Goal: Check status: Check status

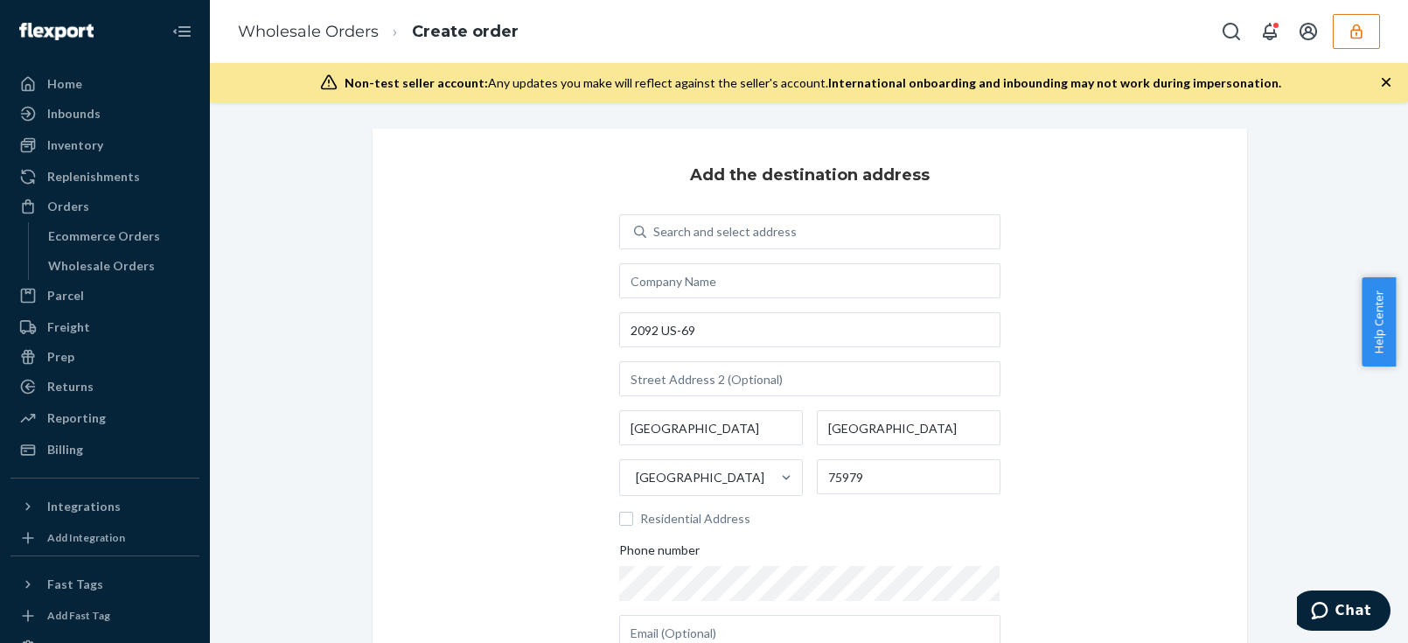
scroll to position [79, 0]
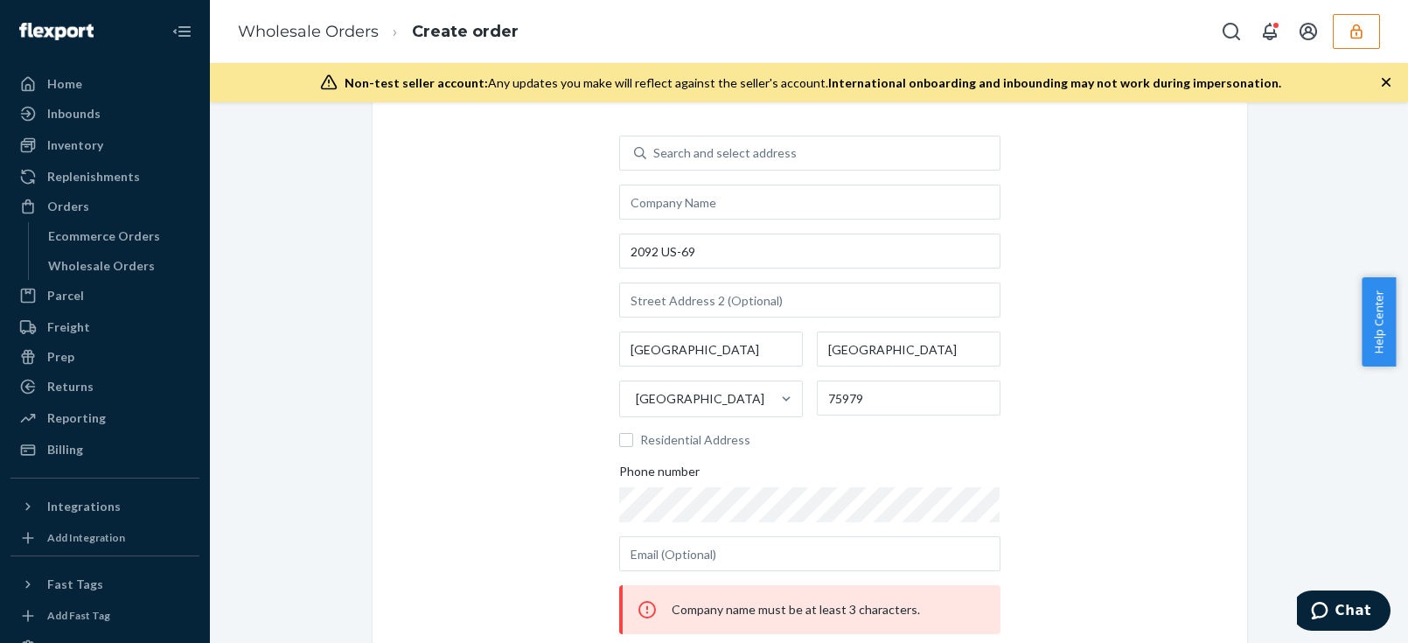
click at [372, 245] on div "Add the destination address Search and select address 2092 US-69 Woodville TX U…" at bounding box center [809, 397] width 874 height 694
click at [1347, 38] on icon "button" at bounding box center [1355, 31] width 17 height 17
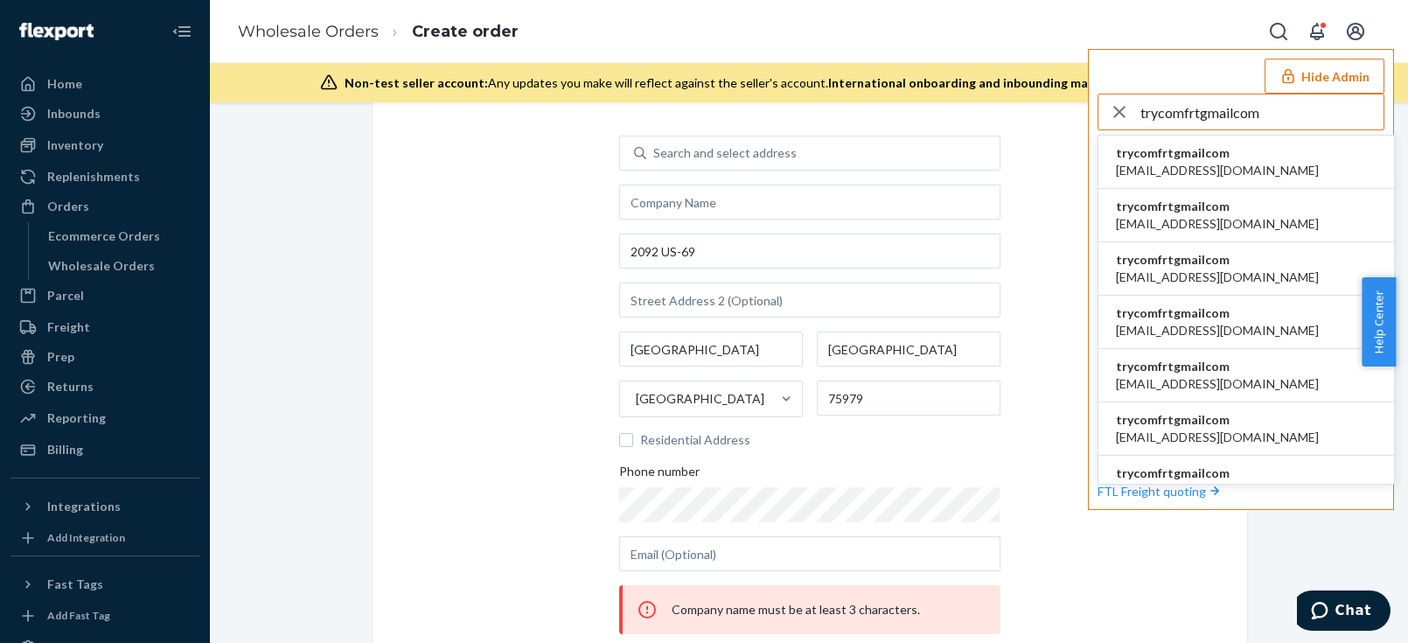
type input "trycomfrtgmailcom"
click at [1213, 167] on span "abby@sh-shc.com" at bounding box center [1217, 170] width 203 height 17
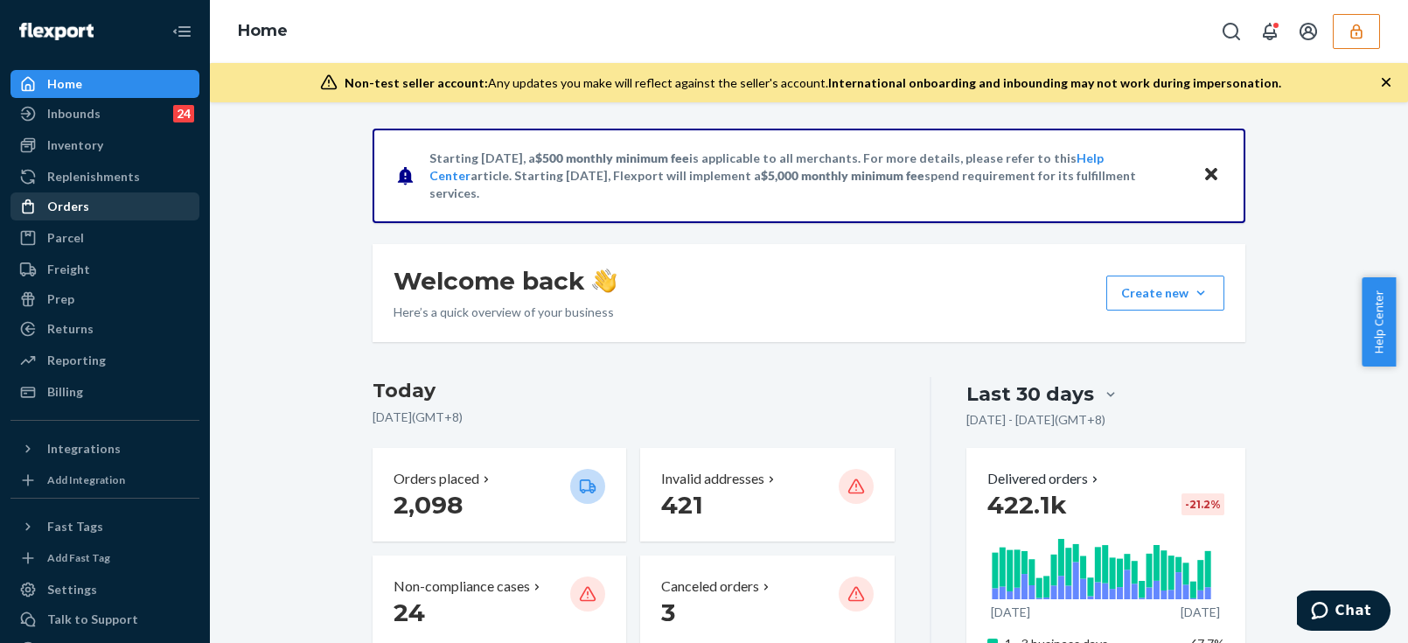
click at [82, 212] on div "Orders" at bounding box center [68, 206] width 42 height 17
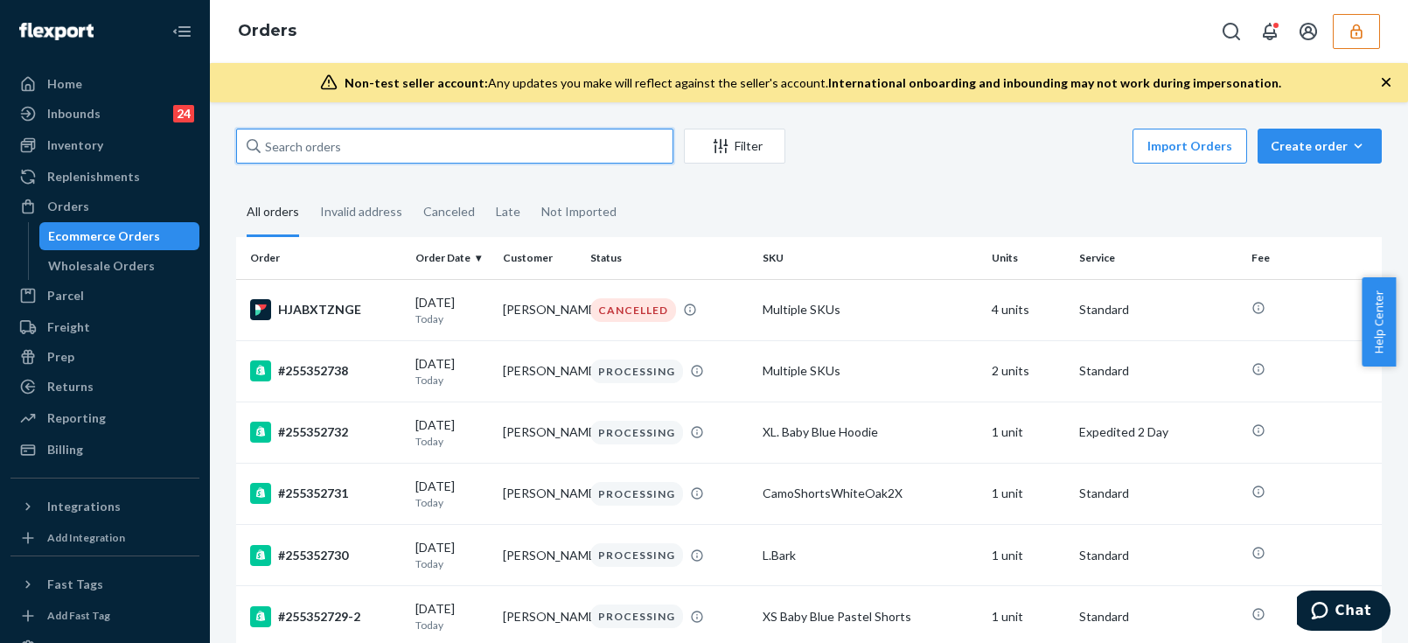
click at [423, 139] on input "text" at bounding box center [454, 146] width 437 height 35
paste input "135575271"
type input "135575271"
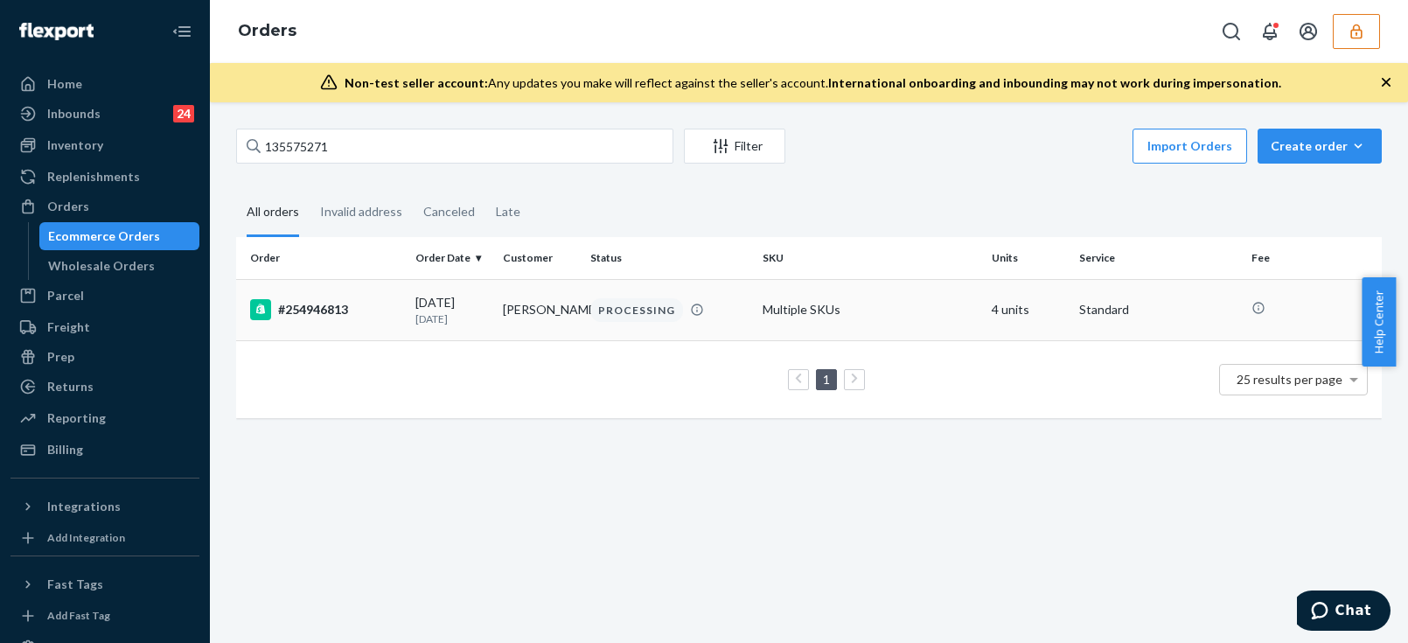
click at [512, 321] on td "Chris Benson" at bounding box center [539, 309] width 87 height 61
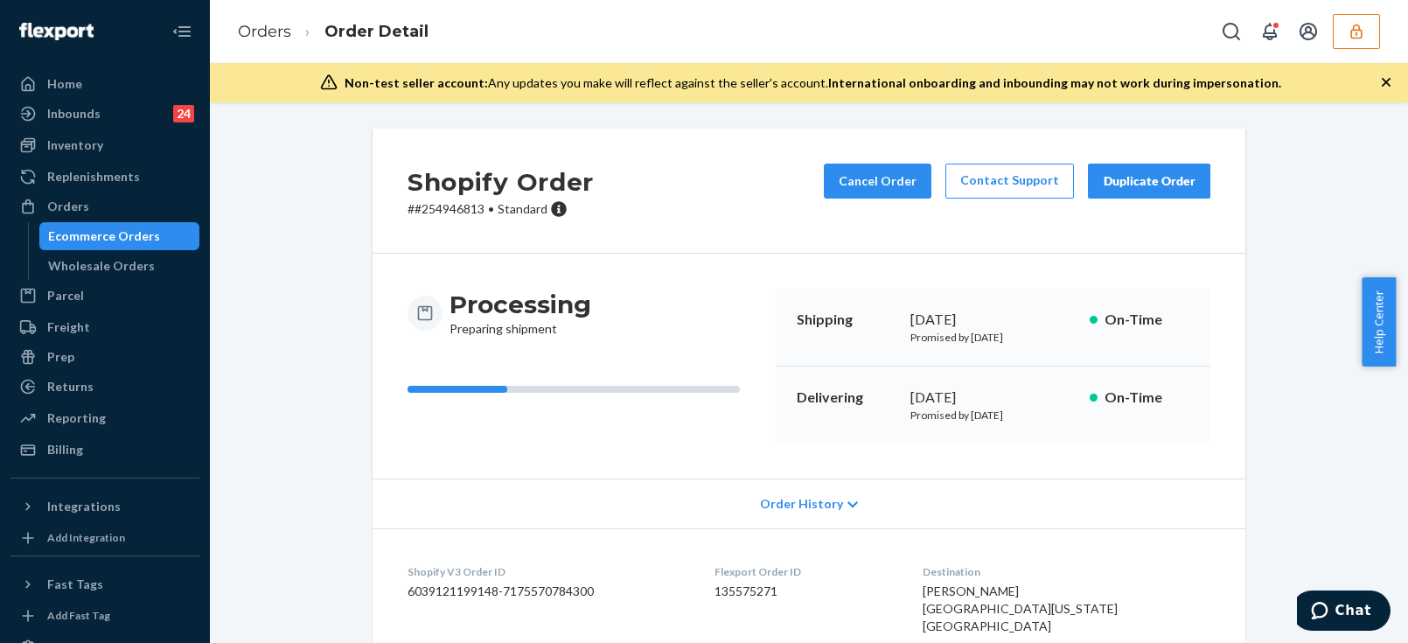
click at [442, 374] on div "Processing Preparing shipment" at bounding box center [584, 365] width 354 height 155
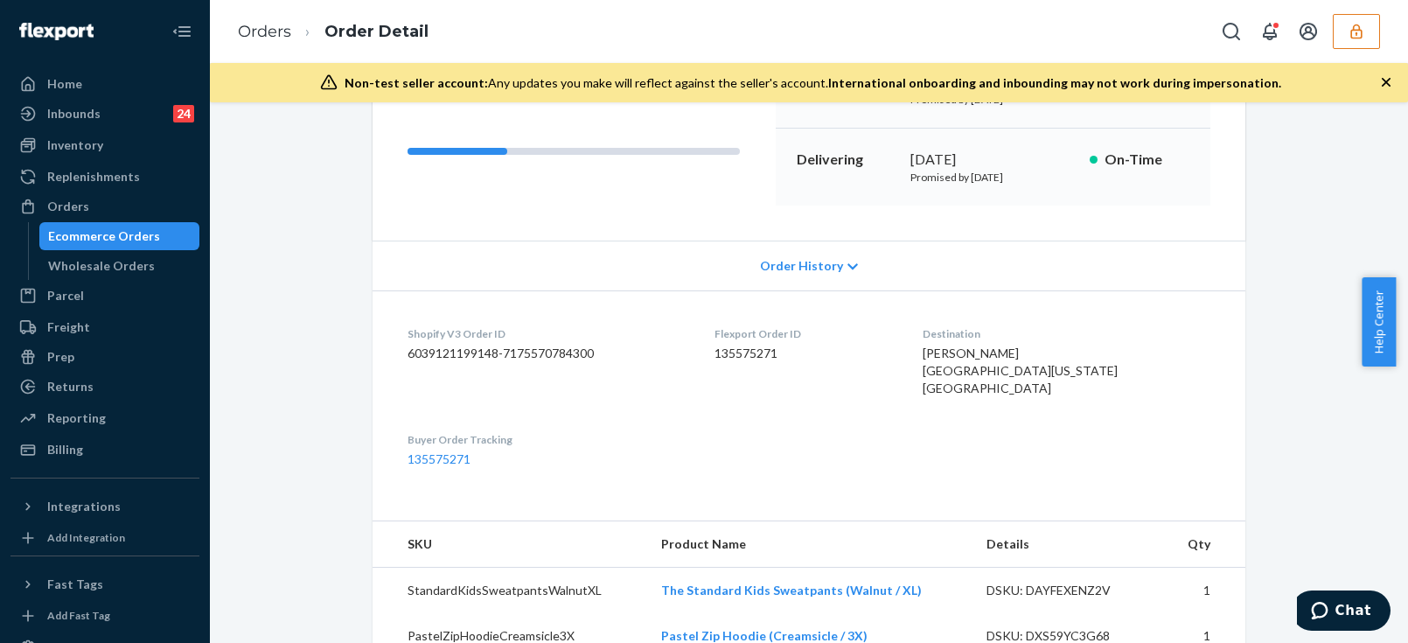
click at [669, 468] on dd "135575271" at bounding box center [546, 458] width 279 height 17
click at [762, 248] on div "Order History" at bounding box center [808, 265] width 872 height 50
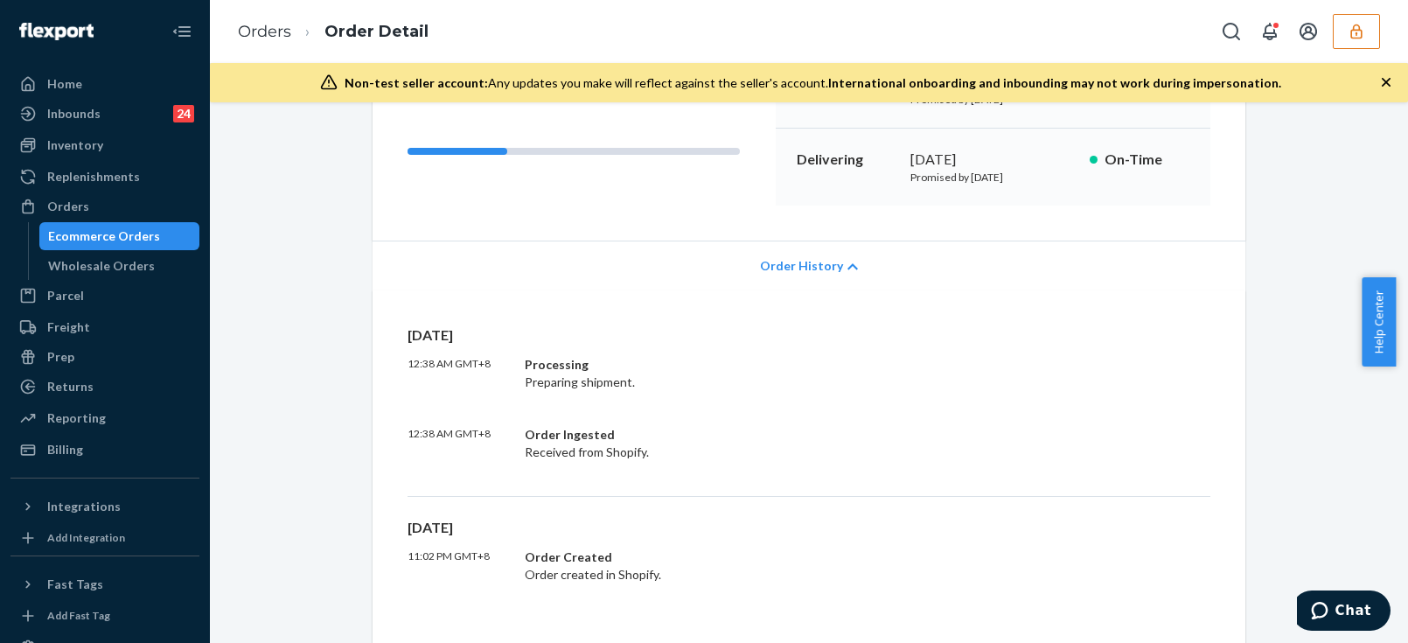
click at [754, 276] on div "Order History" at bounding box center [808, 265] width 872 height 50
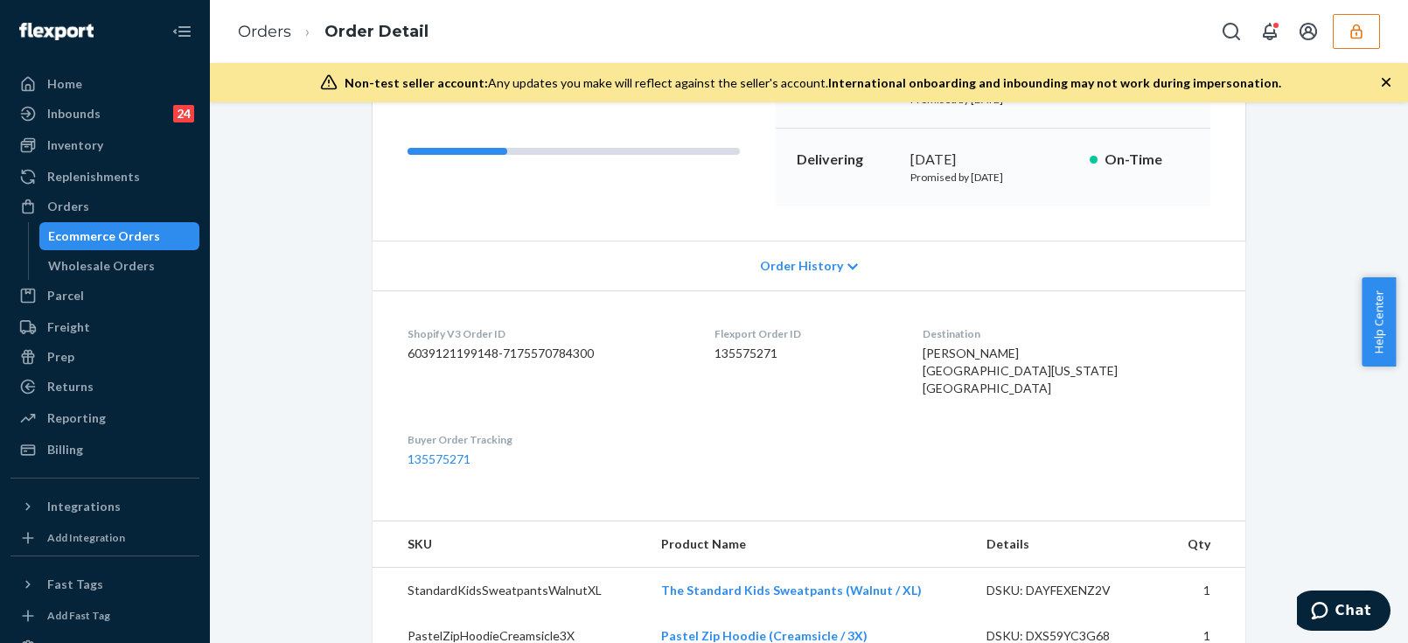
click at [754, 276] on div "Order History" at bounding box center [808, 265] width 872 height 50
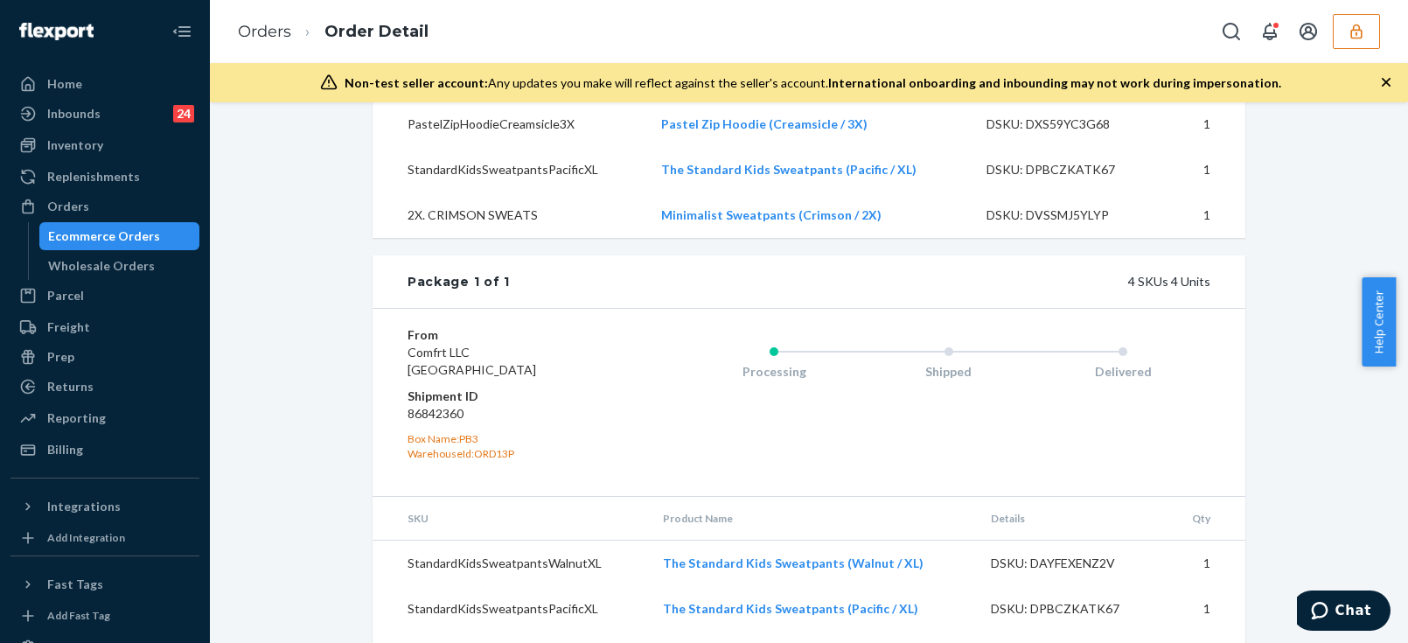
scroll to position [795, 0]
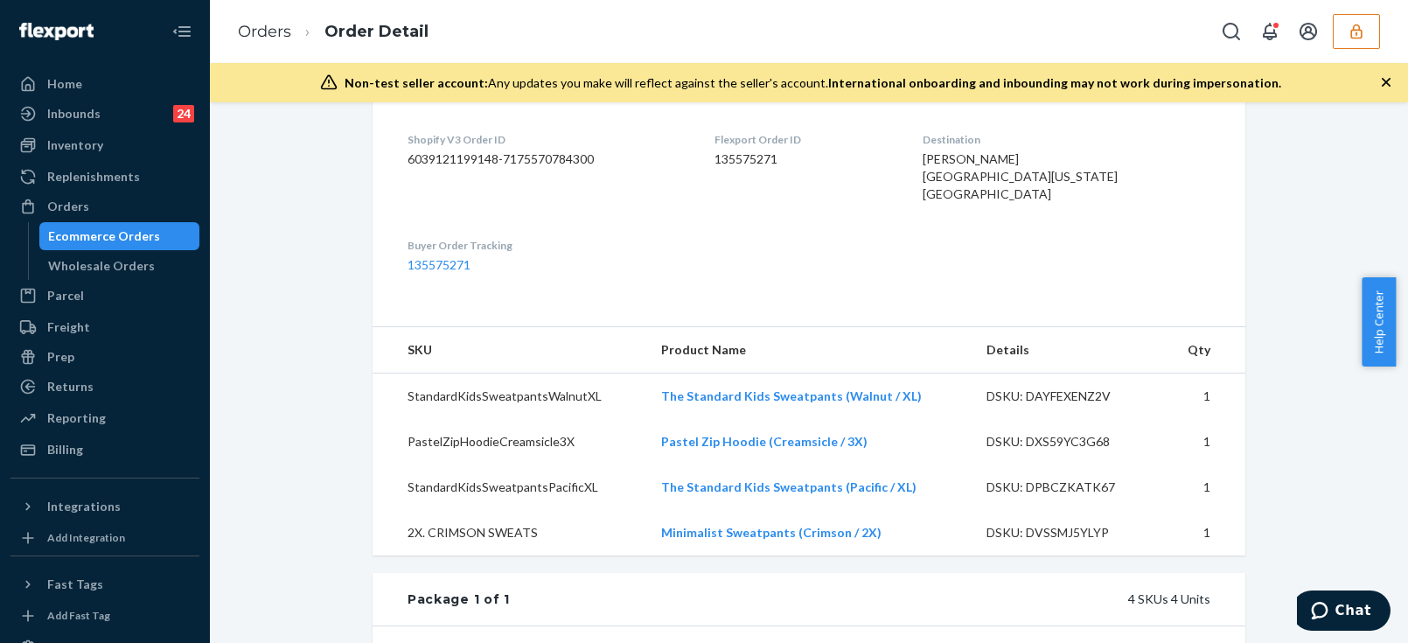
click at [751, 163] on dd "135575271" at bounding box center [803, 158] width 179 height 17
copy dd "135575271"
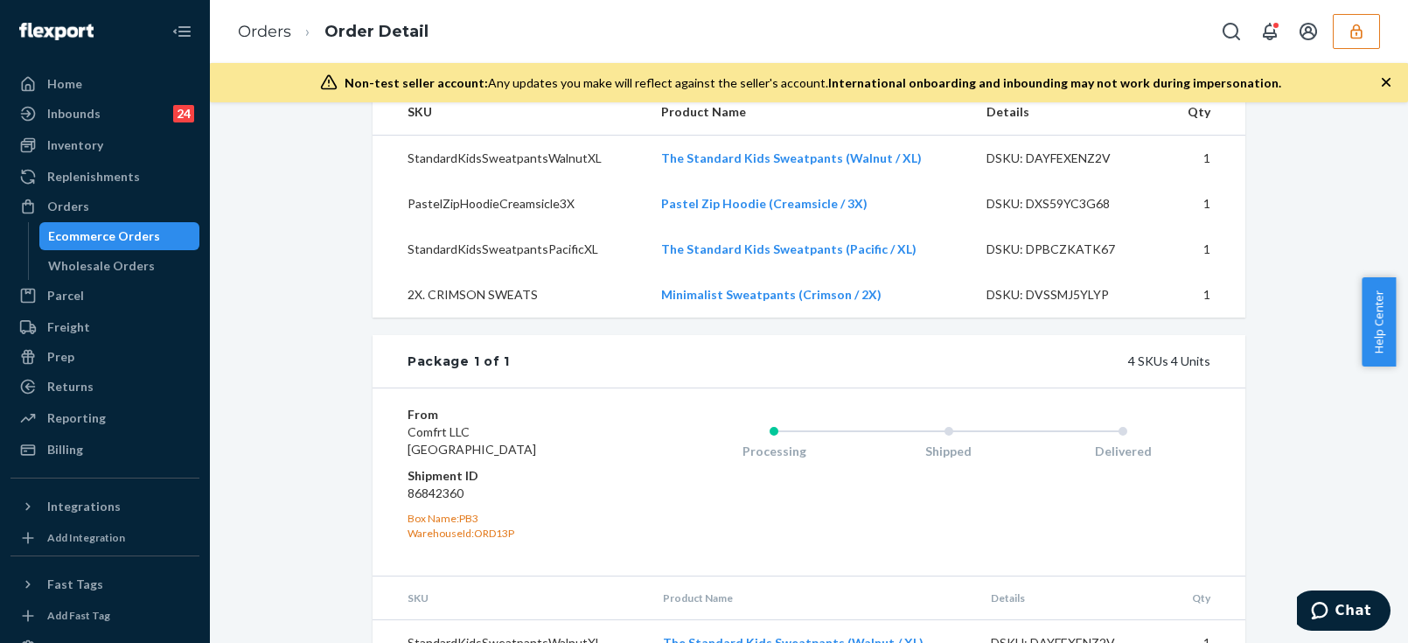
scroll to position [1229, 0]
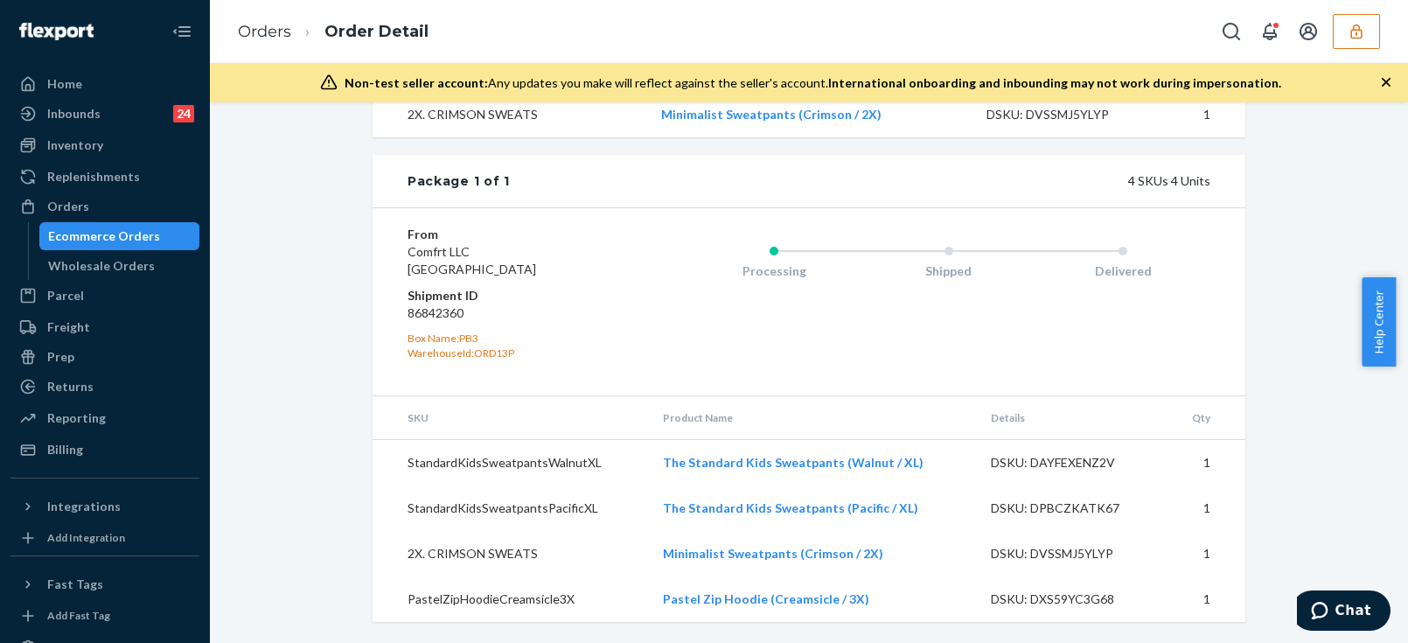
click at [416, 312] on dd "86842360" at bounding box center [511, 312] width 209 height 17
copy dd "86842360"
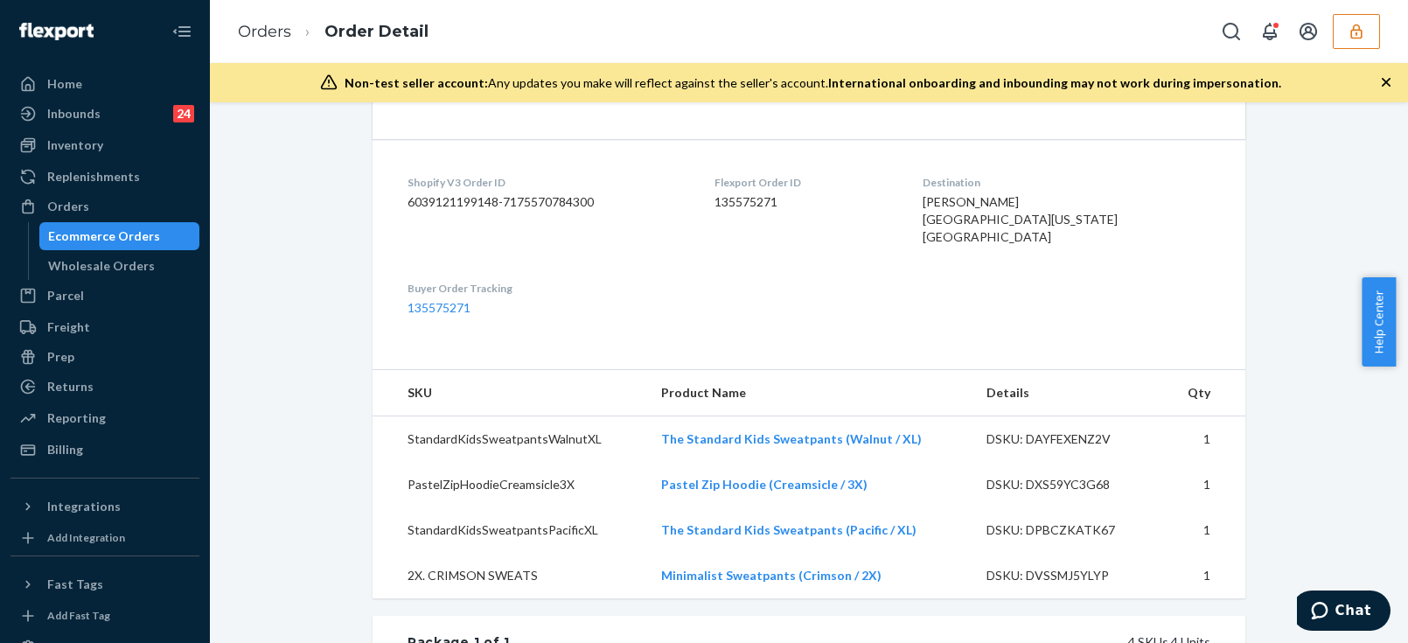
scroll to position [673, 0]
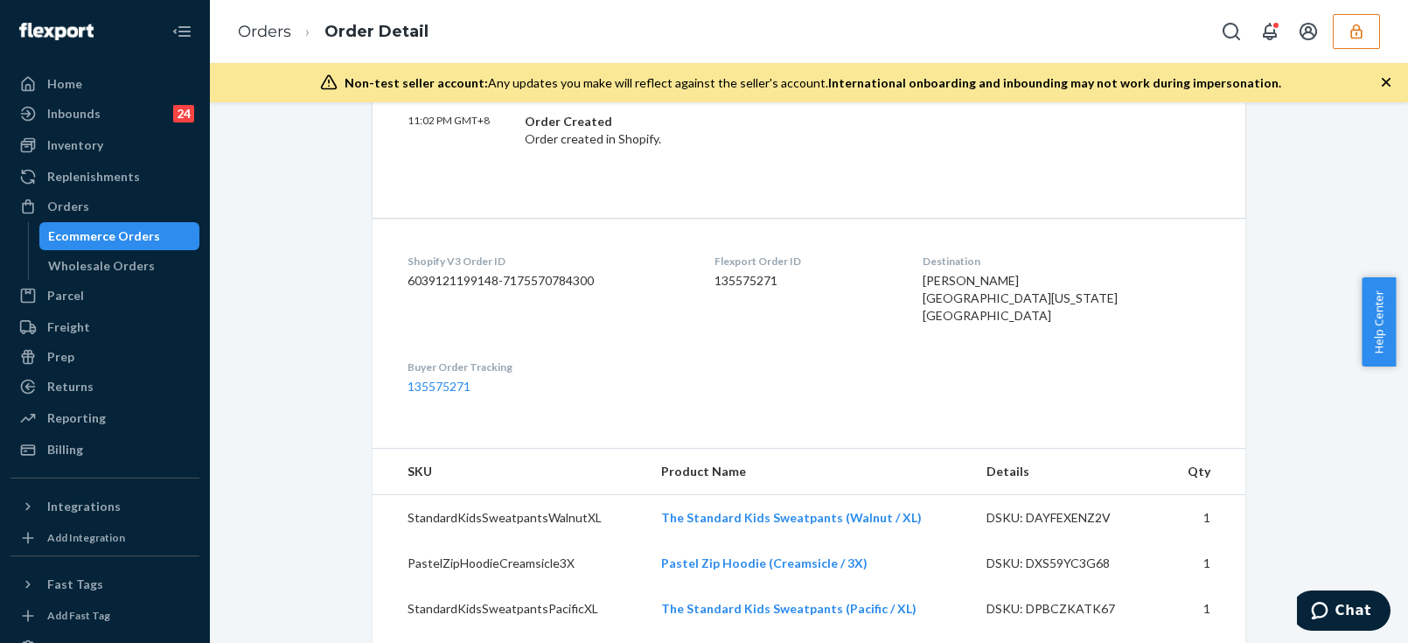
click at [777, 272] on dd "135575271" at bounding box center [803, 280] width 179 height 17
copy dd "135575271"
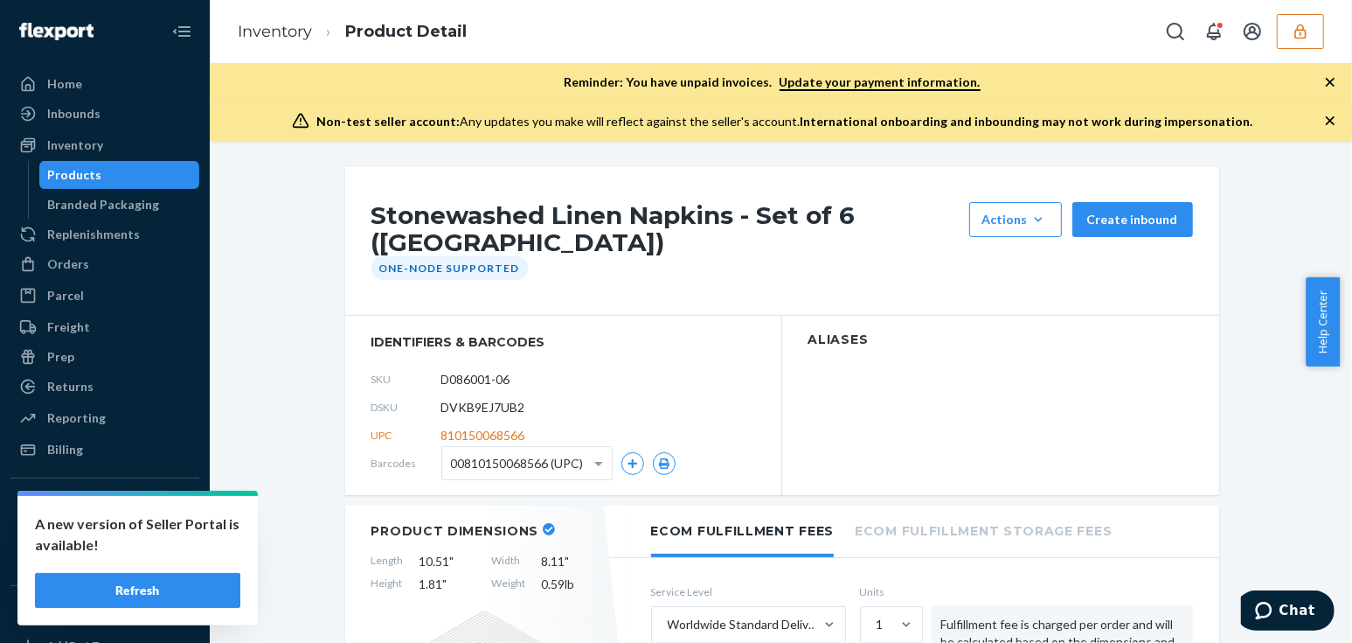
scroll to position [158, 0]
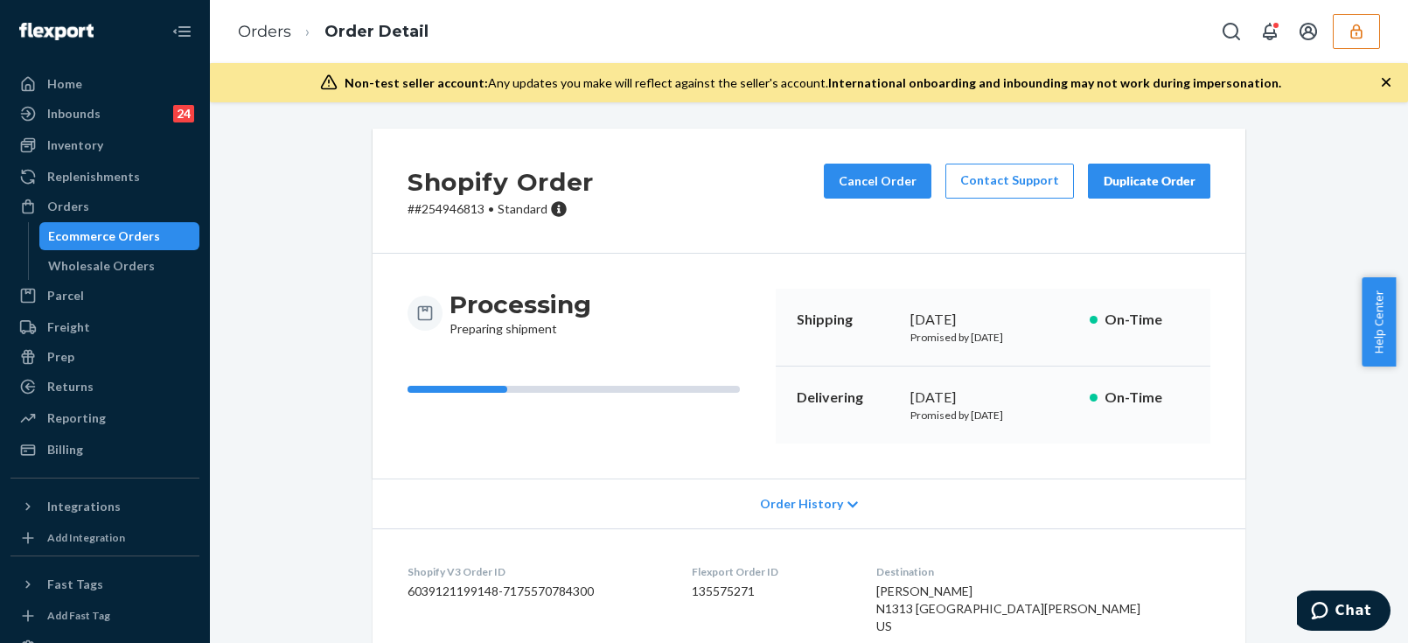
click at [1206, 441] on div "Processing Preparing shipment Shipping [DATE] Promised by [DATE] On-Time Delive…" at bounding box center [808, 366] width 872 height 225
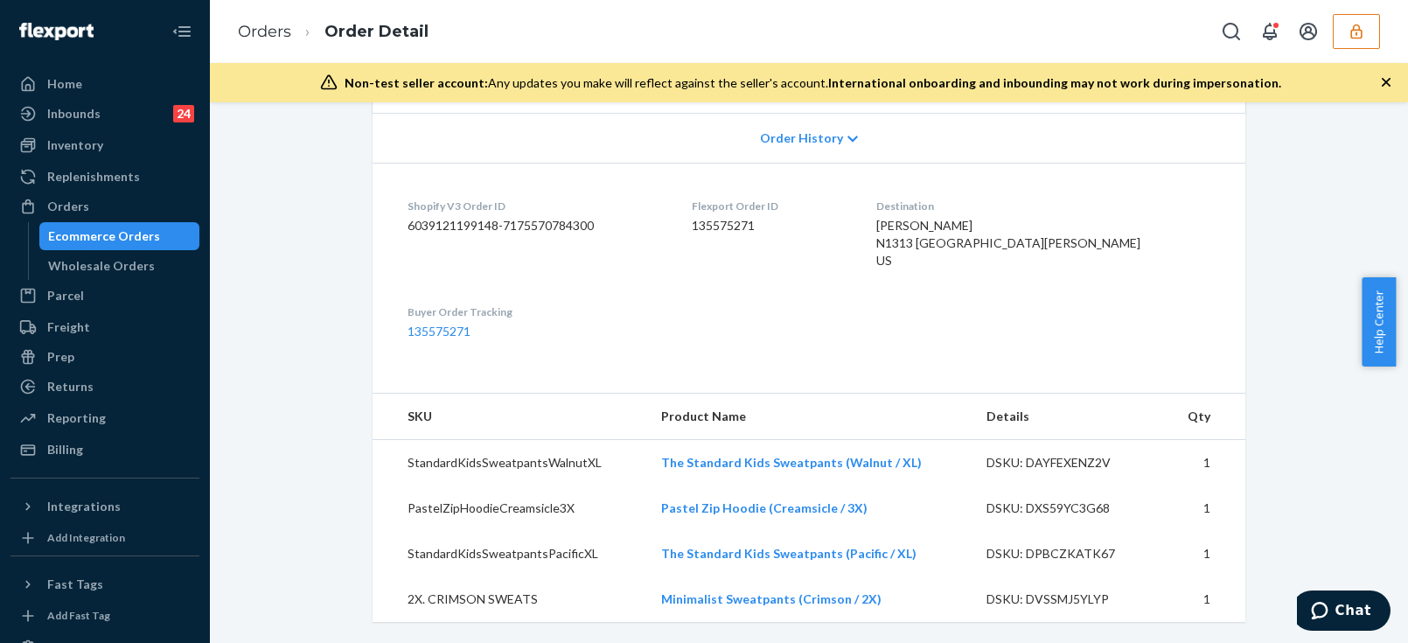
click at [1374, 27] on button "button" at bounding box center [1355, 31] width 47 height 35
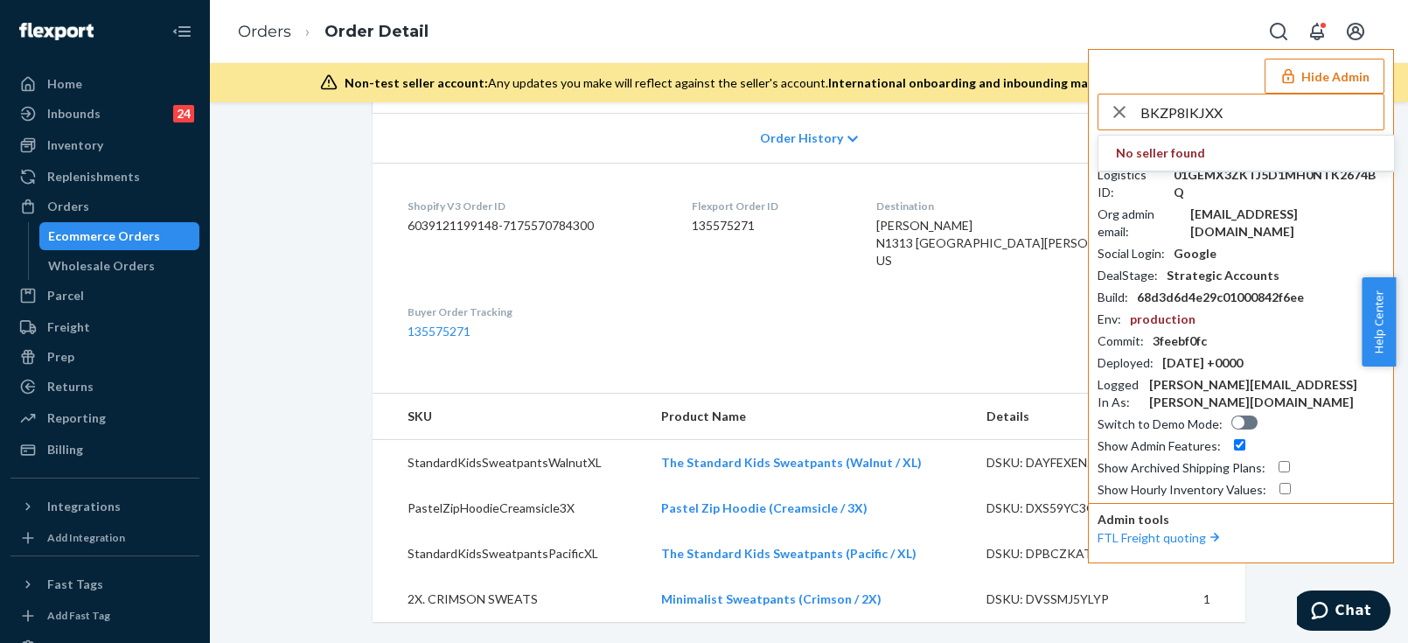
click at [1154, 106] on input "BKZP8IKJXX" at bounding box center [1261, 111] width 243 height 35
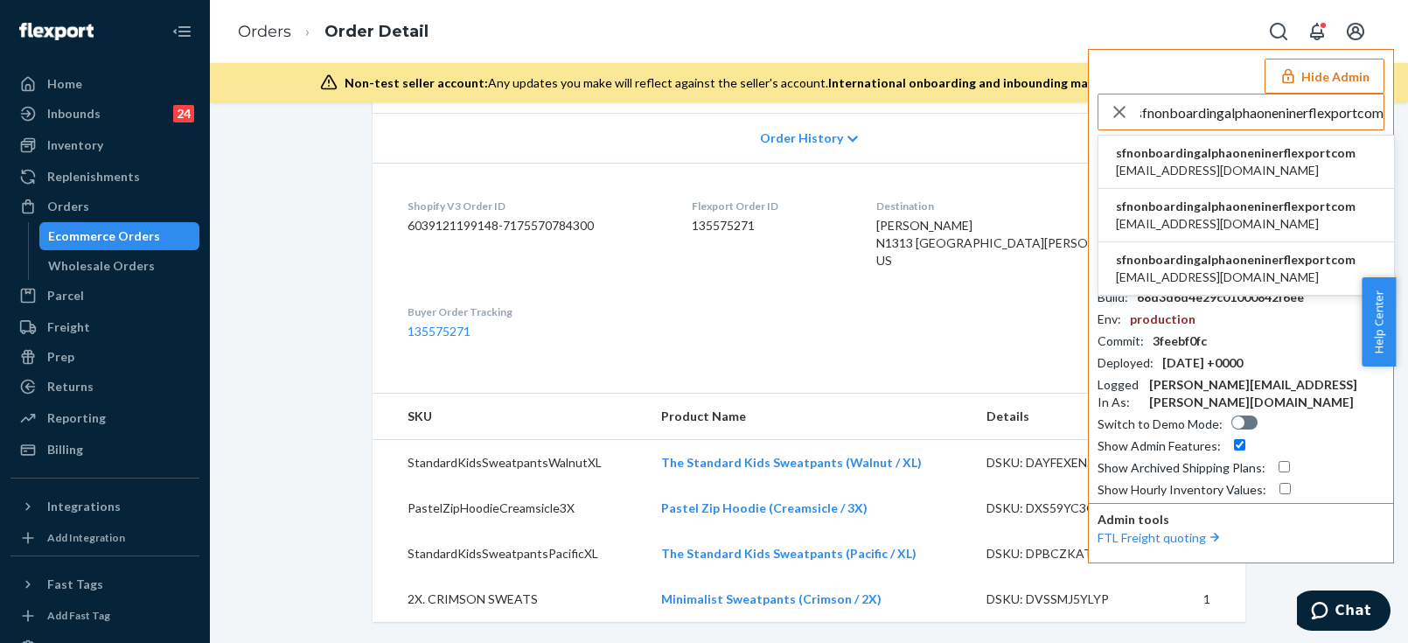
type input "sfnonboardingalphaoneninerflexportcom"
click at [1171, 150] on span "sfnonboardingalphaoneninerflexportcom" at bounding box center [1236, 152] width 240 height 17
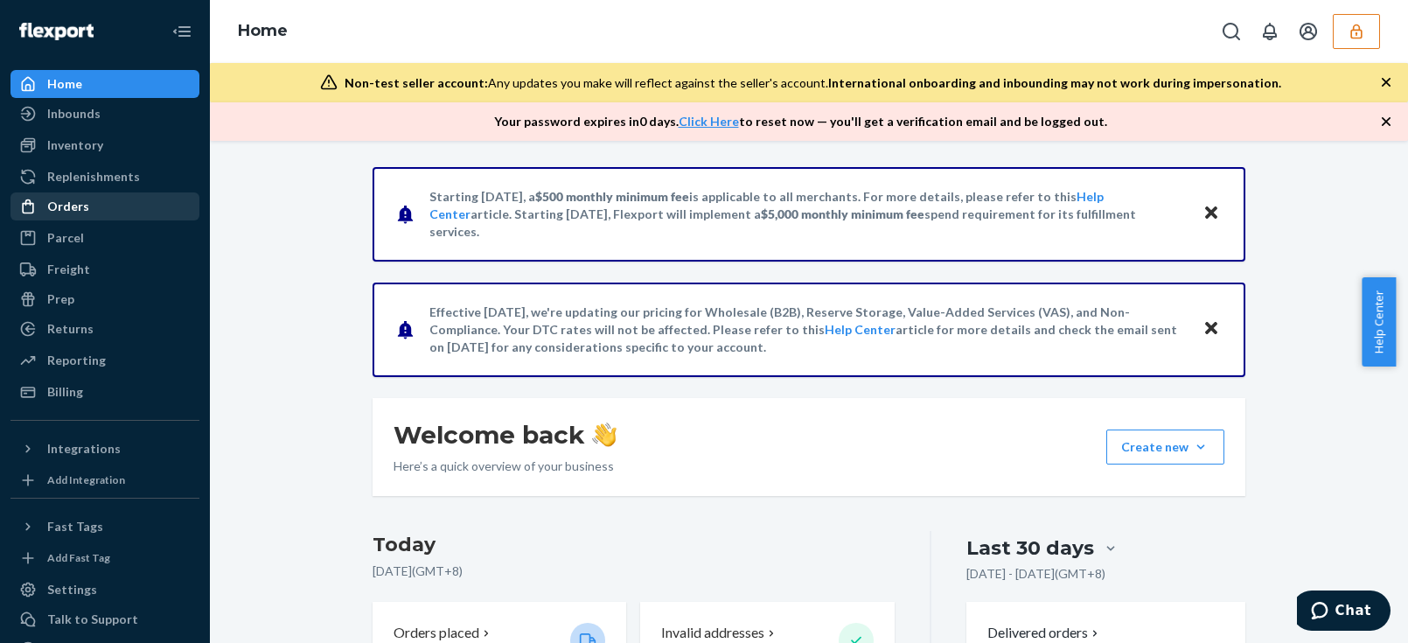
click at [101, 196] on div "Orders" at bounding box center [104, 206] width 185 height 24
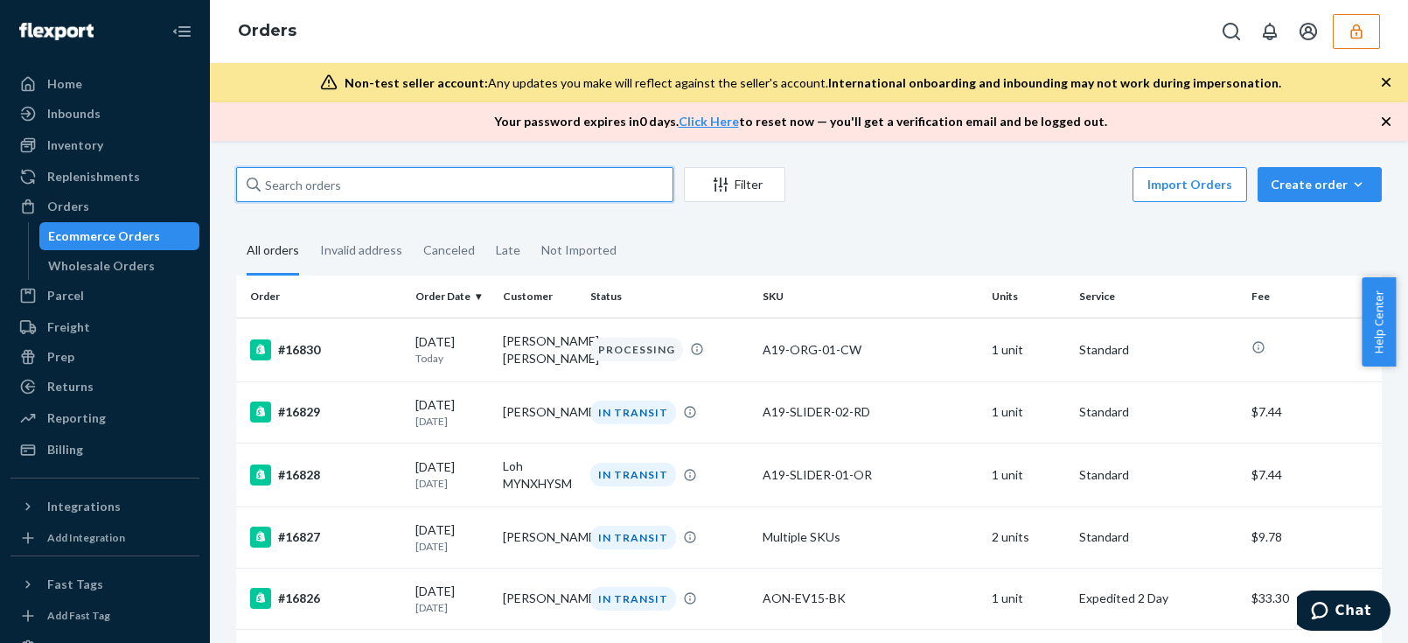
click at [411, 188] on input "text" at bounding box center [454, 184] width 437 height 35
click at [395, 179] on input "text" at bounding box center [454, 184] width 437 height 35
paste input "BKZP8IKJXX"
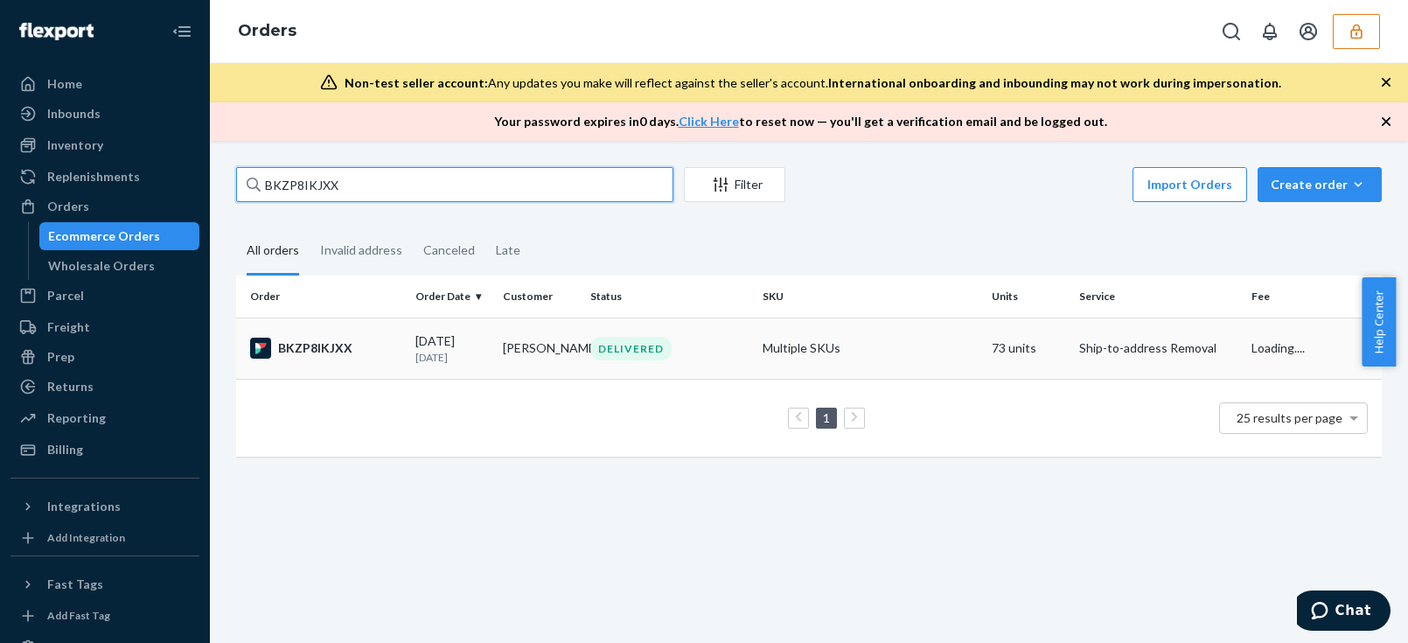
type input "BKZP8IKJXX"
click at [450, 344] on div "[DATE] [DATE]" at bounding box center [451, 348] width 73 height 32
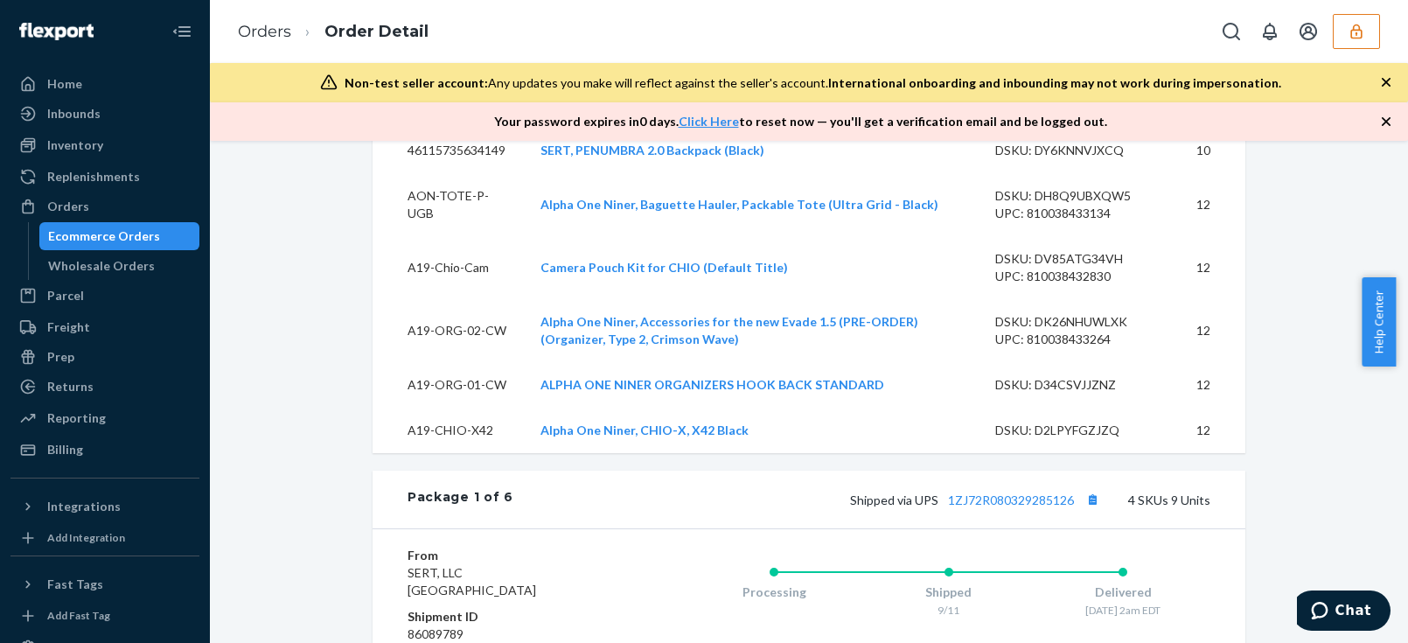
scroll to position [1112, 0]
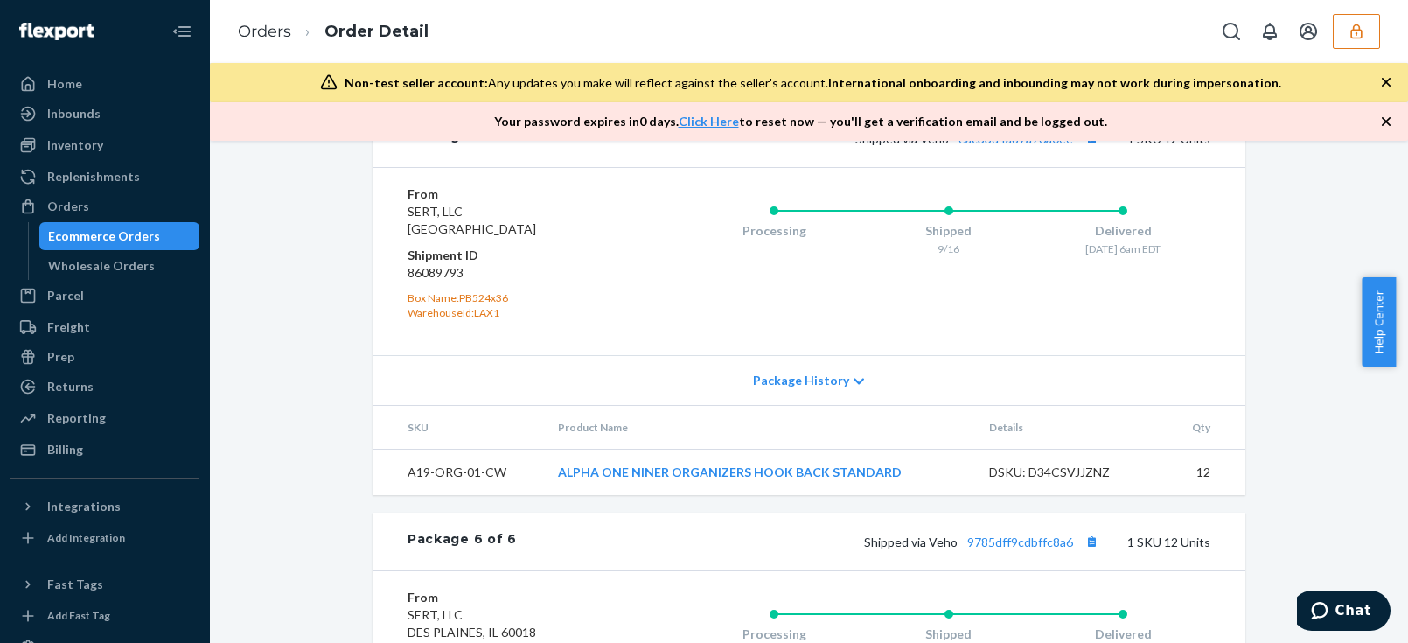
scroll to position [3324, 0]
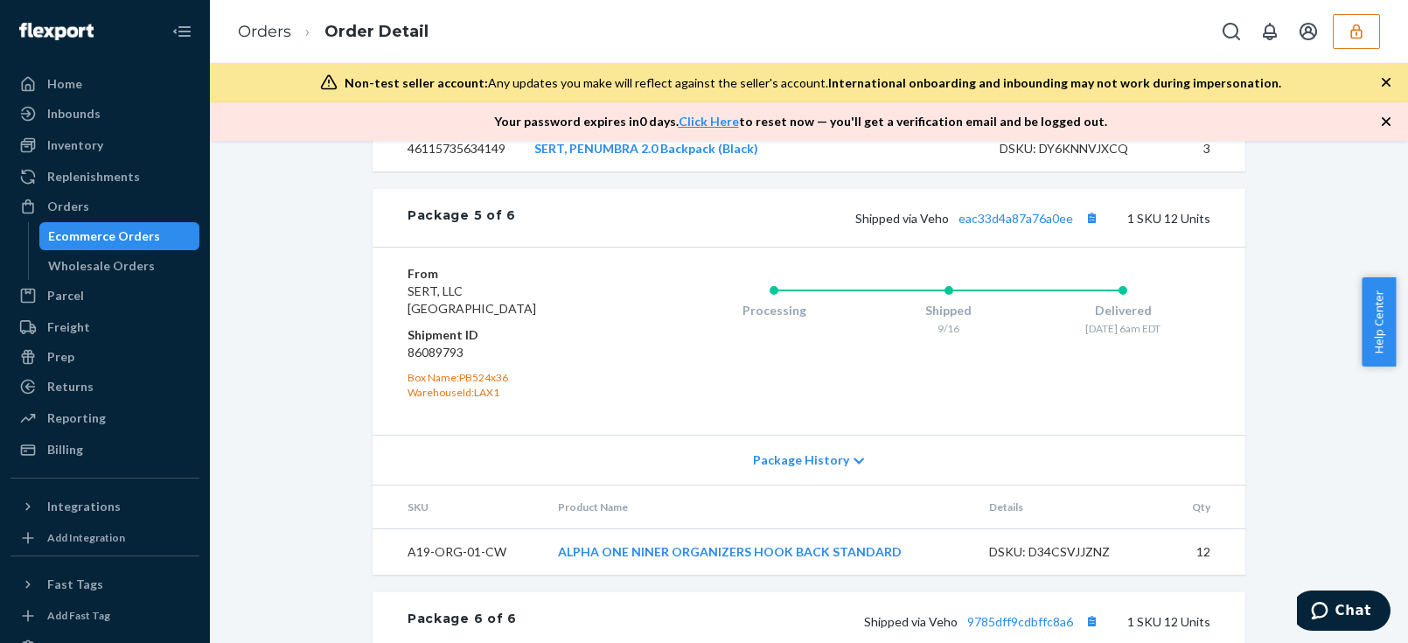
click at [1029, 220] on div "Shipped via Veho eac33d4a87a76a0ee 1 SKU 12 Units" at bounding box center [863, 217] width 694 height 23
click at [1029, 226] on link "eac33d4a87a76a0ee" at bounding box center [1015, 218] width 115 height 15
click at [379, 370] on div "From SERT, LLC San Bernardino, CA 92408 Shipment ID 86089793 Box Name: PB524x36…" at bounding box center [808, 341] width 872 height 188
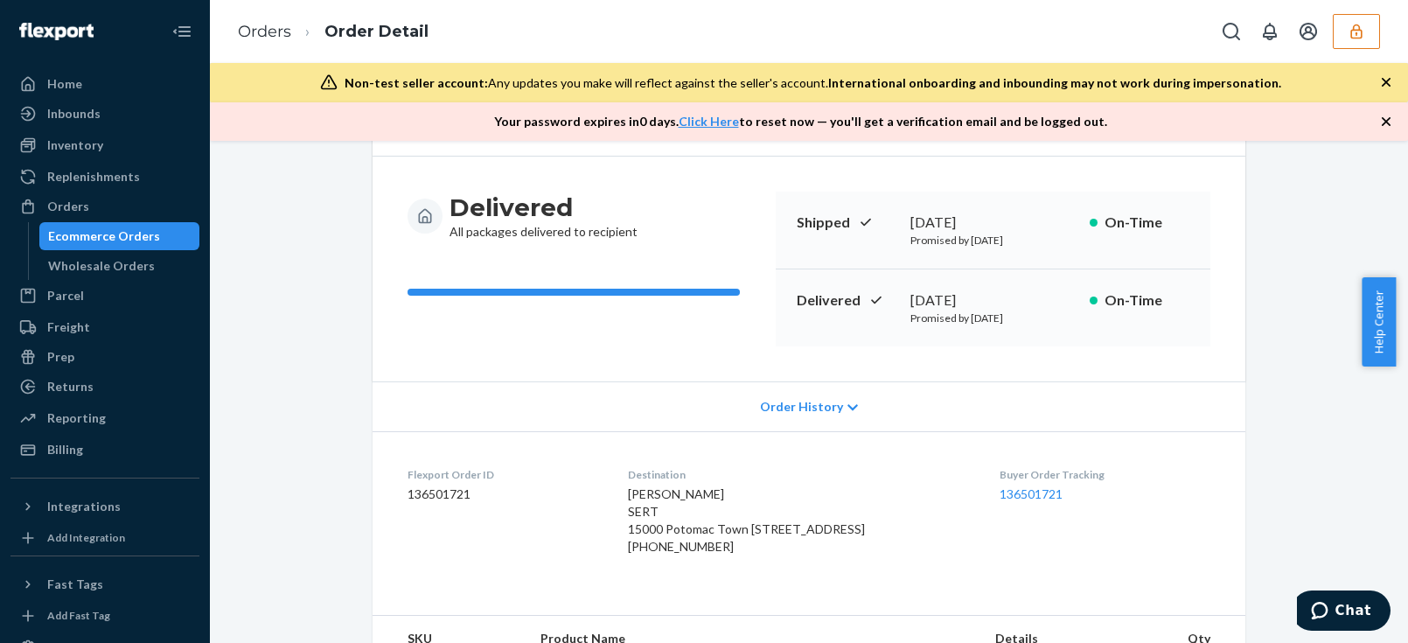
scroll to position [0, 0]
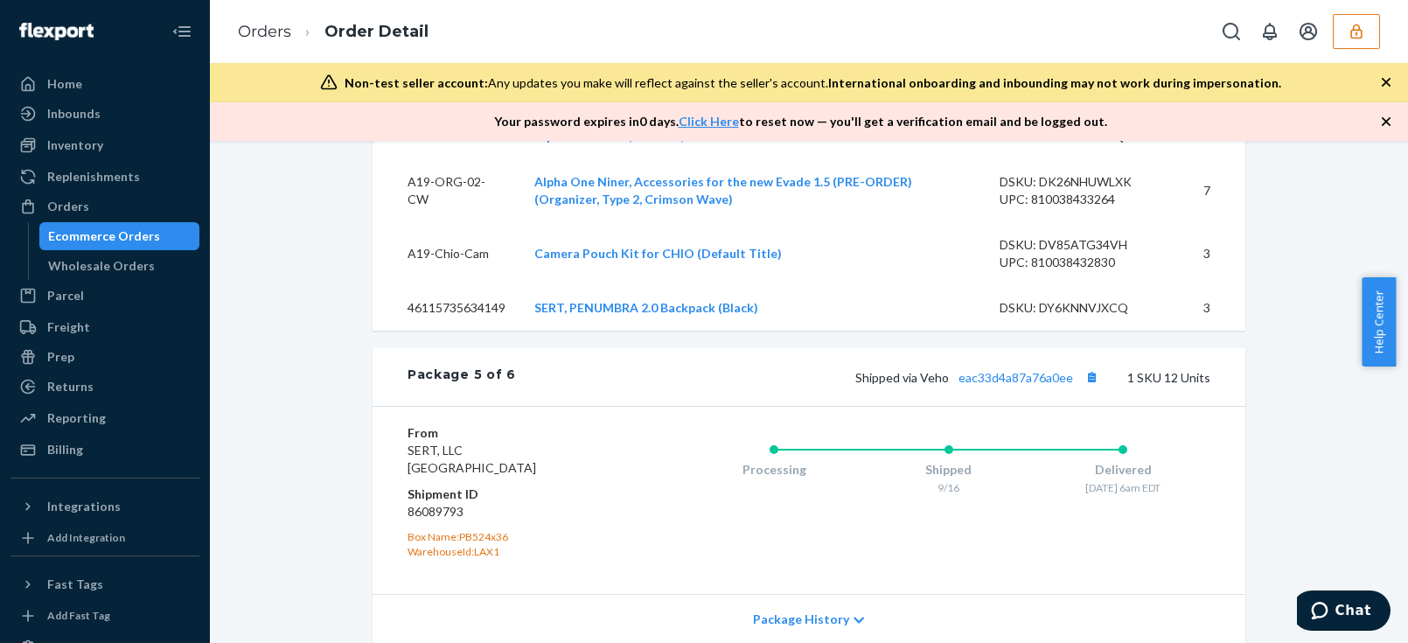
scroll to position [3244, 0]
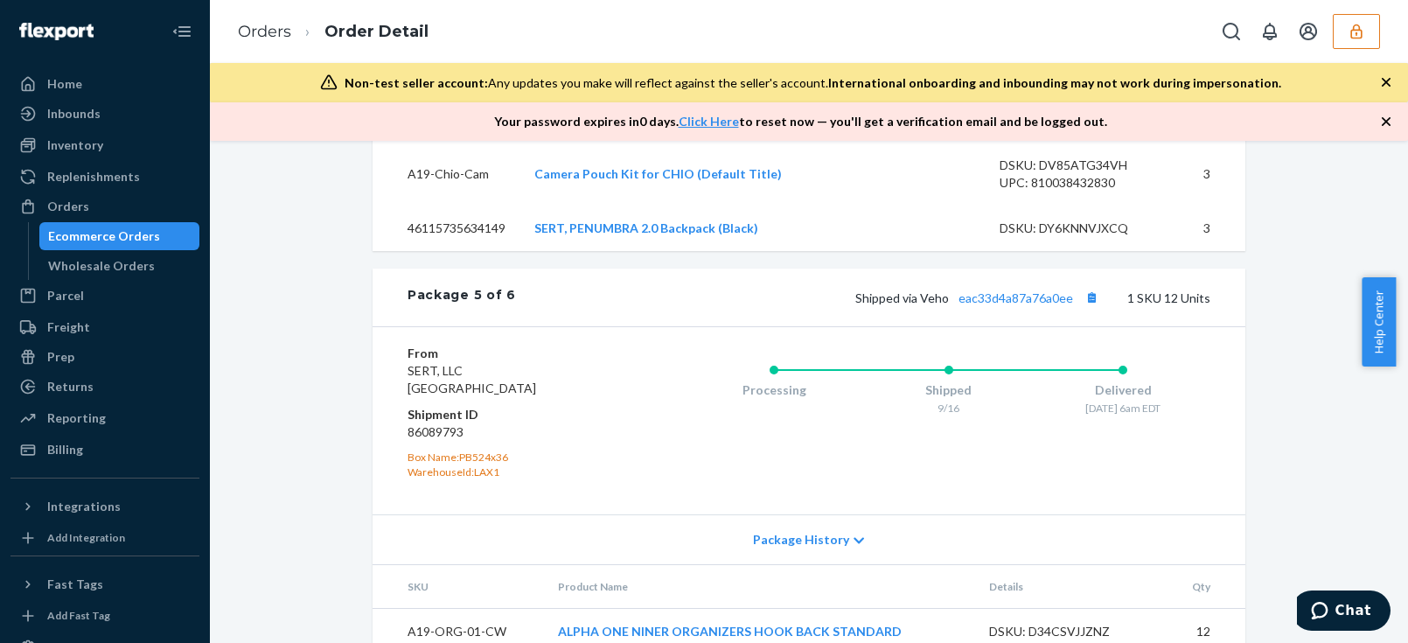
click at [708, 304] on div "Shipped via Veho eac33d4a87a76a0ee 1 SKU 12 Units" at bounding box center [863, 297] width 694 height 23
click at [1000, 305] on link "eac33d4a87a76a0ee" at bounding box center [1015, 297] width 115 height 15
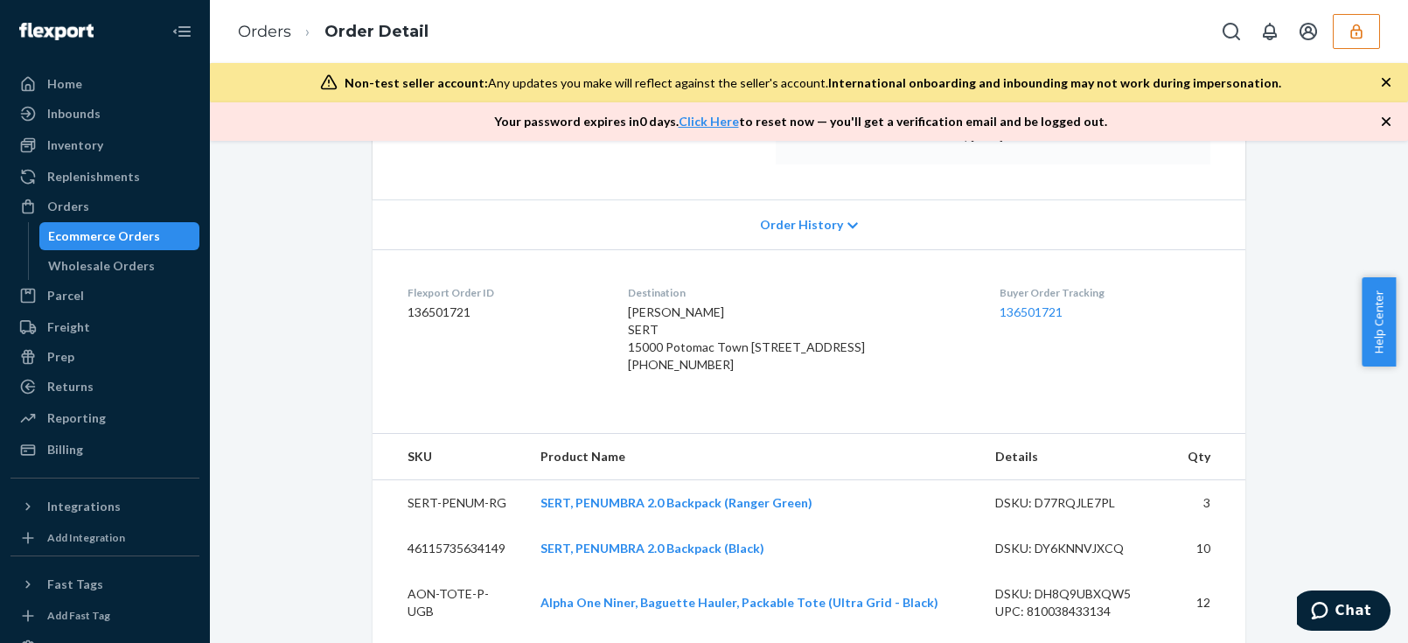
scroll to position [476, 0]
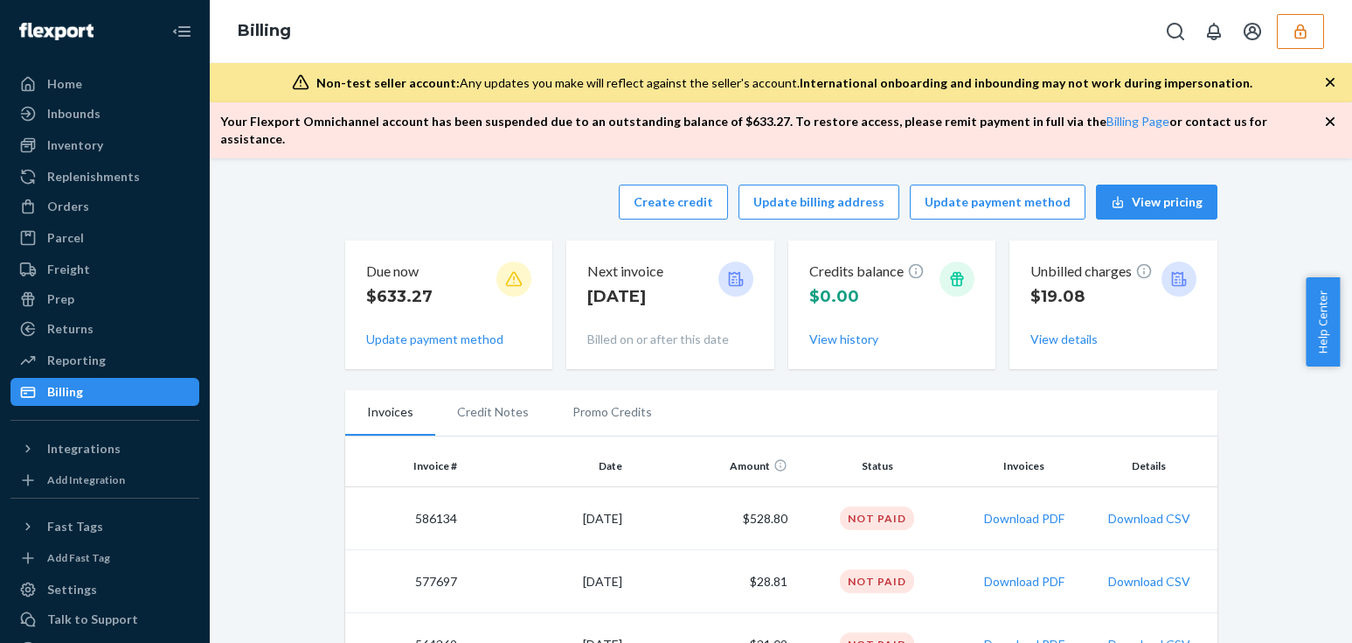
click at [1285, 42] on button "button" at bounding box center [1300, 31] width 47 height 35
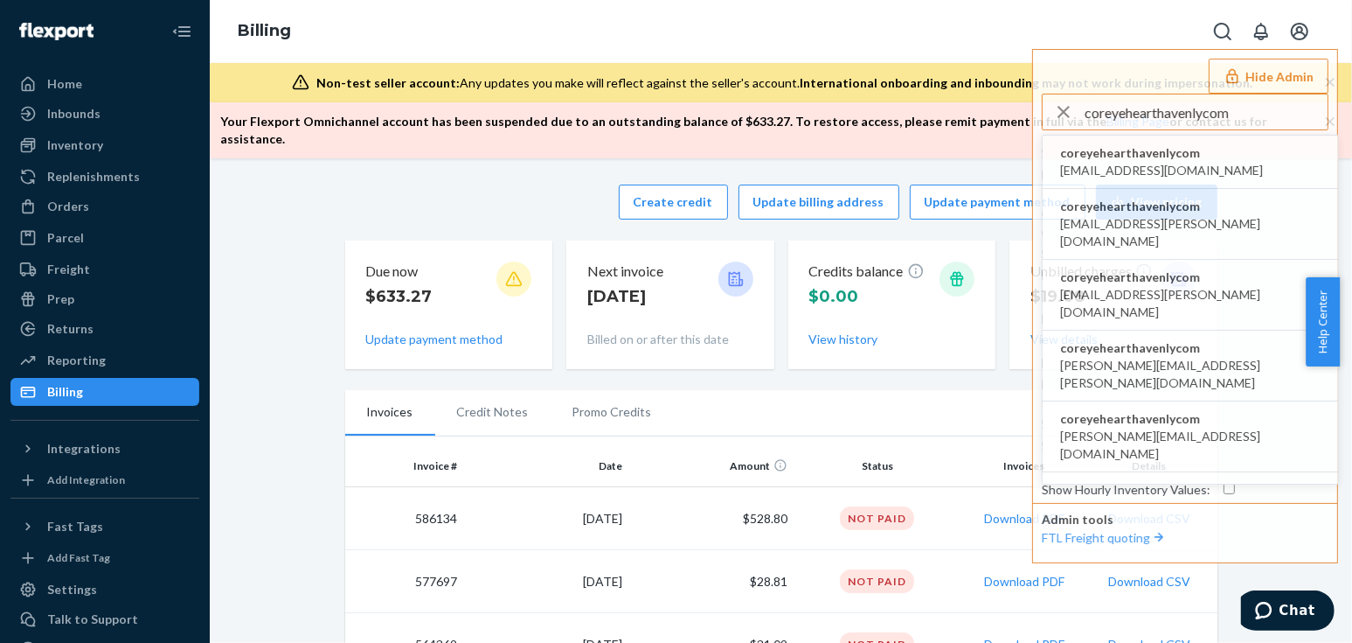
type input "coreyehearthavenlycom"
click at [1093, 160] on span "coreyehearthavenlycom" at bounding box center [1161, 152] width 203 height 17
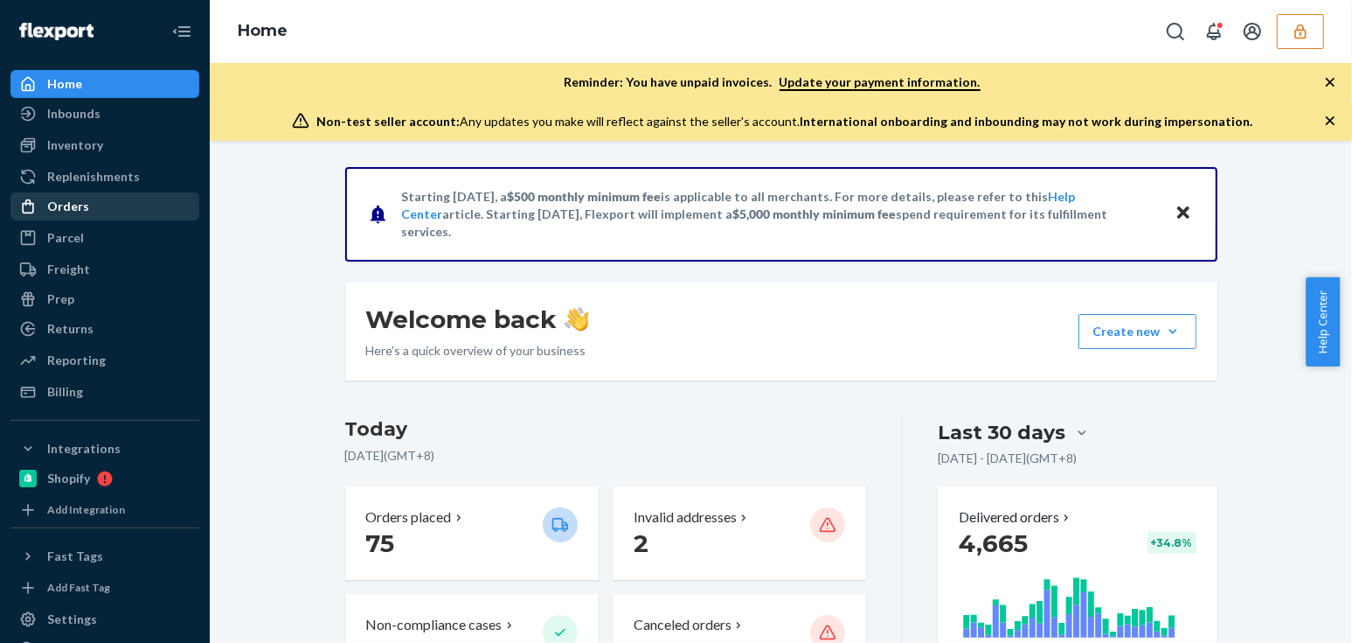
click at [85, 205] on div "Orders" at bounding box center [68, 206] width 42 height 17
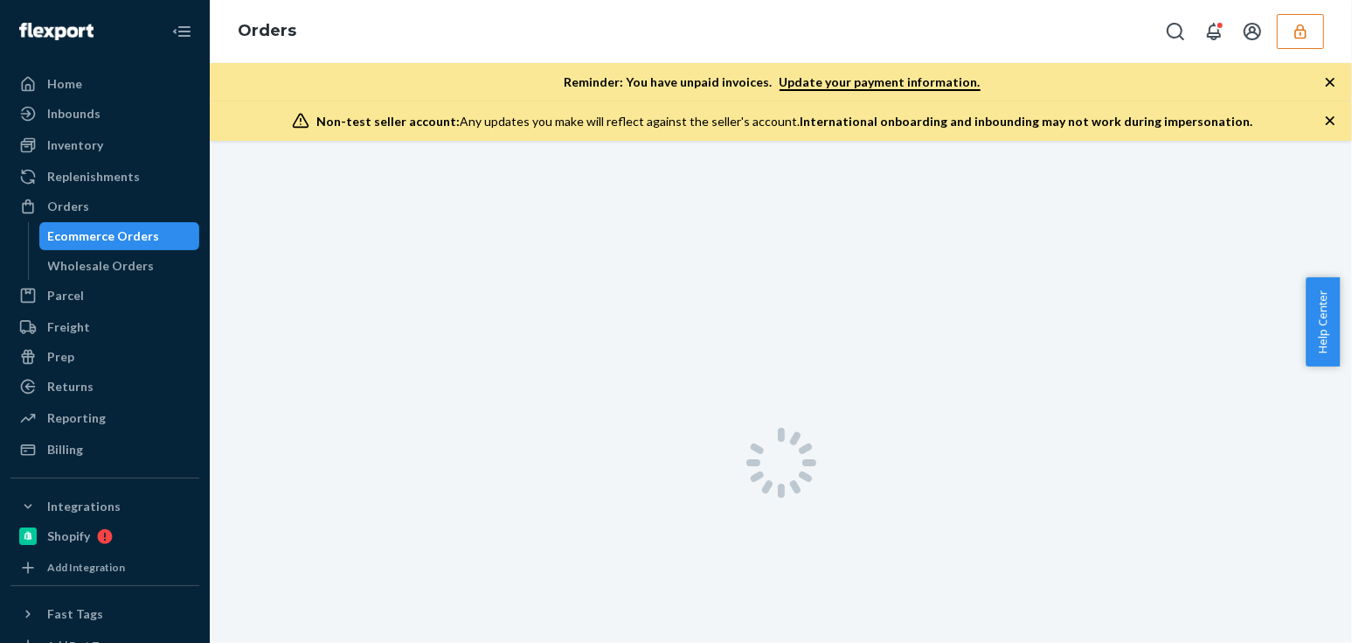
click at [1331, 117] on icon "button" at bounding box center [1330, 120] width 17 height 17
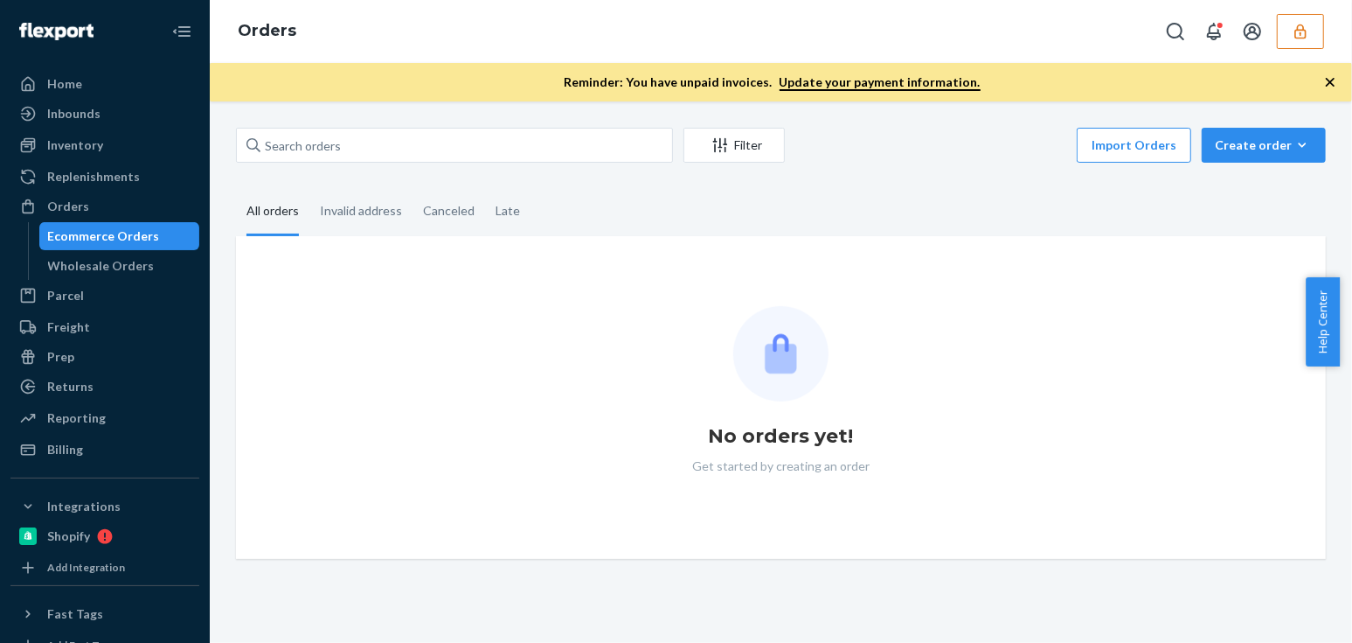
click at [1334, 87] on icon "button" at bounding box center [1330, 81] width 17 height 17
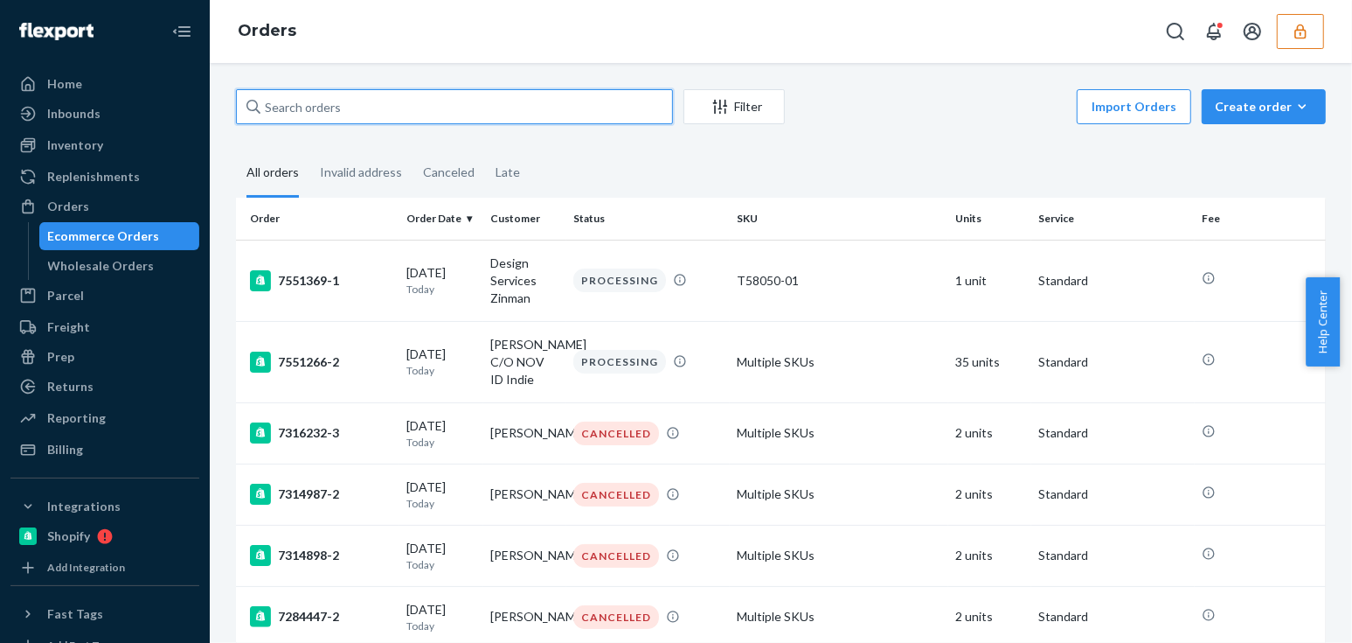
click at [433, 114] on input "text" at bounding box center [454, 106] width 437 height 35
paste input "136819078"
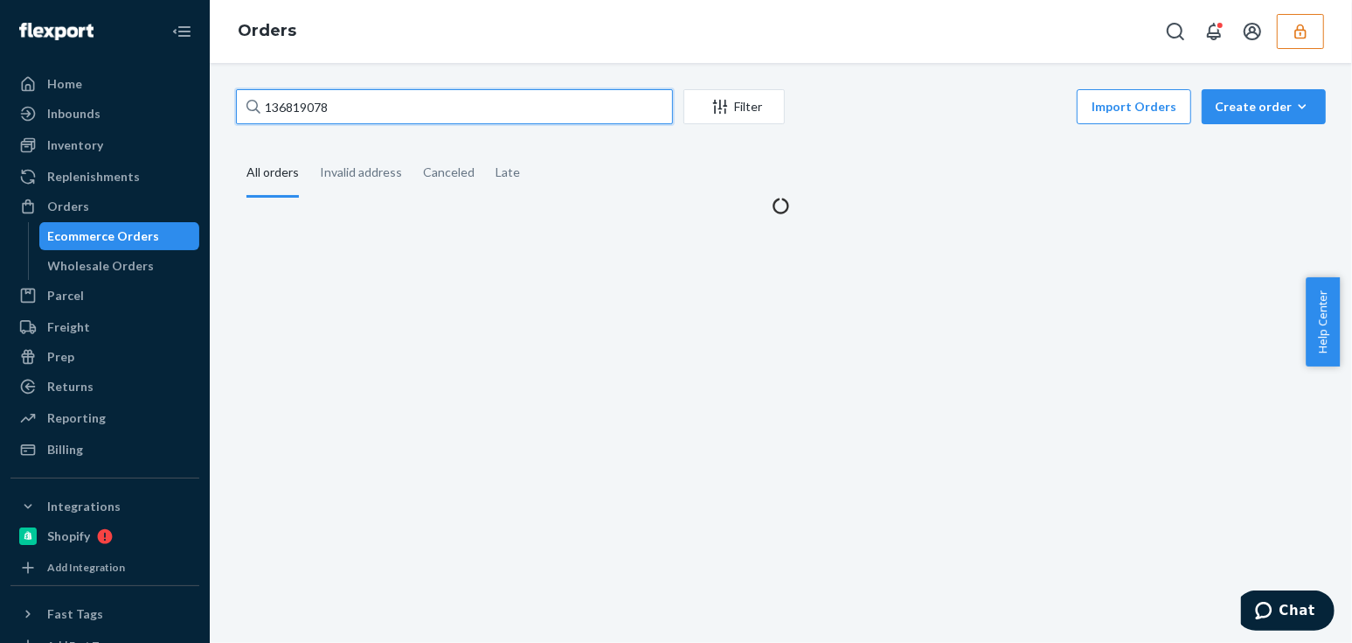
click at [417, 111] on input "136819078" at bounding box center [454, 106] width 437 height 35
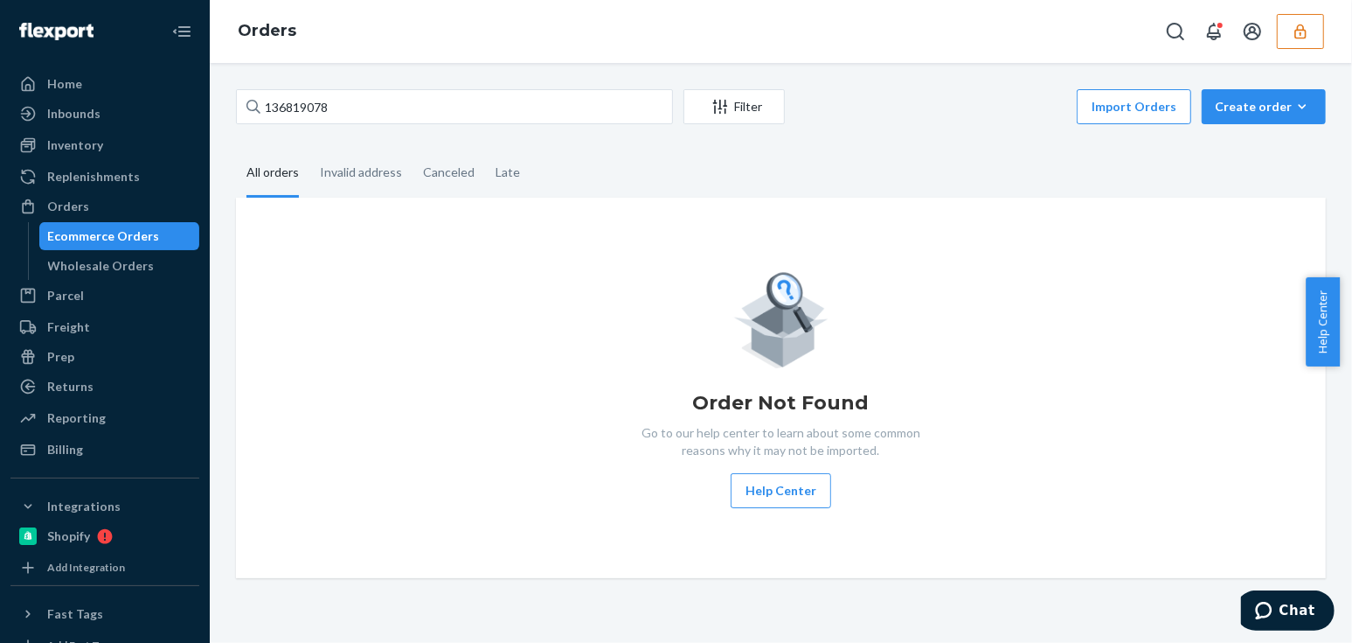
click at [430, 275] on div "Order Not Found Go to our help center to learn about some common reasons why it…" at bounding box center [781, 388] width 1062 height 240
click at [375, 103] on input "136819078" at bounding box center [454, 106] width 437 height 35
type input "136819078"
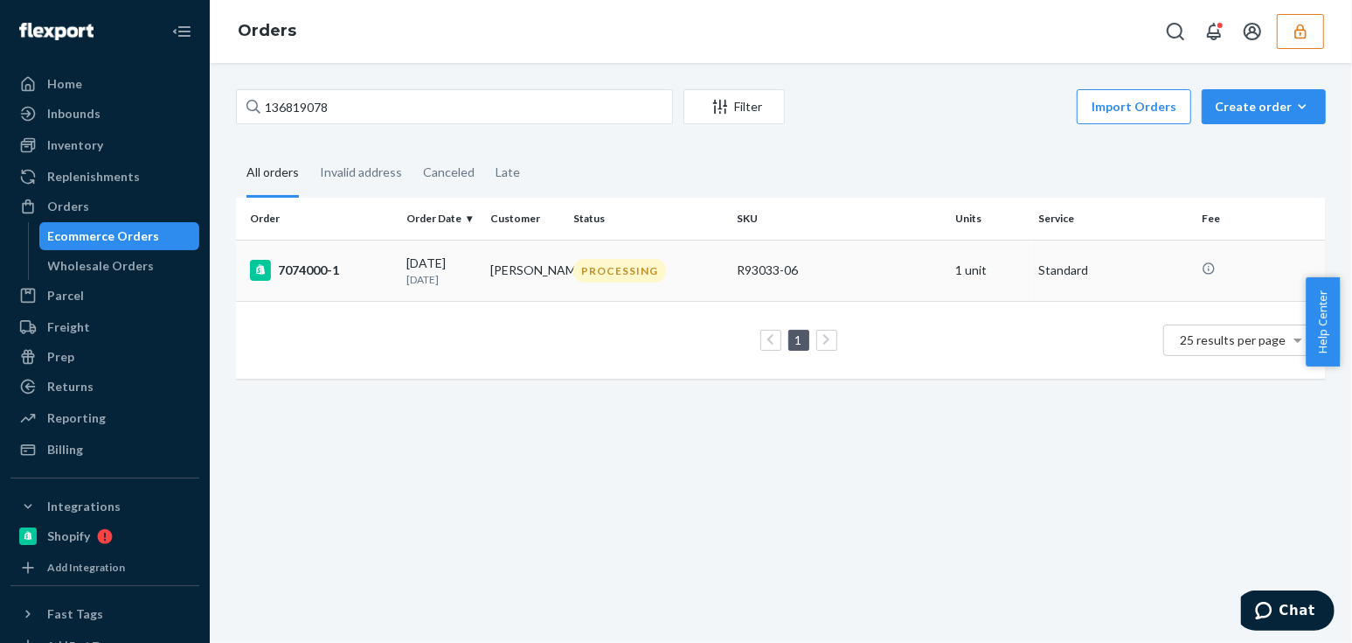
click at [457, 268] on div "[DATE] [DATE]" at bounding box center [442, 270] width 70 height 32
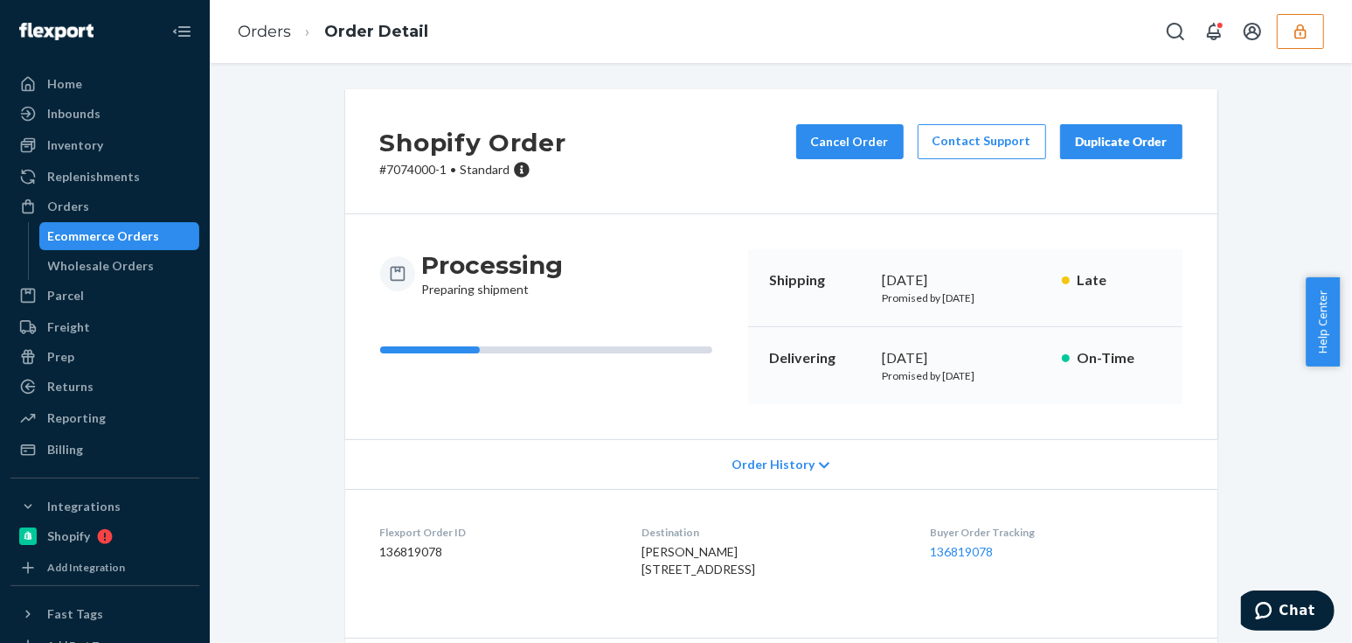
click at [320, 428] on div "Shopify Order # 7074000-1 • Standard Cancel Order Contact Support Duplicate Ord…" at bounding box center [781, 428] width 1116 height 679
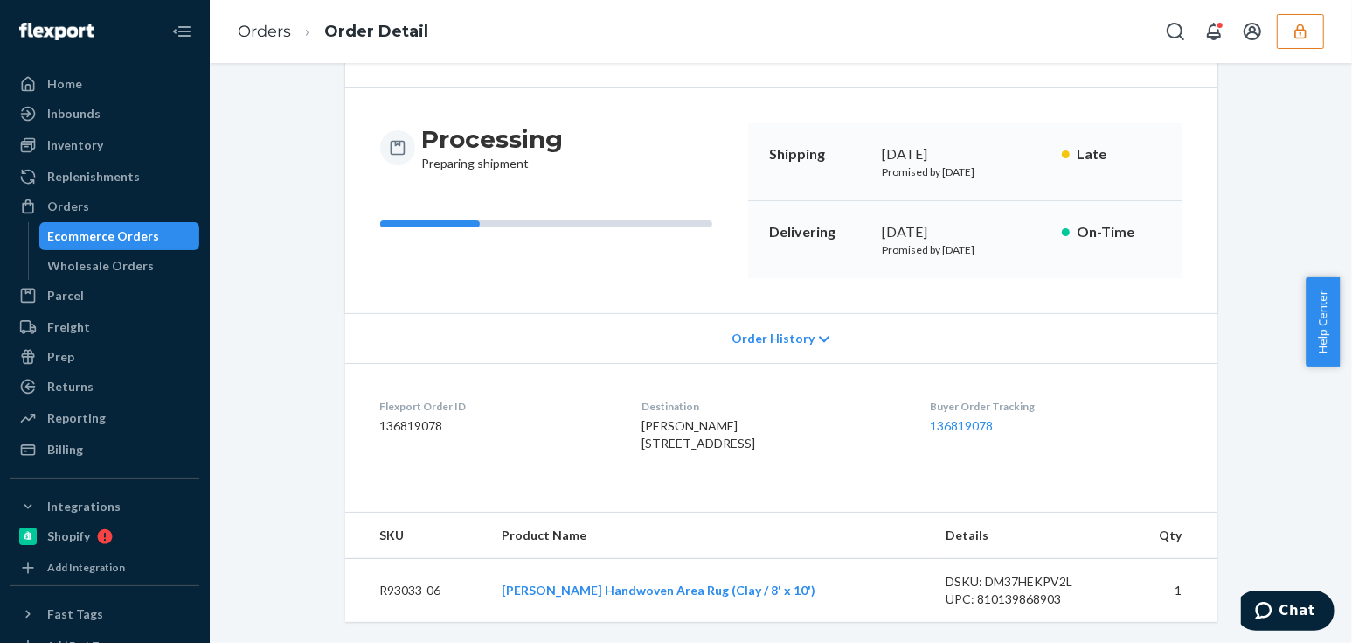
click at [1000, 576] on div "DSKU: DM37HEKPV2L" at bounding box center [1028, 581] width 164 height 17
copy div "DM37HEKPV2L"
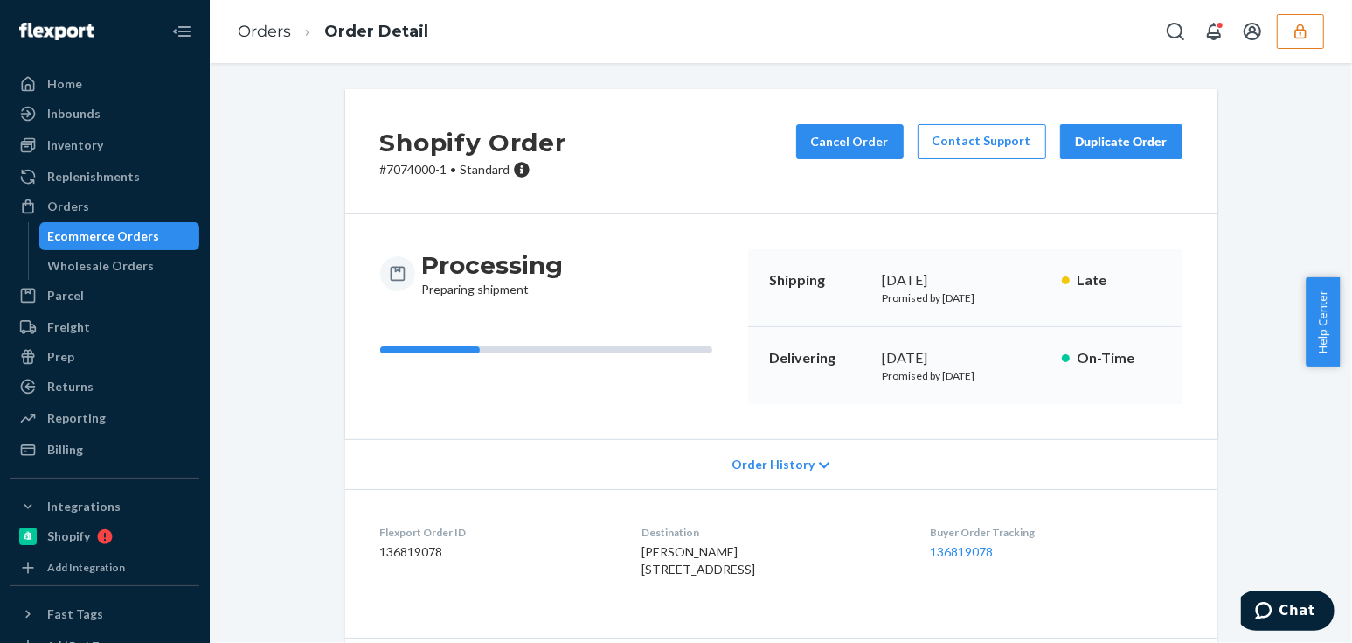
click at [818, 484] on div "Order History" at bounding box center [781, 464] width 872 height 50
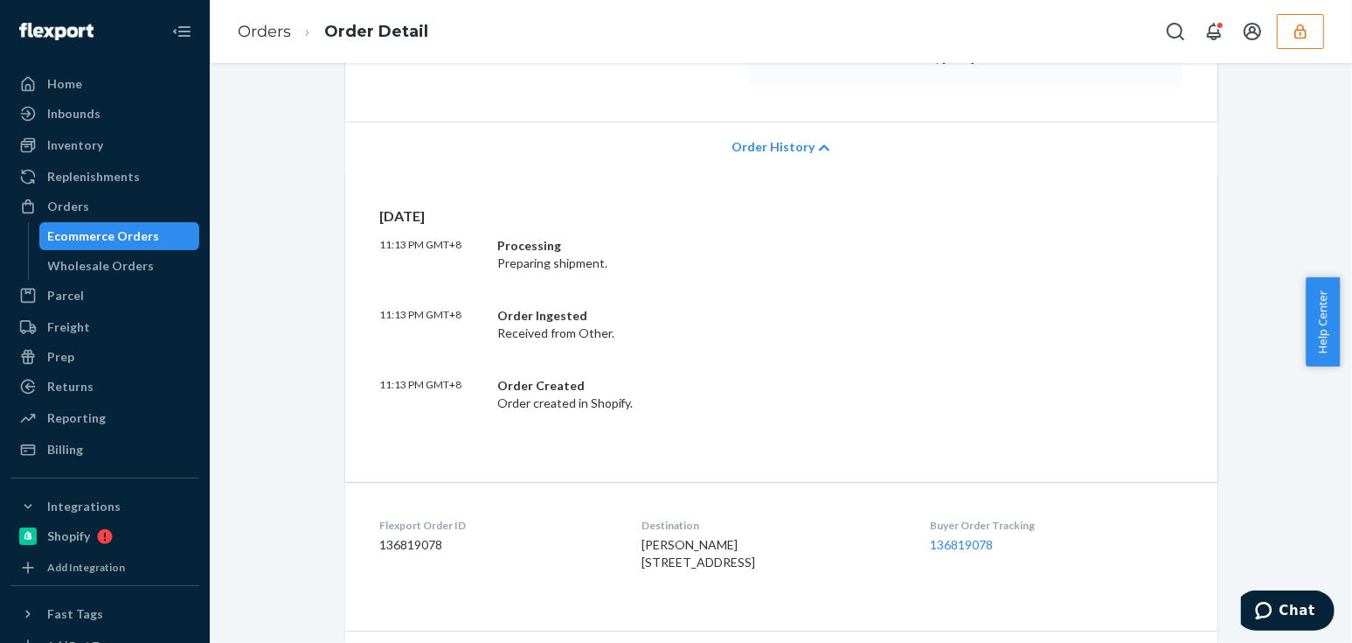
scroll to position [470, 0]
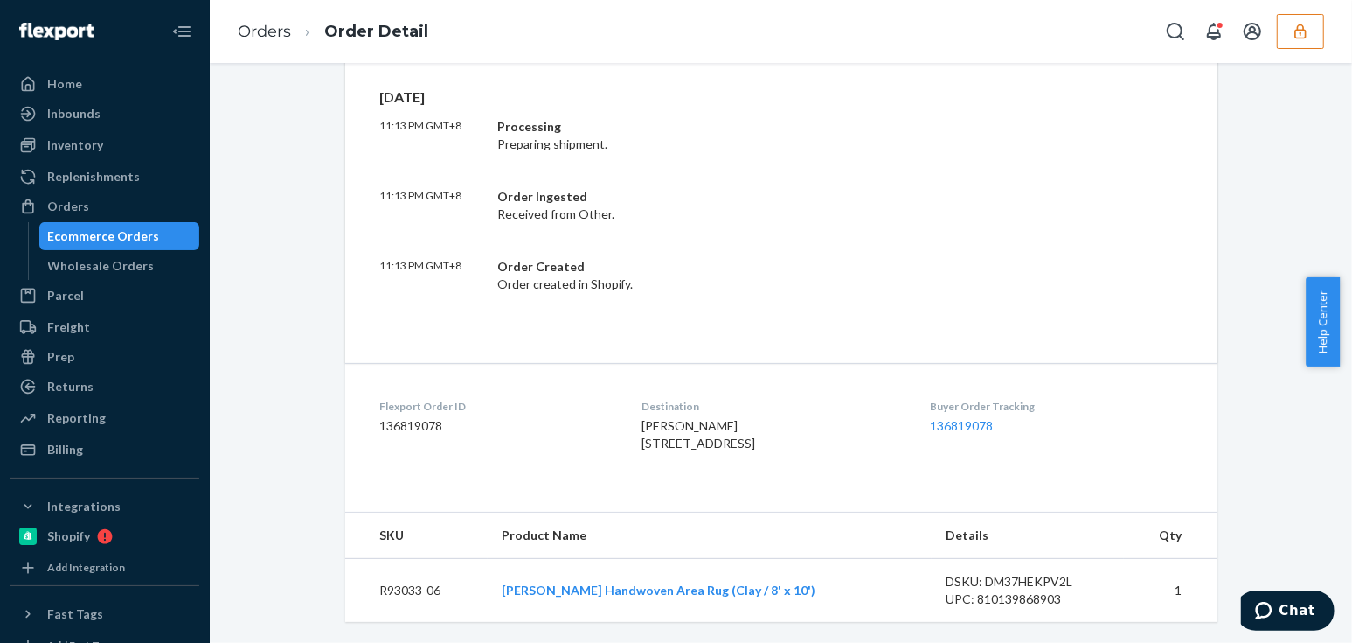
click at [302, 337] on div "Shopify Order # 7074000-1 • Standard Cancel Order Contact Support Duplicate Ord…" at bounding box center [781, 148] width 1116 height 990
click at [409, 417] on dd "136819078" at bounding box center [496, 425] width 233 height 17
copy dd "136819078"
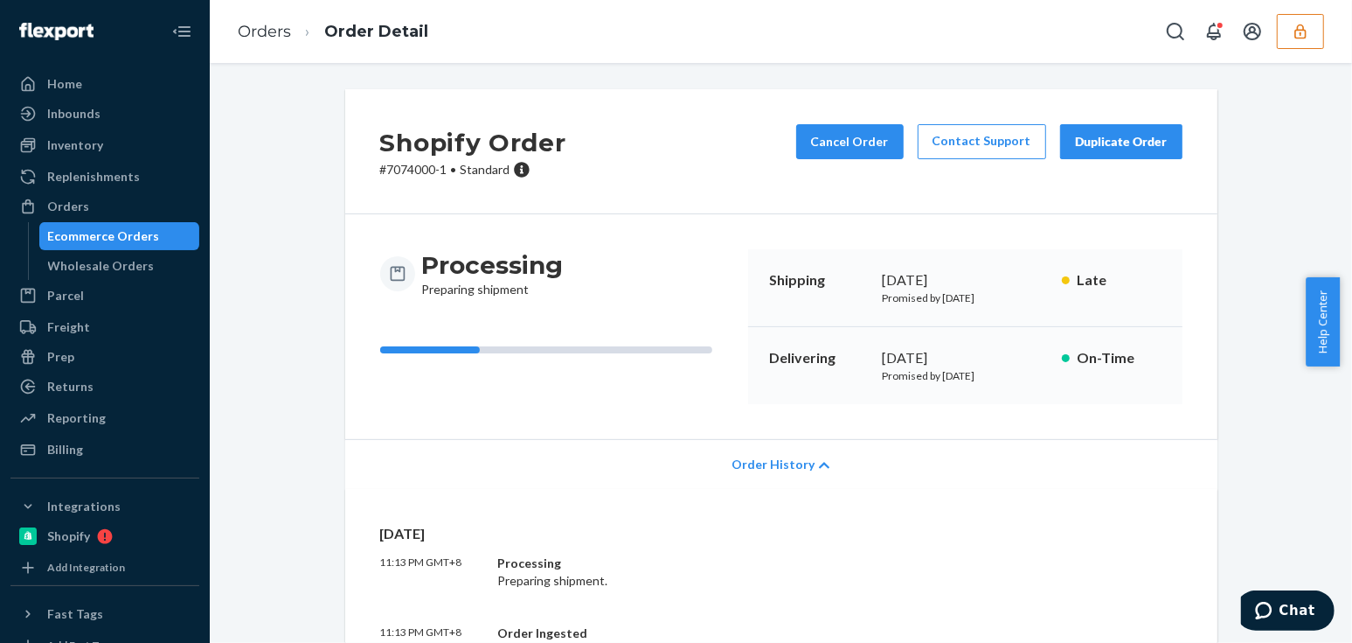
scroll to position [238, 0]
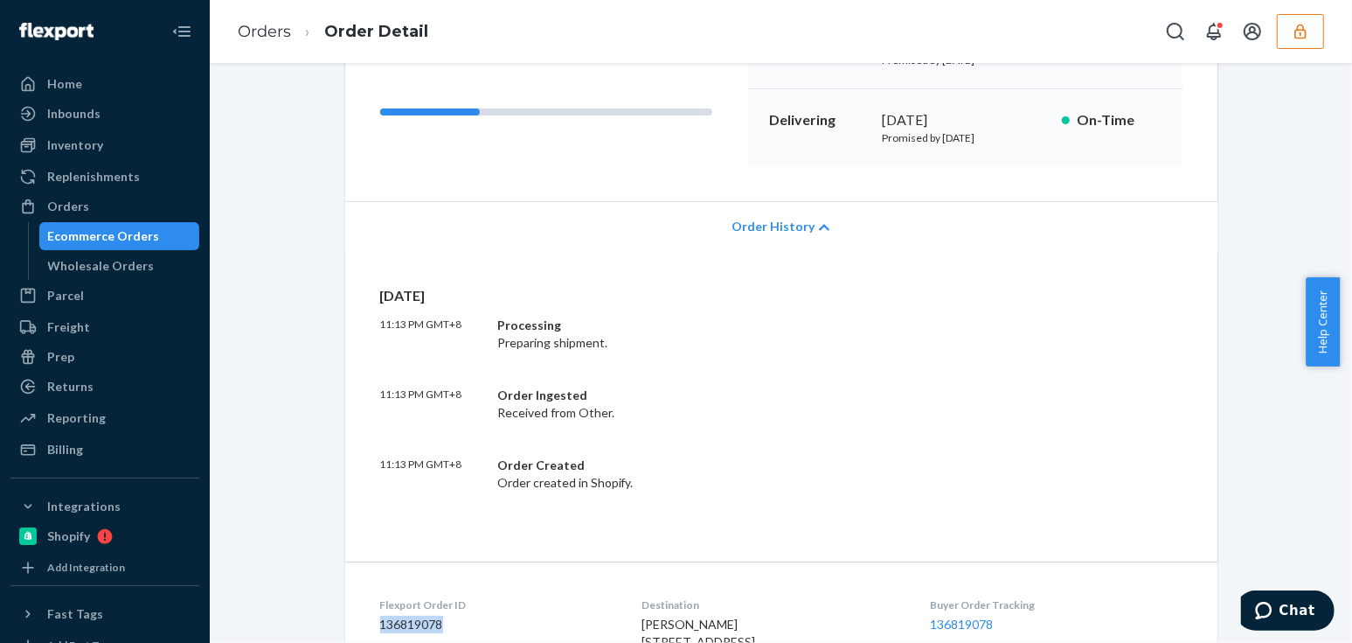
click at [1315, 33] on button "button" at bounding box center [1300, 31] width 47 height 35
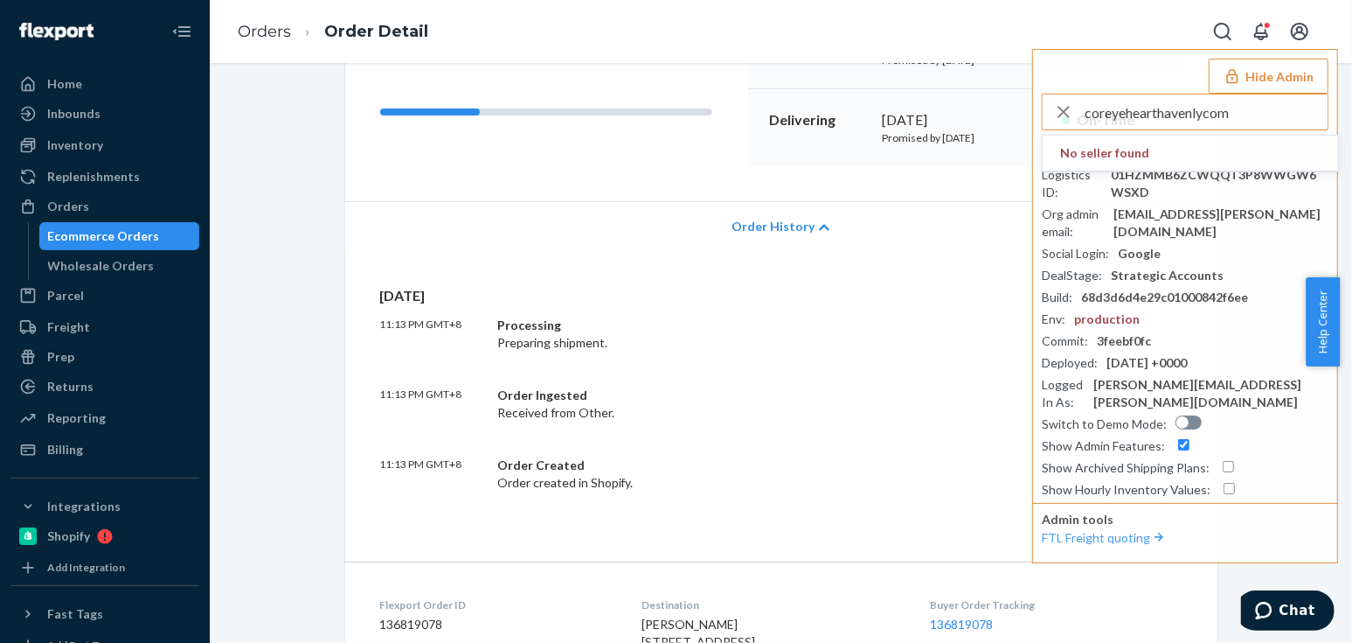
type input "coreyehearthavenlycom"
click at [256, 17] on ol "Orders Order Detail" at bounding box center [333, 32] width 219 height 52
click at [257, 23] on link "Orders" at bounding box center [264, 31] width 53 height 19
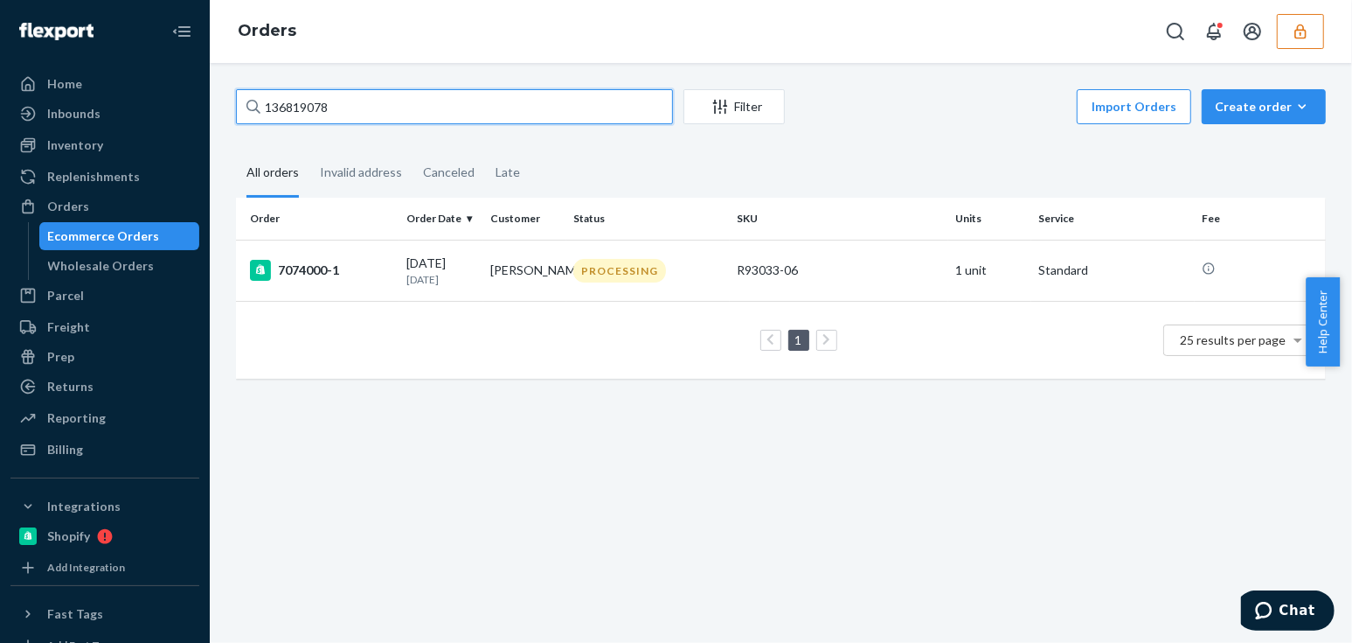
click at [372, 114] on input "136819078" at bounding box center [454, 106] width 437 height 35
paste input "7226003"
type input "137226003"
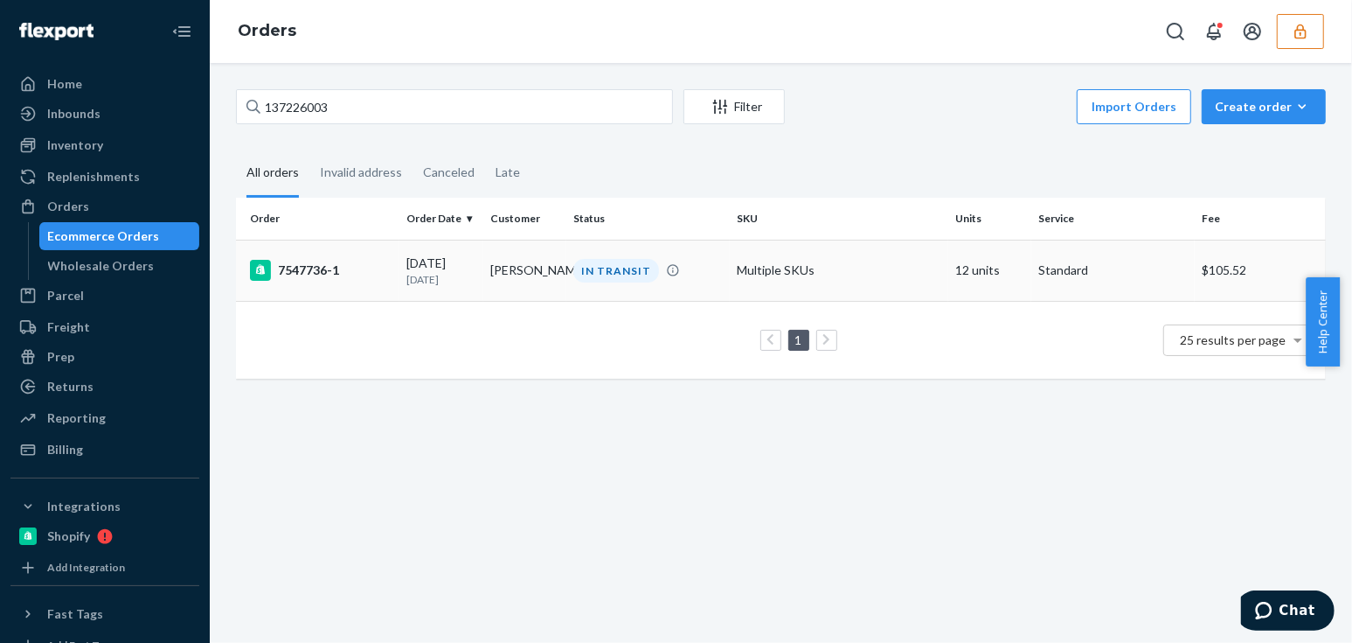
click at [494, 270] on td "Alexandra Johnson" at bounding box center [525, 270] width 84 height 61
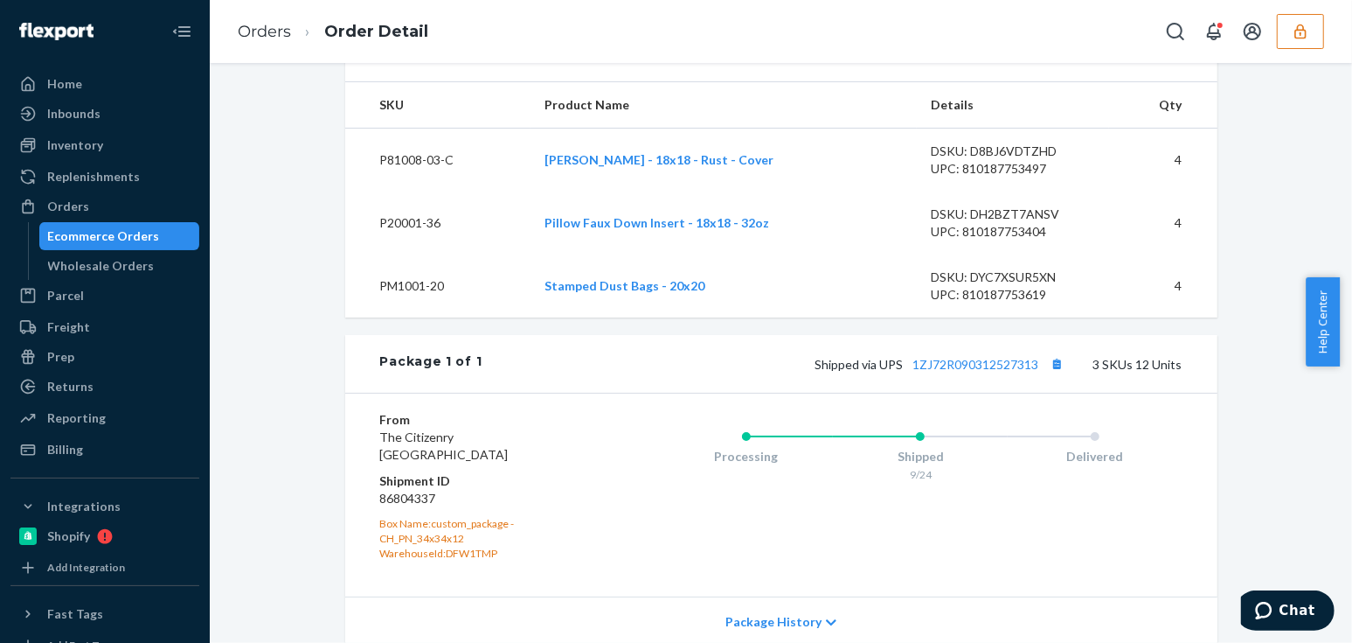
scroll to position [636, 0]
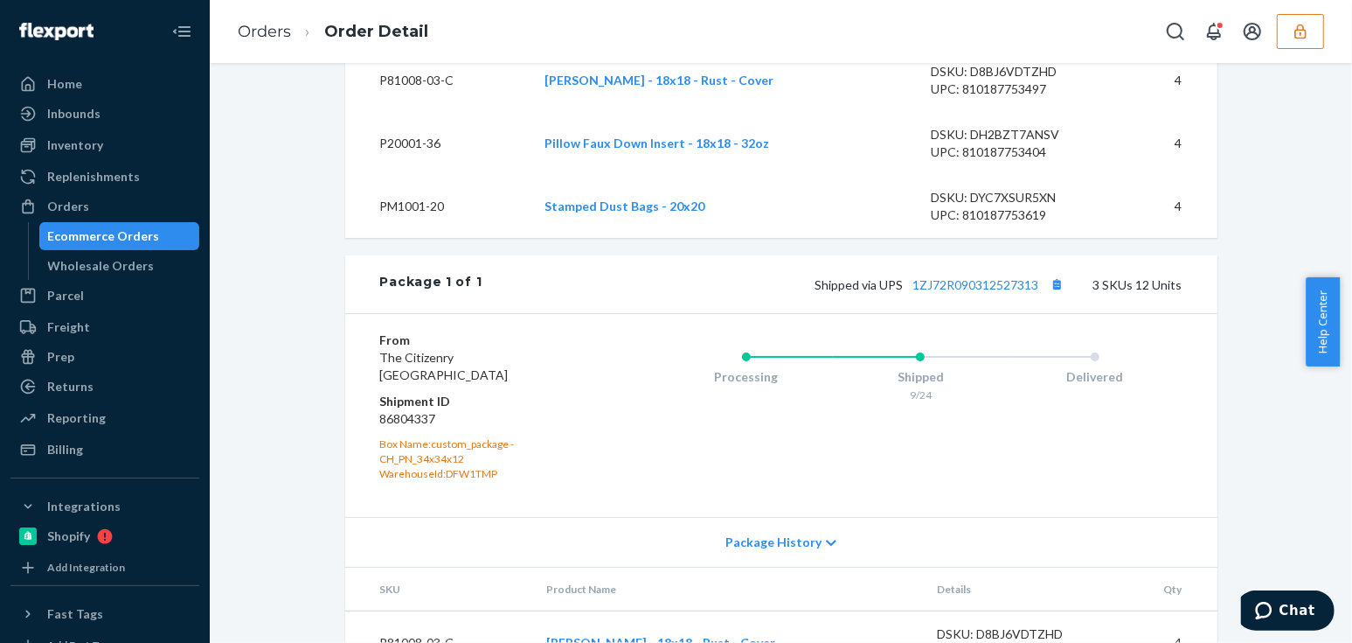
click at [316, 304] on div "Shopify Order # 7547736-1 • Standard / $105.52 View Details Create Return Dupli…" at bounding box center [781, 137] width 1116 height 1367
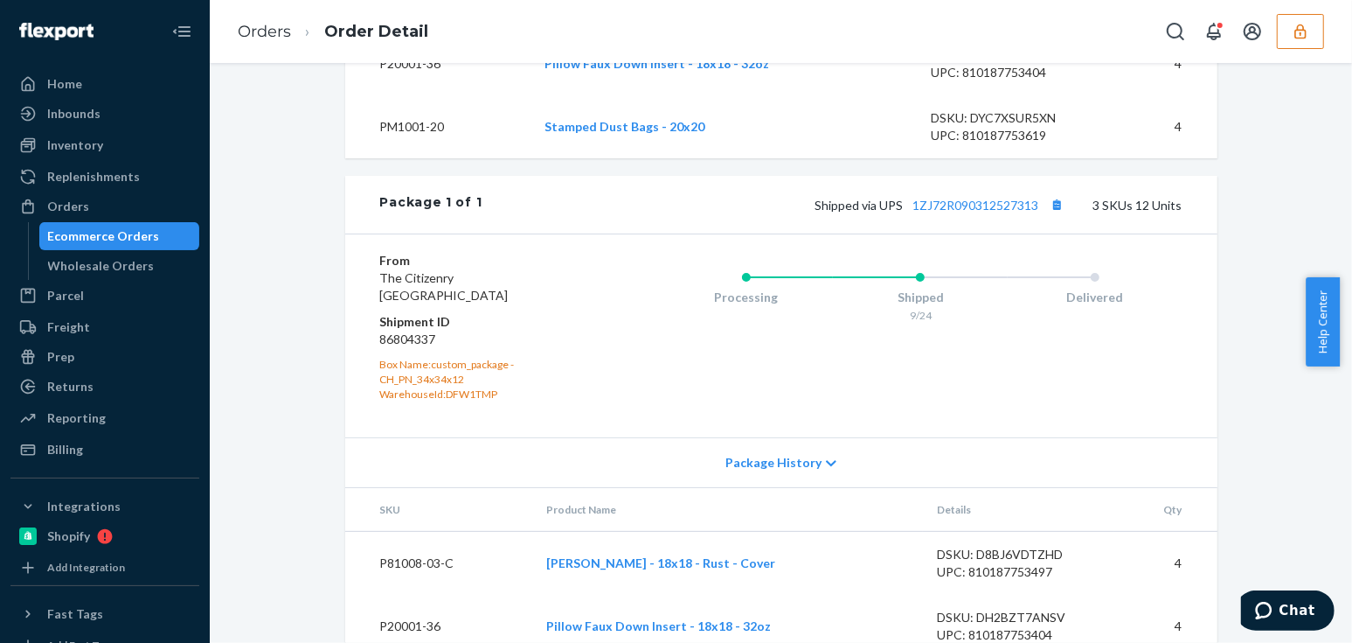
click at [408, 348] on dd "86804337" at bounding box center [484, 338] width 209 height 17
copy dd "86804337"
click at [257, 319] on div "Shopify Order # 7547736-1 • Standard / $105.52 View Details Create Return Dupli…" at bounding box center [781, 57] width 1116 height 1367
click at [1320, 32] on button "button" at bounding box center [1300, 31] width 47 height 35
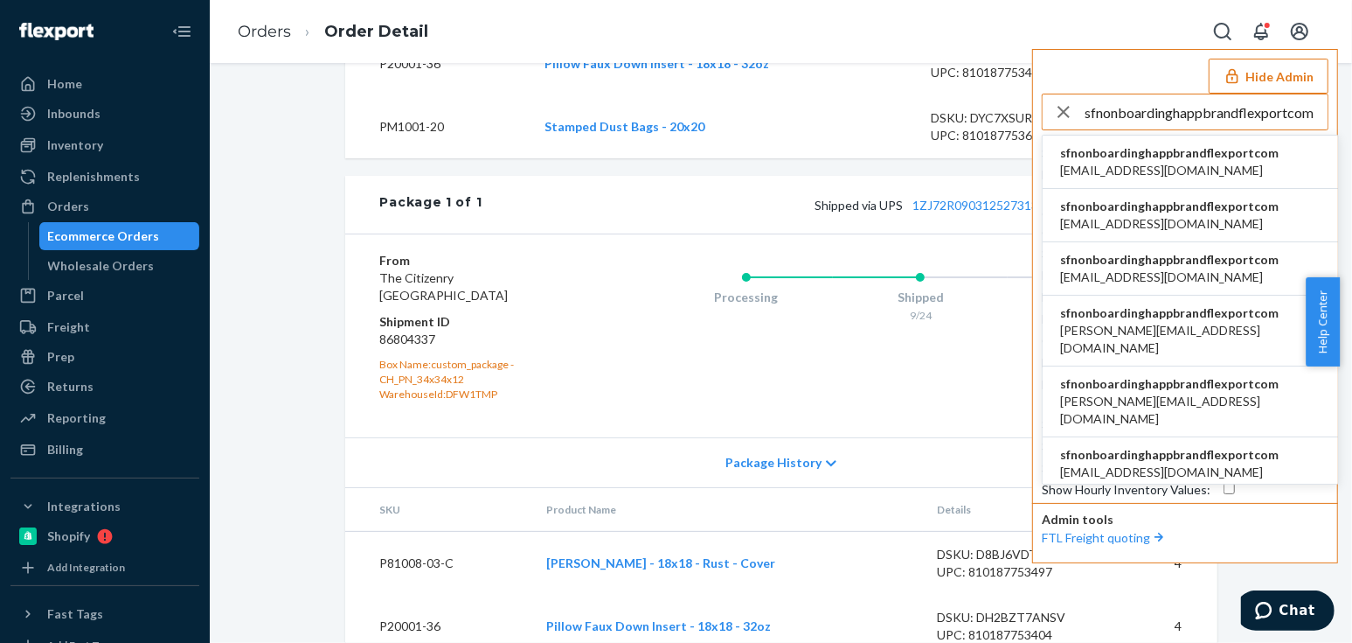
type input "sfnonboardinghappbrandflexportcom"
click at [1164, 163] on span "info@happbrand.com" at bounding box center [1169, 170] width 219 height 17
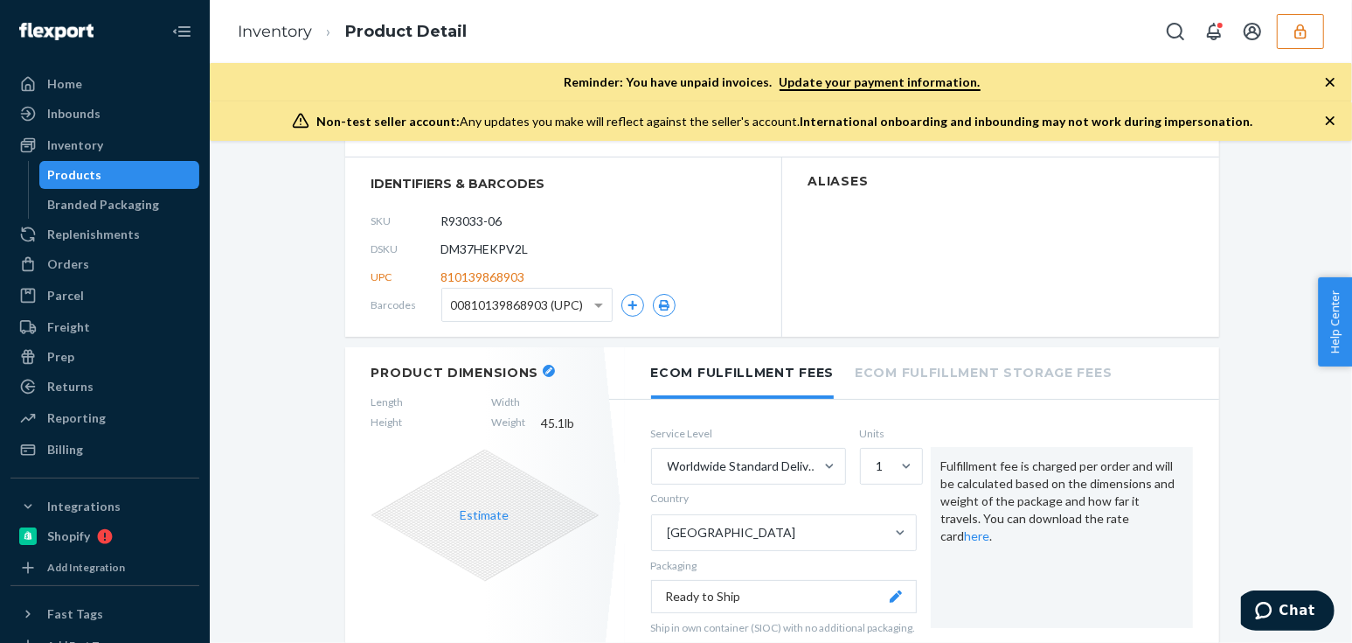
scroll to position [317, 0]
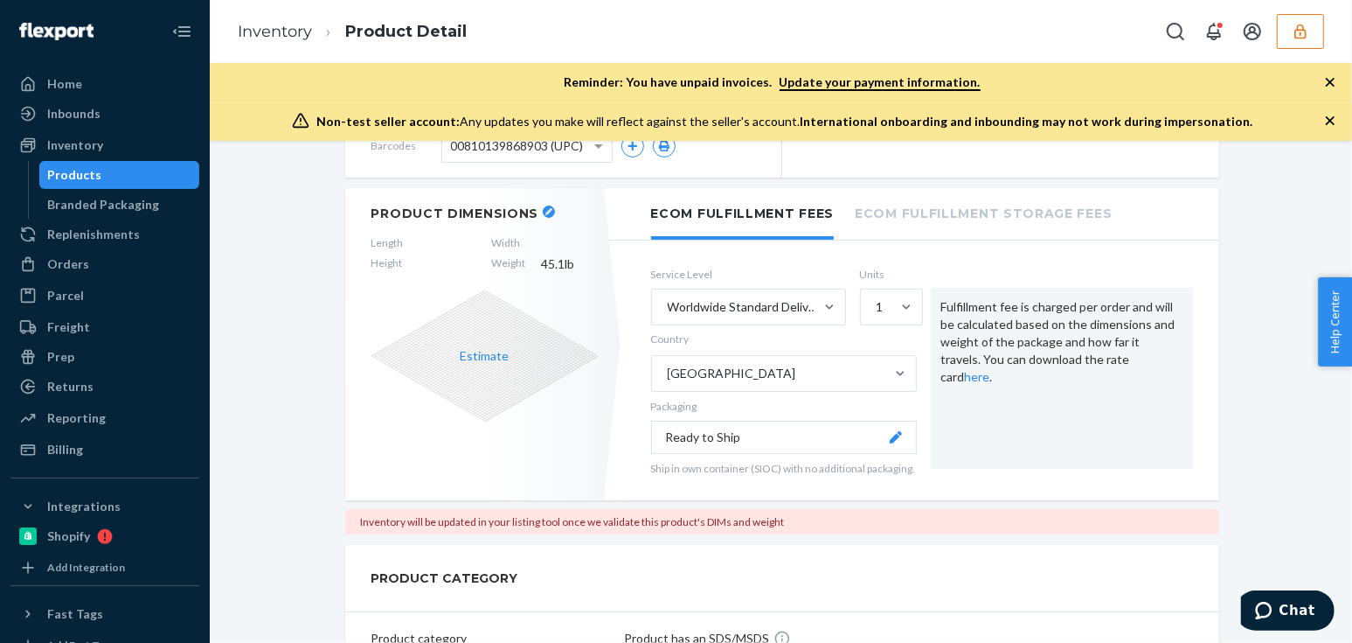
click at [546, 208] on icon "button" at bounding box center [549, 211] width 7 height 7
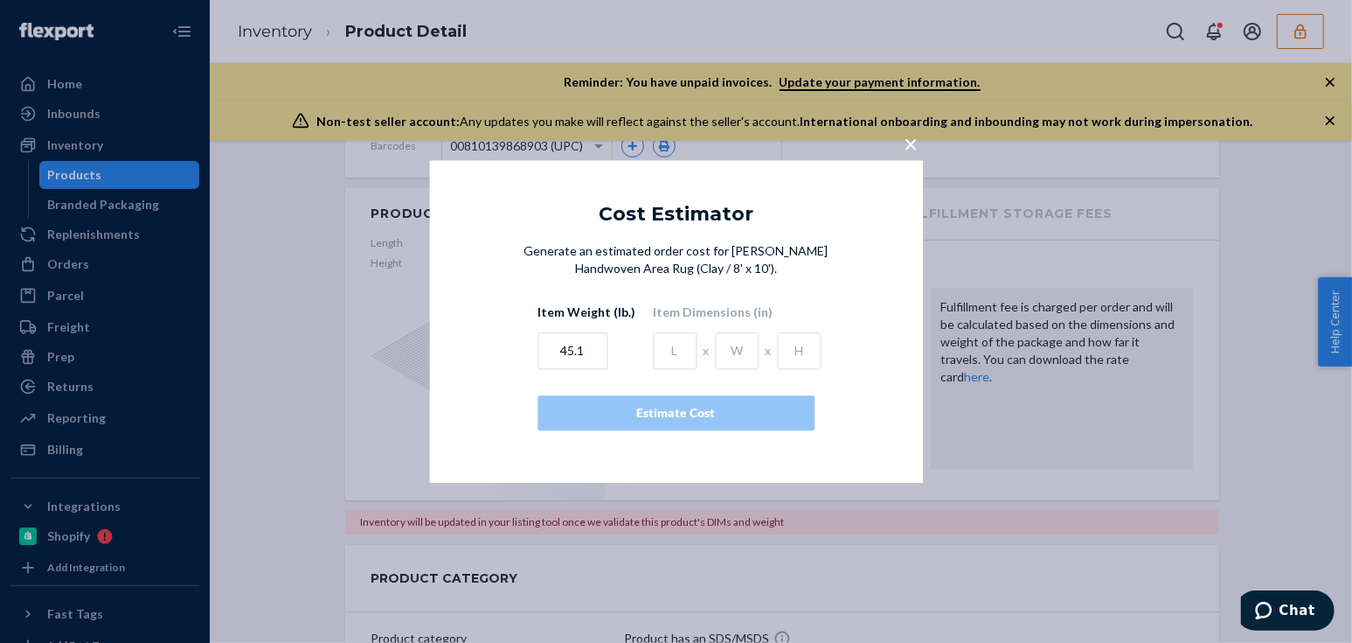
click at [913, 132] on span "×" at bounding box center [911, 144] width 14 height 30
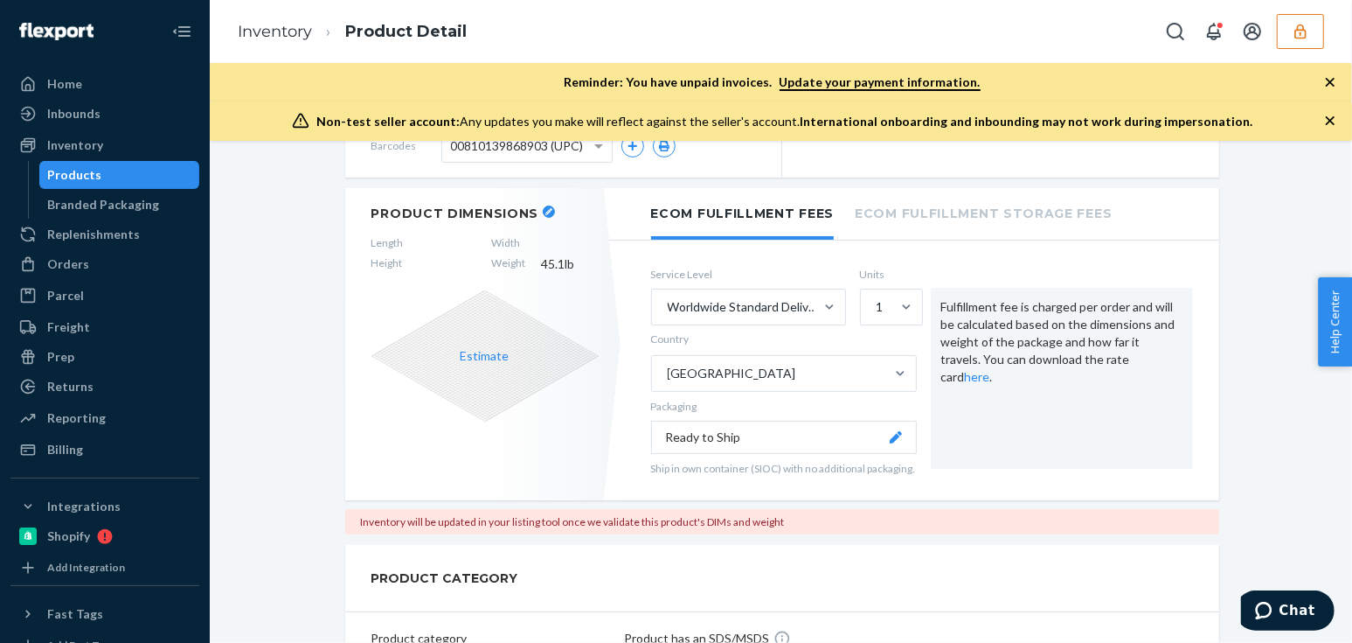
click at [567, 205] on header "Product Dimensions" at bounding box center [485, 213] width 227 height 16
click at [543, 205] on button "button" at bounding box center [549, 211] width 12 height 12
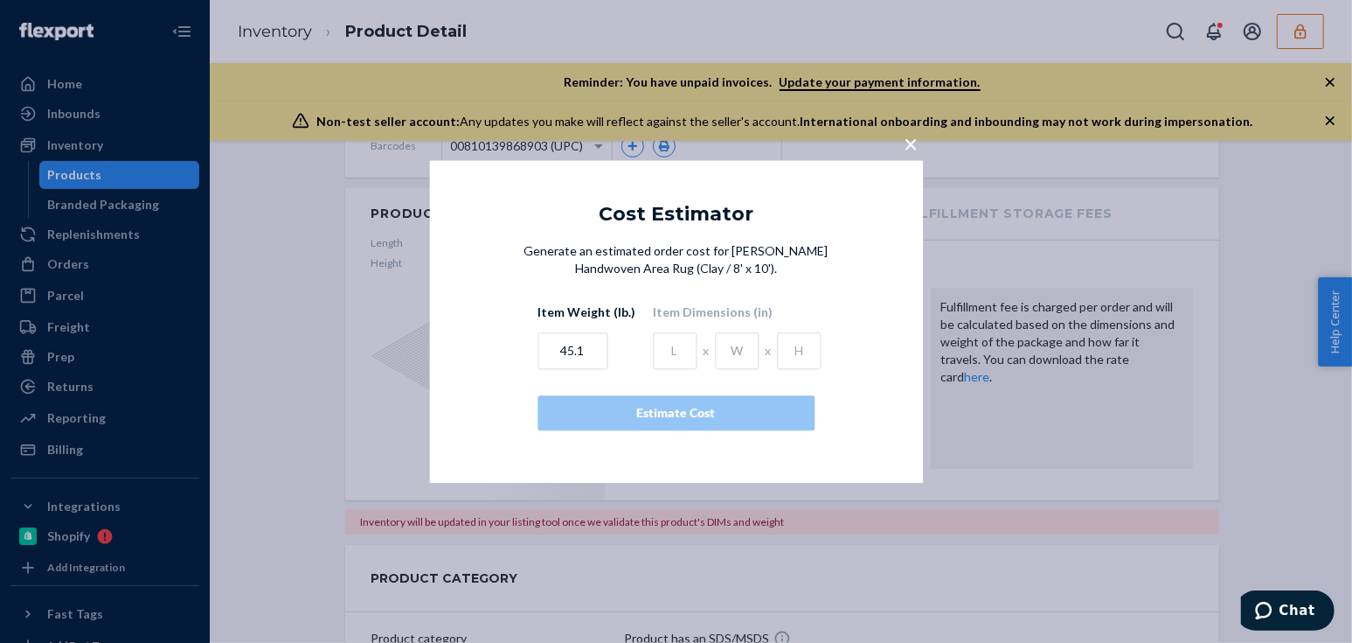
click at [909, 140] on span "×" at bounding box center [911, 144] width 14 height 30
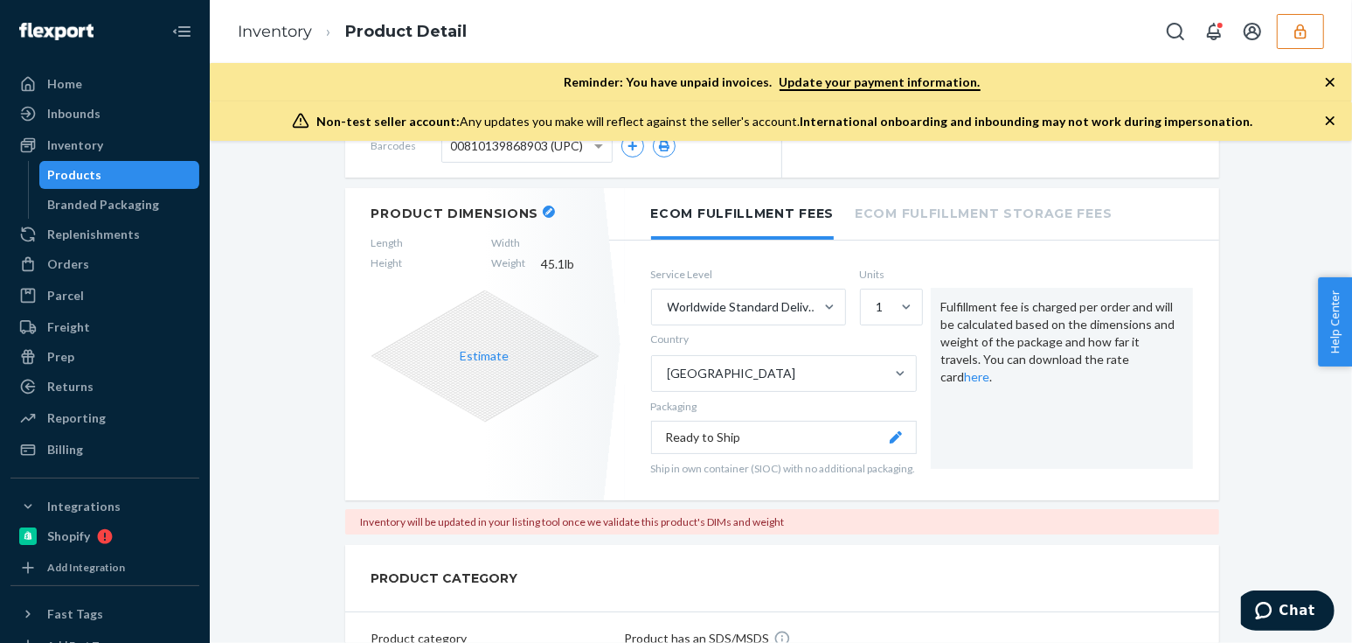
click at [213, 330] on div "Jasmit Handwoven Area Rug (Clay / 8' x 10') Actions Add components Hide Request…" at bounding box center [781, 392] width 1143 height 502
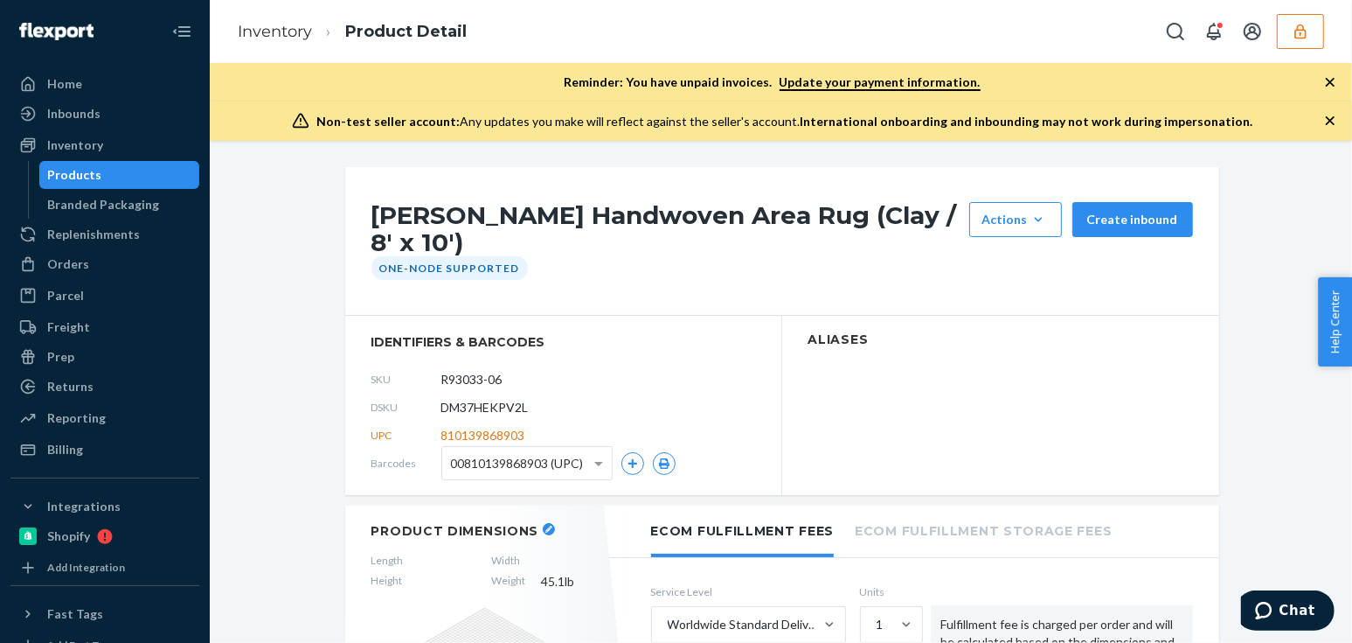
click at [566, 393] on div "DSKU DM37HEKPV2L" at bounding box center [564, 407] width 384 height 28
click at [496, 399] on span "DM37HEKPV2L" at bounding box center [484, 407] width 87 height 17
copy span "DM37HEKPV2L"
click at [1314, 38] on button "button" at bounding box center [1300, 31] width 47 height 35
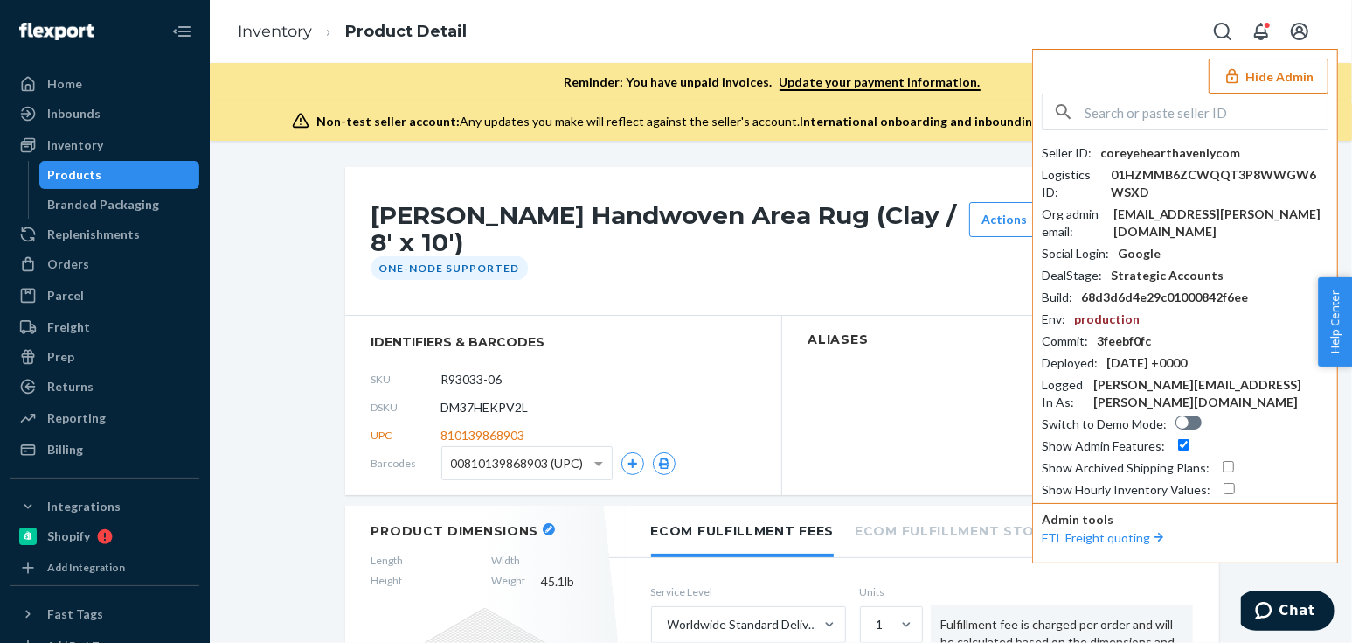
click at [1187, 163] on div "Seller ID : coreyehearthavenlycom Logistics ID : 01HZMMB6ZCWQQT3P8WWGW6WSXD Org…" at bounding box center [1185, 321] width 287 height 354
click at [1158, 150] on div "coreyehearthavenlycom" at bounding box center [1171, 152] width 140 height 17
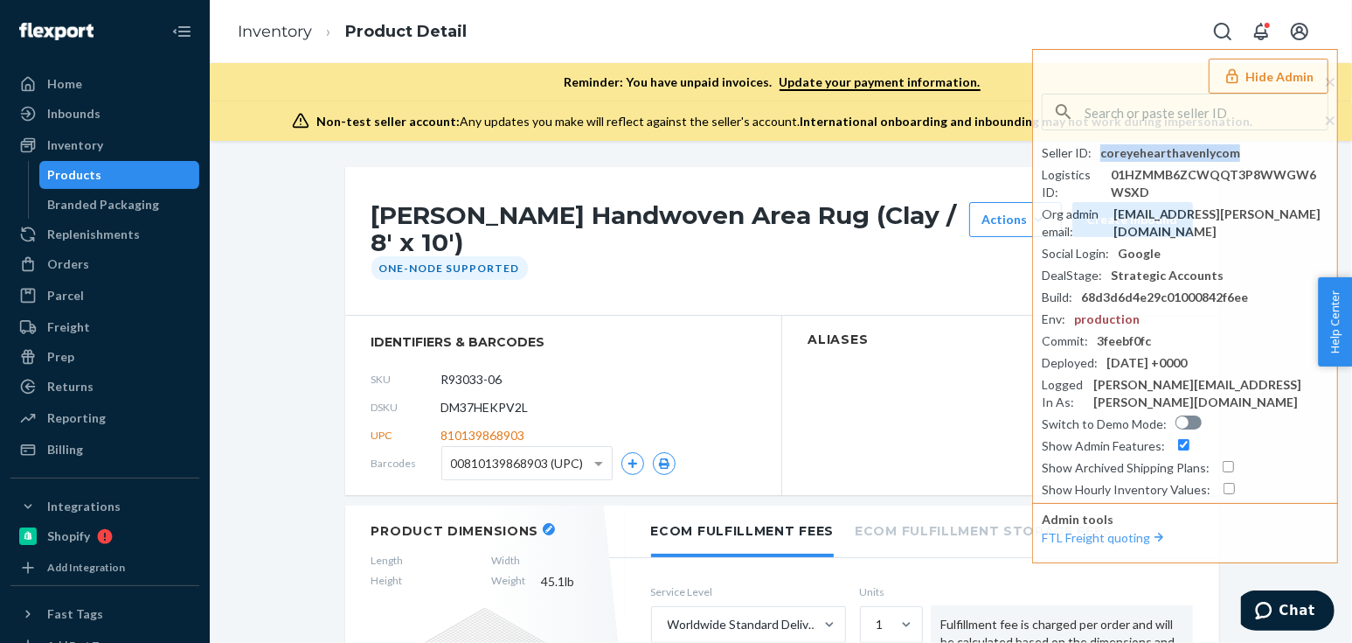
copy div "coreyehearthavenlycom"
click at [460, 399] on span "DM37HEKPV2L" at bounding box center [484, 407] width 87 height 17
click at [466, 370] on input "R93033-06" at bounding box center [519, 379] width 136 height 33
click at [455, 399] on span "DM37HEKPV2L" at bounding box center [484, 407] width 87 height 17
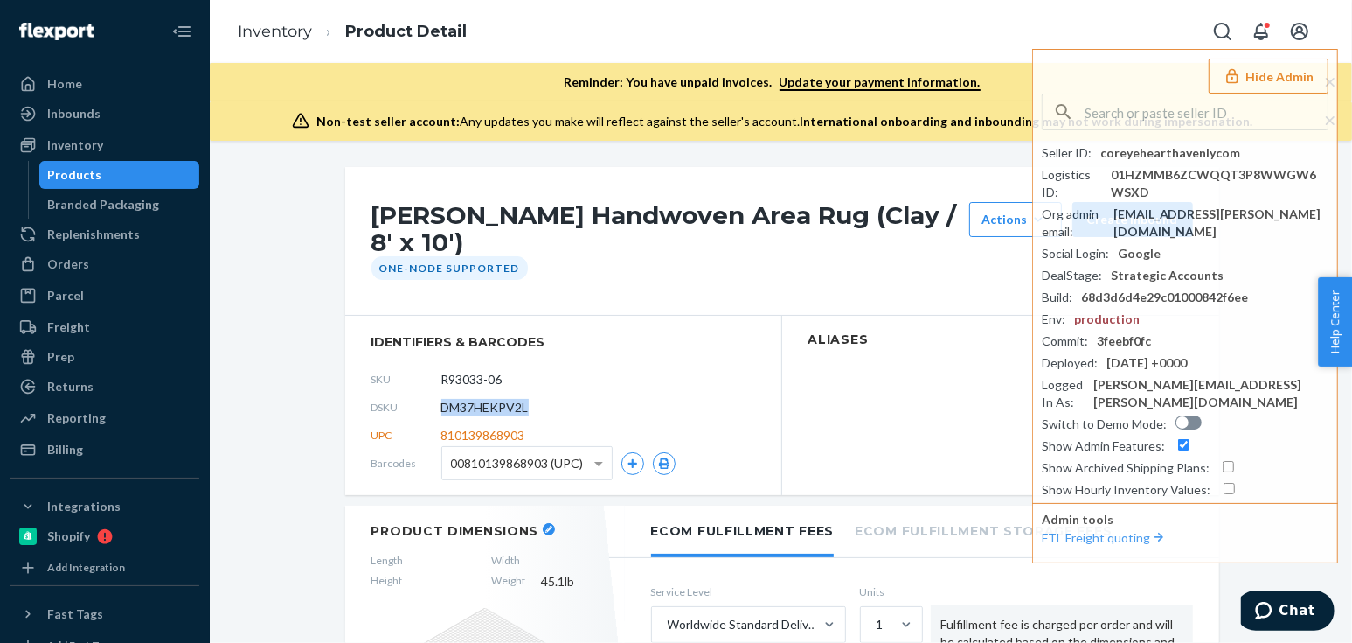
copy span "DM37HEKPV2L"
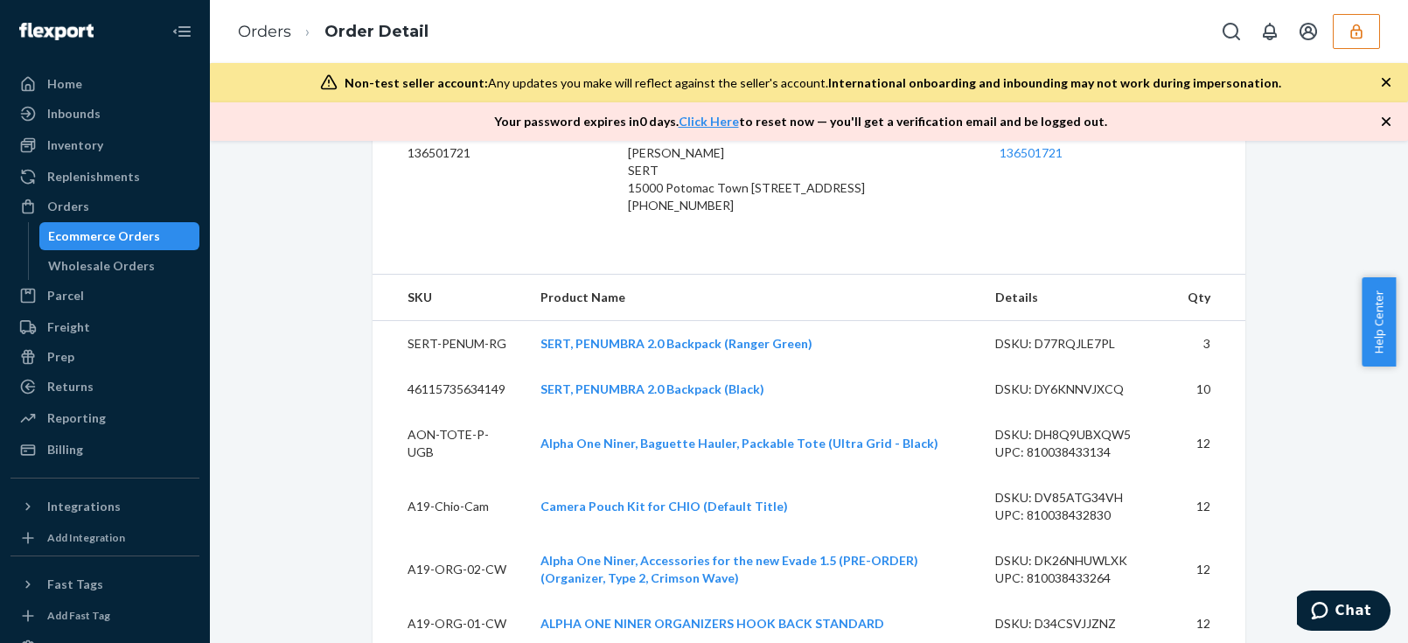
click at [1364, 35] on icon "button" at bounding box center [1355, 31] width 17 height 17
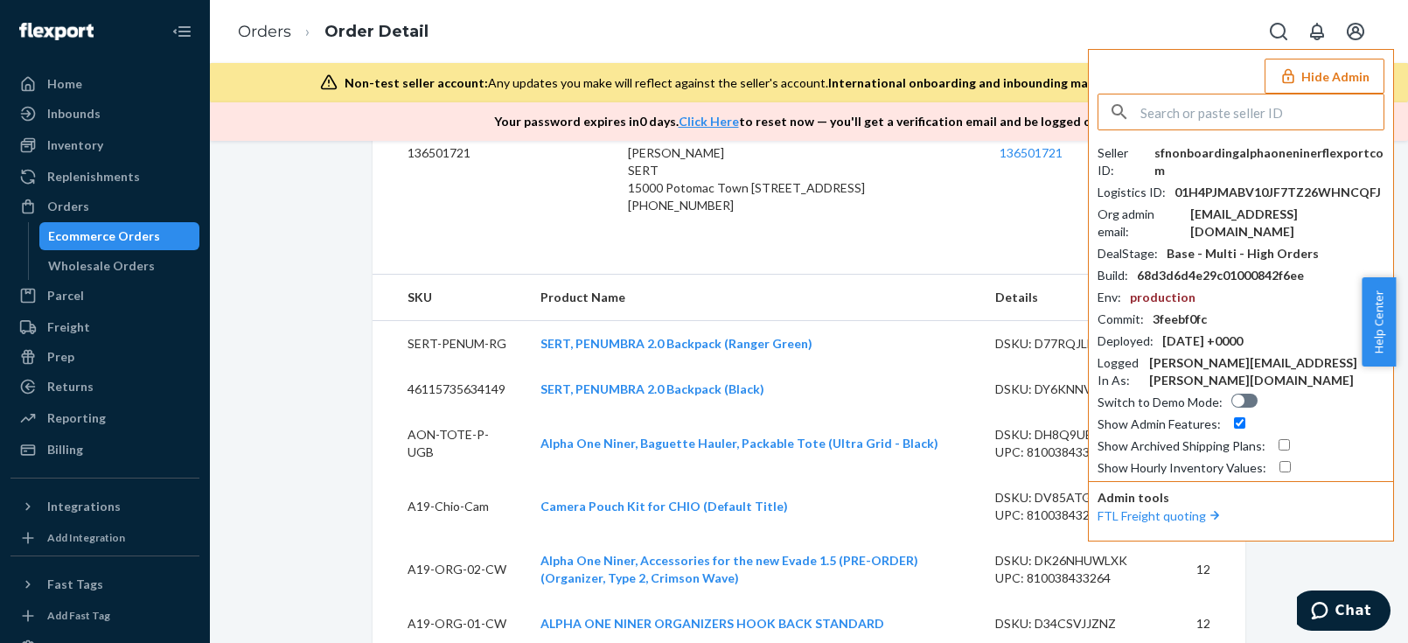
click at [1269, 101] on input "text" at bounding box center [1261, 111] width 243 height 35
click at [1261, 122] on input "trycomfrtgmailcom" at bounding box center [1261, 111] width 243 height 35
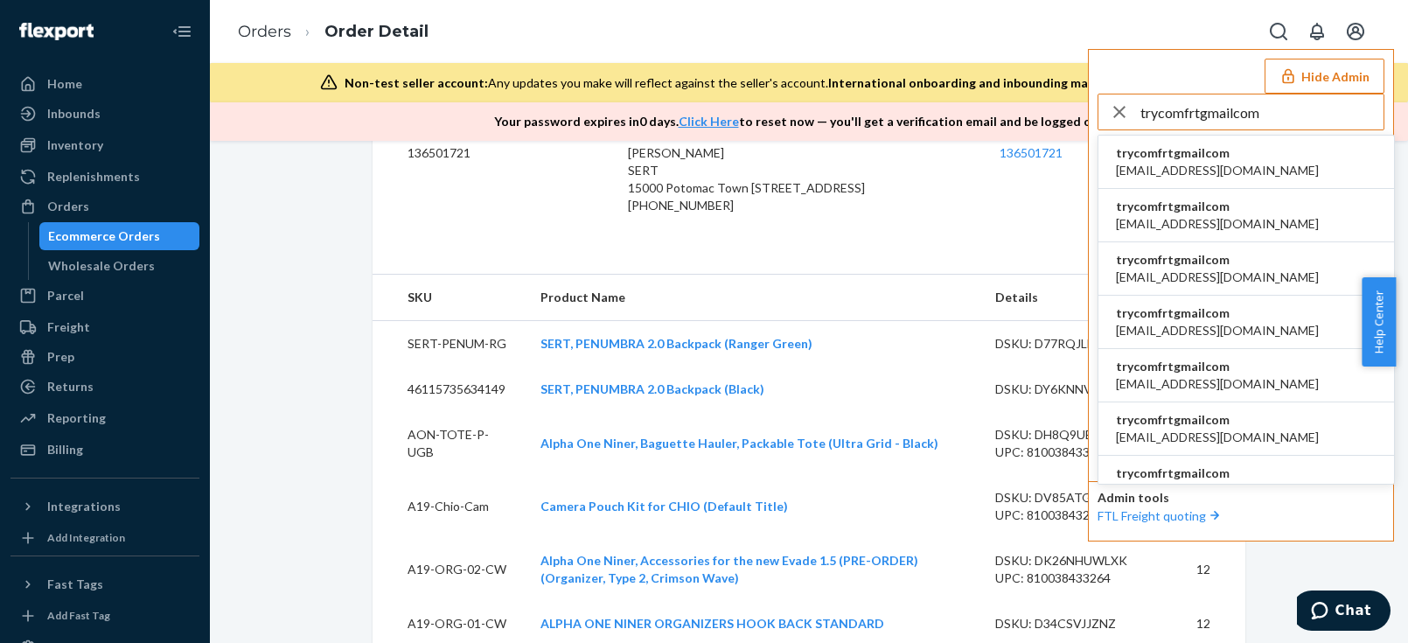
type input "trycomfrtgmailcom"
click at [1188, 173] on span "abby@sh-shc.com" at bounding box center [1217, 170] width 203 height 17
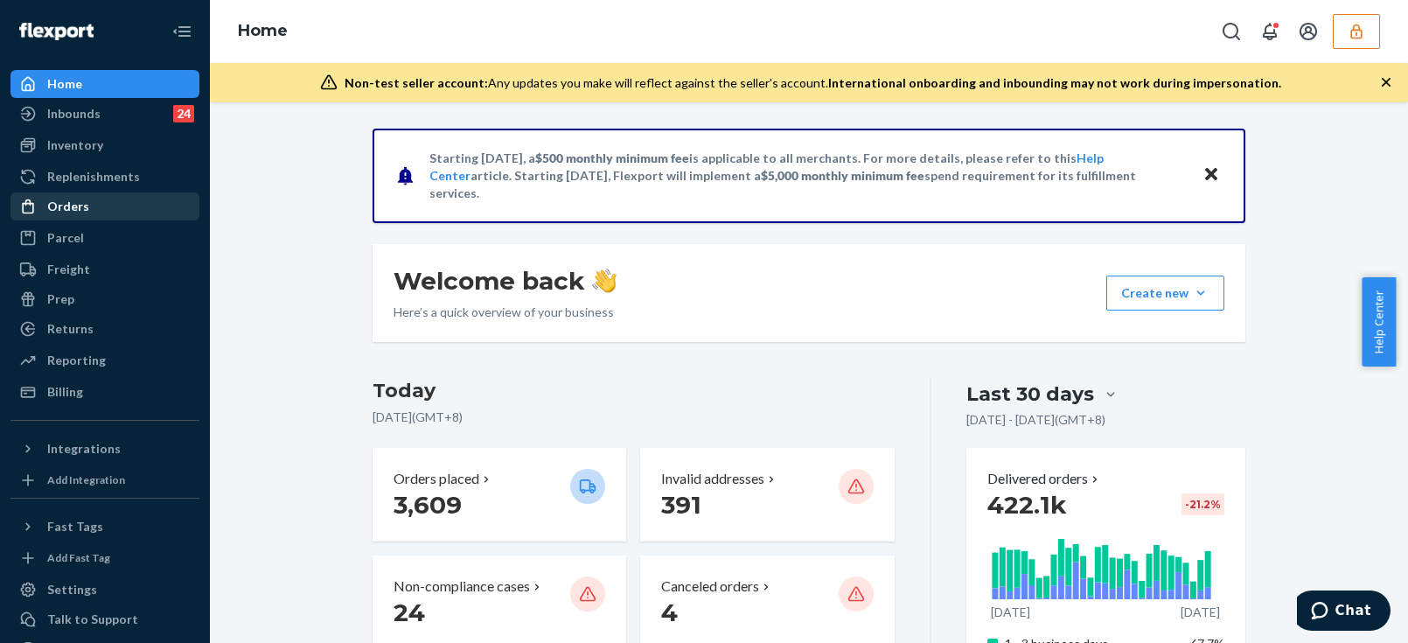
click at [77, 205] on div "Orders" at bounding box center [68, 206] width 42 height 17
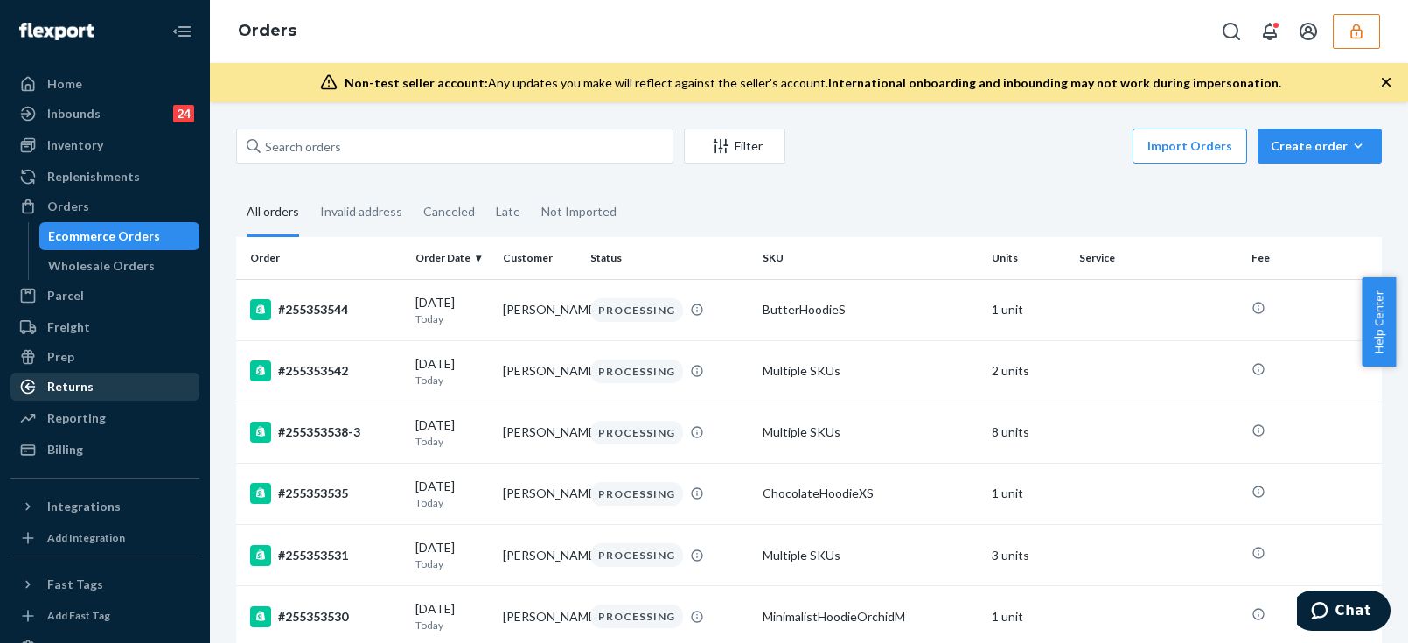
click at [114, 374] on div "Returns" at bounding box center [104, 386] width 185 height 24
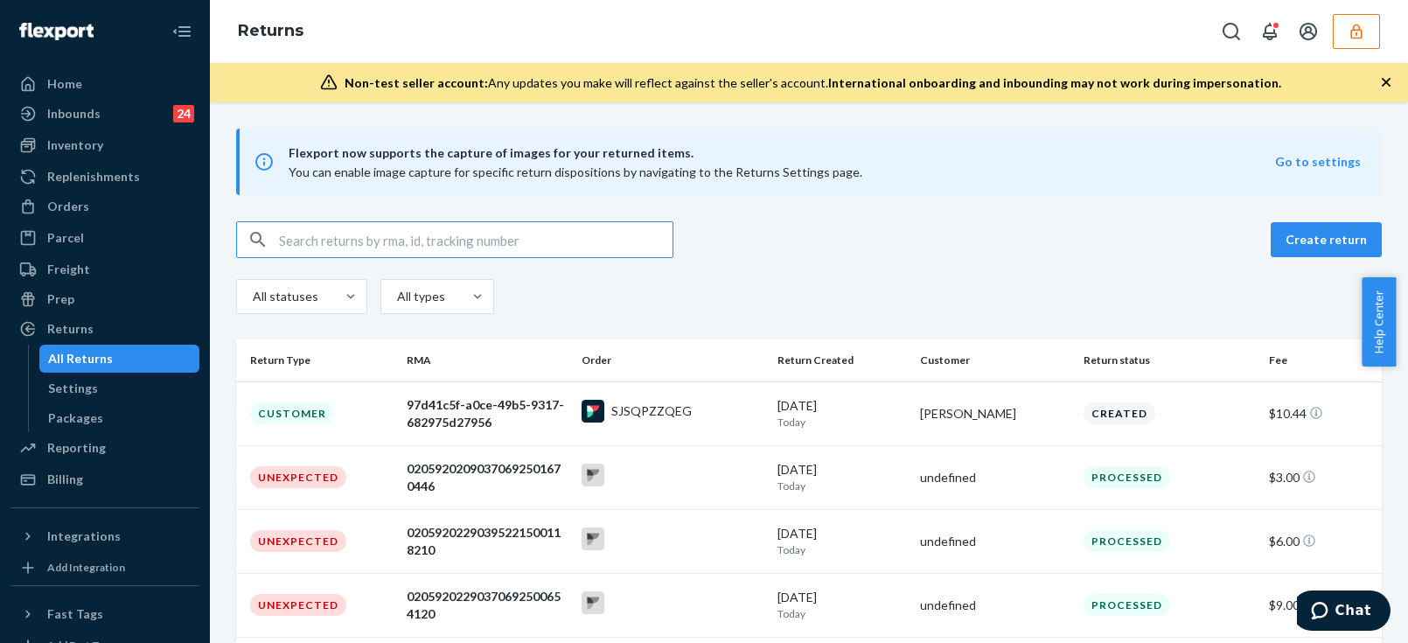
click at [351, 230] on input "text" at bounding box center [475, 239] width 393 height 35
click at [489, 251] on input "text" at bounding box center [475, 239] width 393 height 35
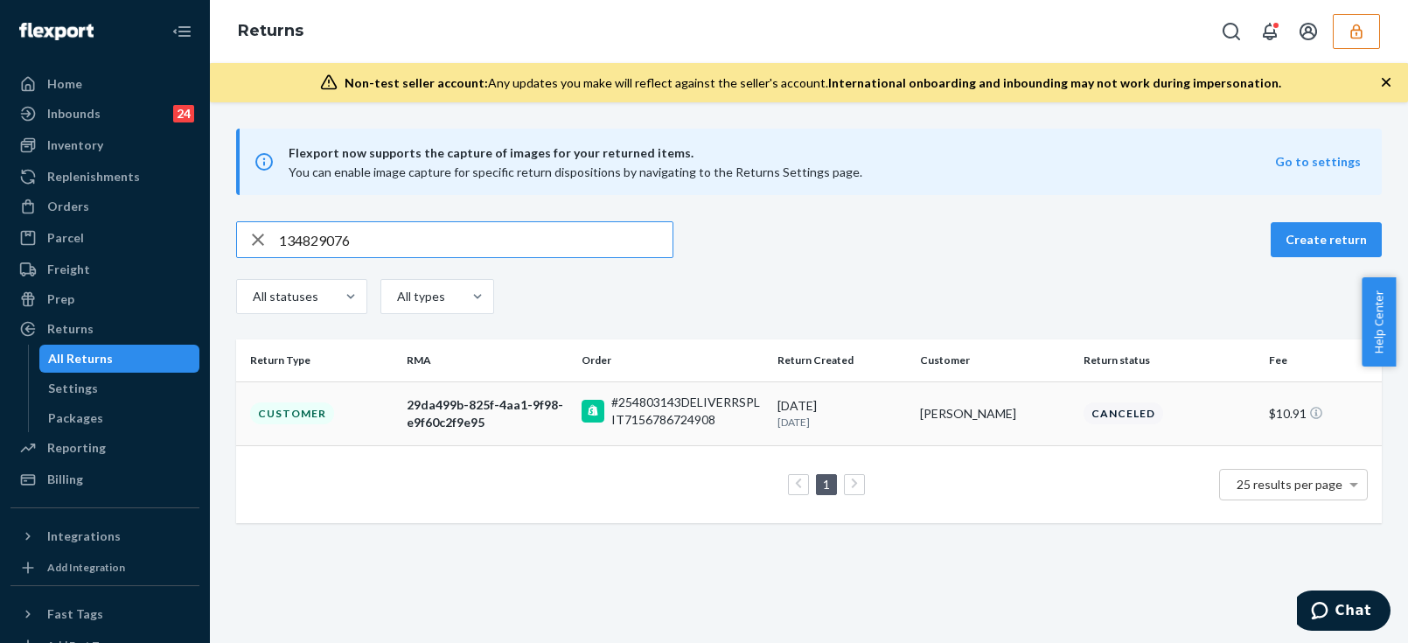
type input "134829076"
click at [611, 403] on div "#254803143DELIVERRSPLIT7156786724908" at bounding box center [687, 410] width 153 height 35
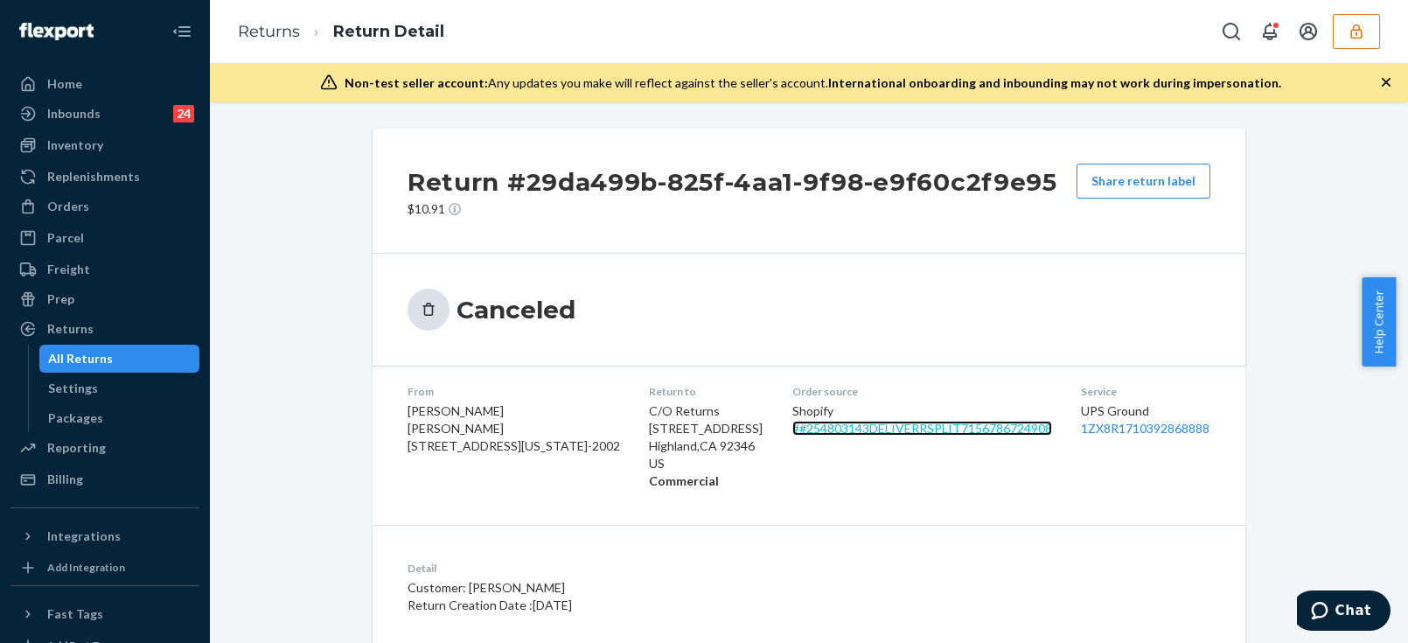
click at [831, 433] on link "# #254803143DELIVERRSPLIT7156786724908" at bounding box center [922, 428] width 260 height 15
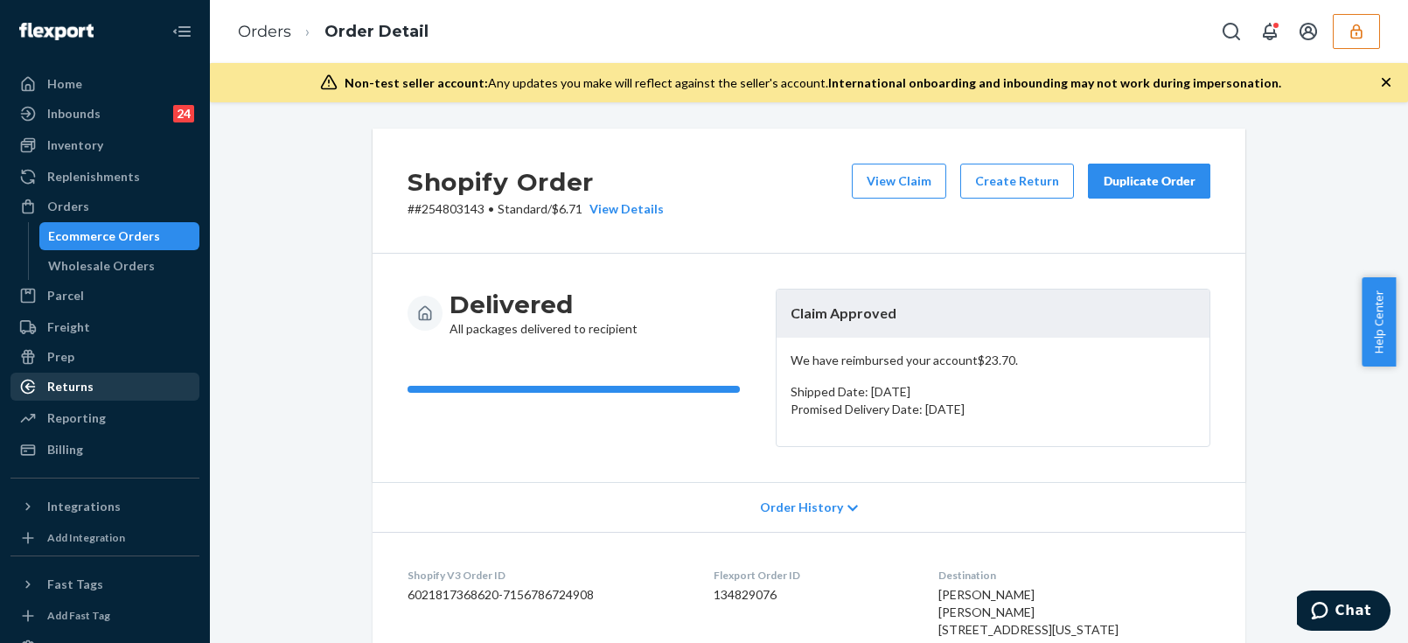
click at [94, 381] on div "Returns" at bounding box center [104, 386] width 185 height 24
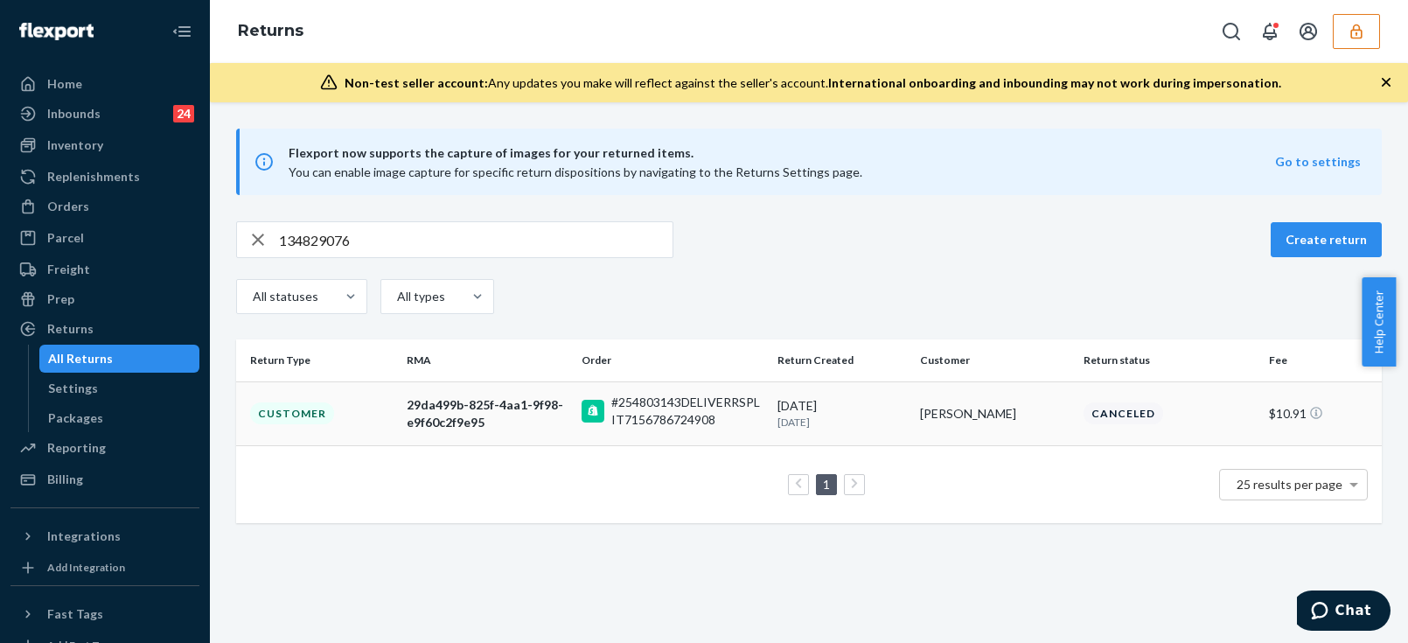
click at [1116, 403] on div "Canceled" at bounding box center [1123, 413] width 80 height 22
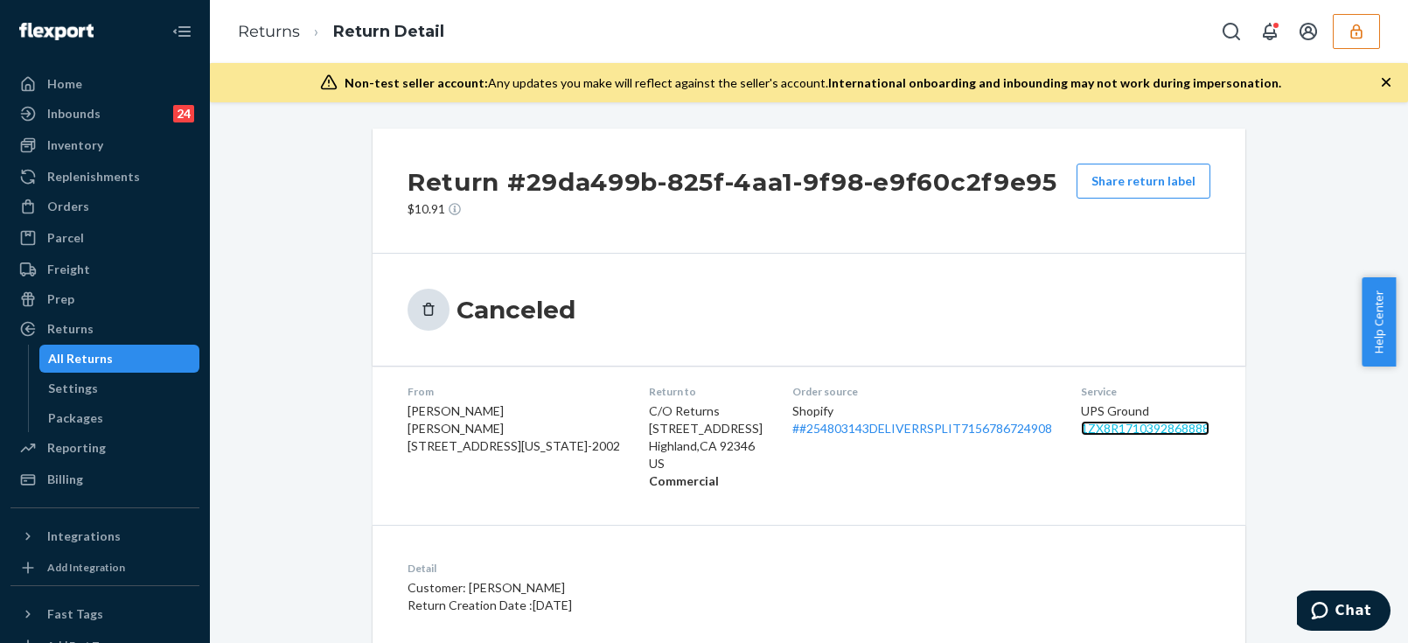
click at [1087, 429] on link "1ZX8R1710392868888" at bounding box center [1145, 428] width 129 height 15
click at [656, 183] on h2 "Return #29da499b-825f-4aa1-9f98-e9f60c2f9e95" at bounding box center [732, 181] width 650 height 37
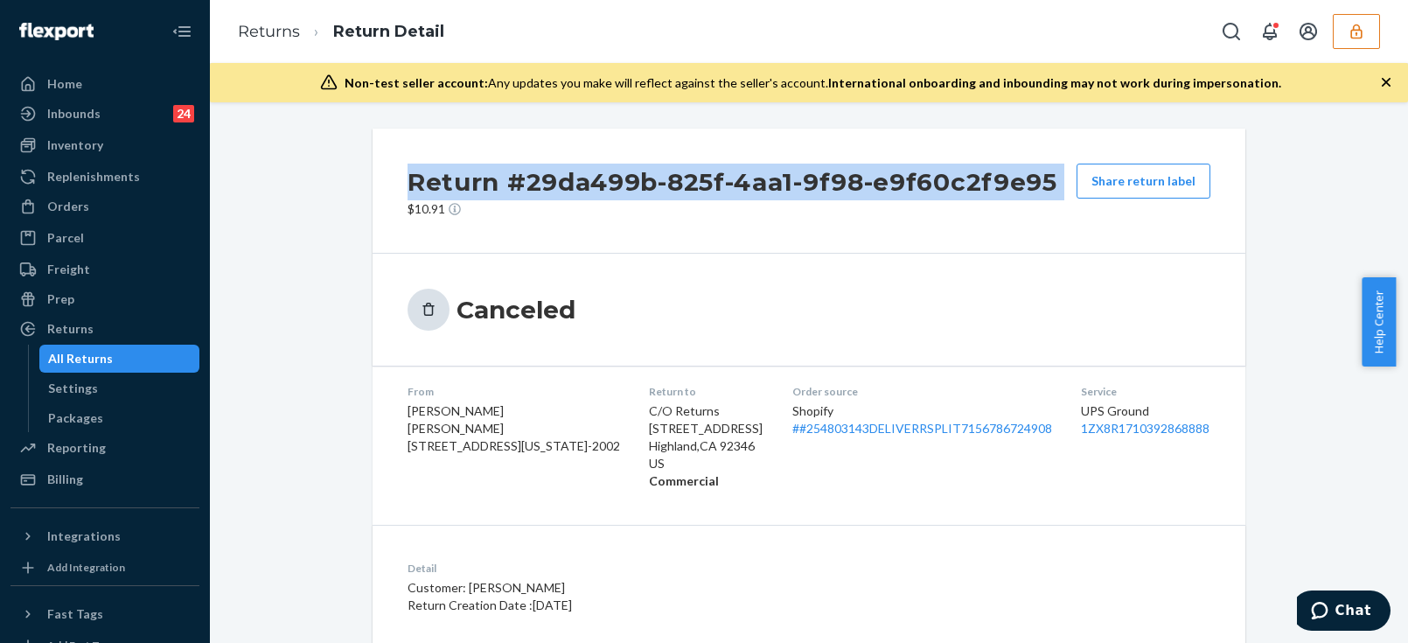
click at [656, 183] on h2 "Return #29da499b-825f-4aa1-9f98-e9f60c2f9e95" at bounding box center [732, 181] width 650 height 37
click at [506, 166] on h2 "Return #29da499b-825f-4aa1-9f98-e9f60c2f9e95" at bounding box center [732, 181] width 650 height 37
drag, startPoint x: 491, startPoint y: 182, endPoint x: 1051, endPoint y: 175, distance: 559.6
click at [1046, 175] on h2 "Return #29da499b-825f-4aa1-9f98-e9f60c2f9e95" at bounding box center [732, 181] width 650 height 37
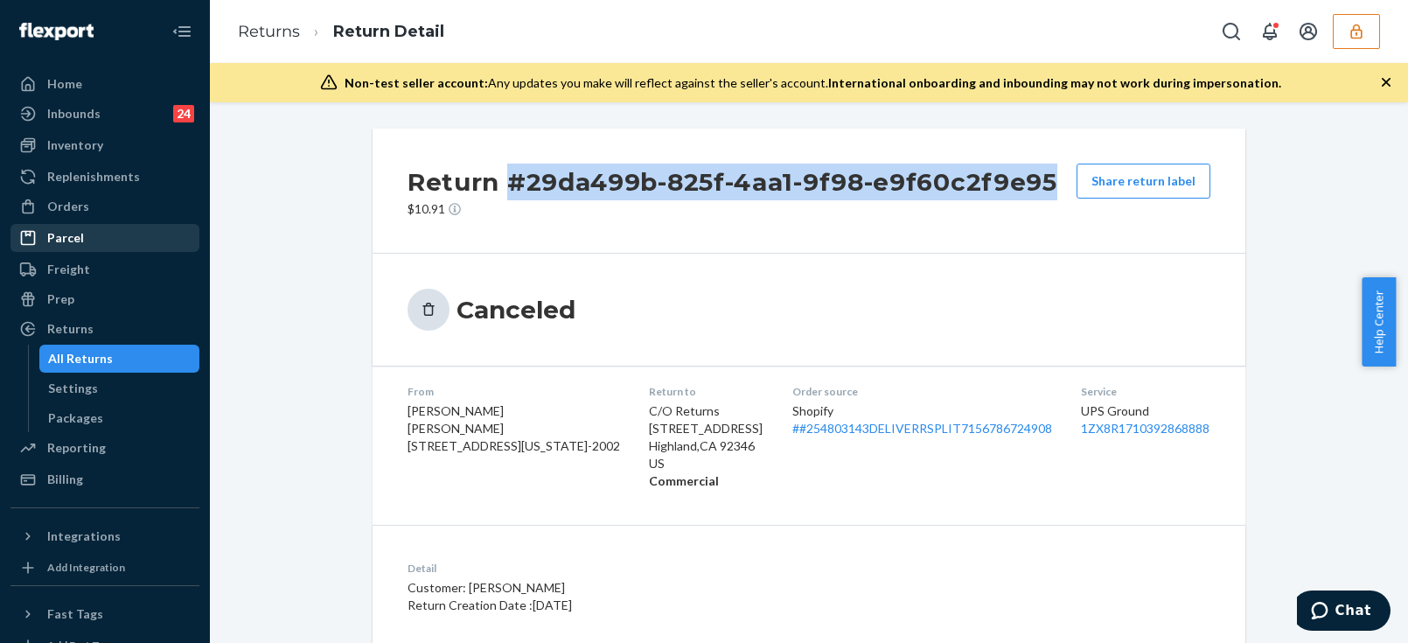
drag, startPoint x: 1051, startPoint y: 175, endPoint x: 139, endPoint y: 226, distance: 913.3
click at [498, 175] on div "Return #29da499b-825f-4aa1-9f98-e9f60c2f9e95 $10.91 Share return label" at bounding box center [808, 191] width 872 height 125
copy h2 "#29da499b-825f-4aa1-9f98-e9f60c2f9e95"
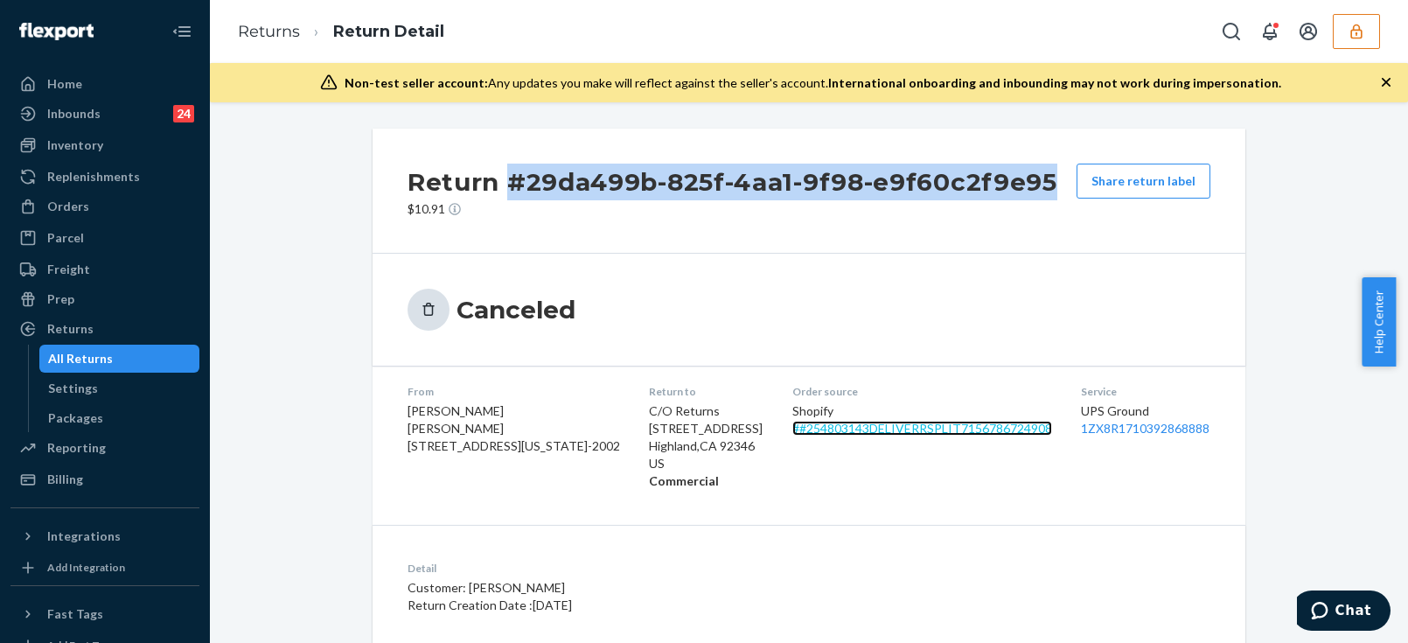
click at [813, 429] on link "# #254803143DELIVERRSPLIT7156786724908" at bounding box center [922, 428] width 260 height 15
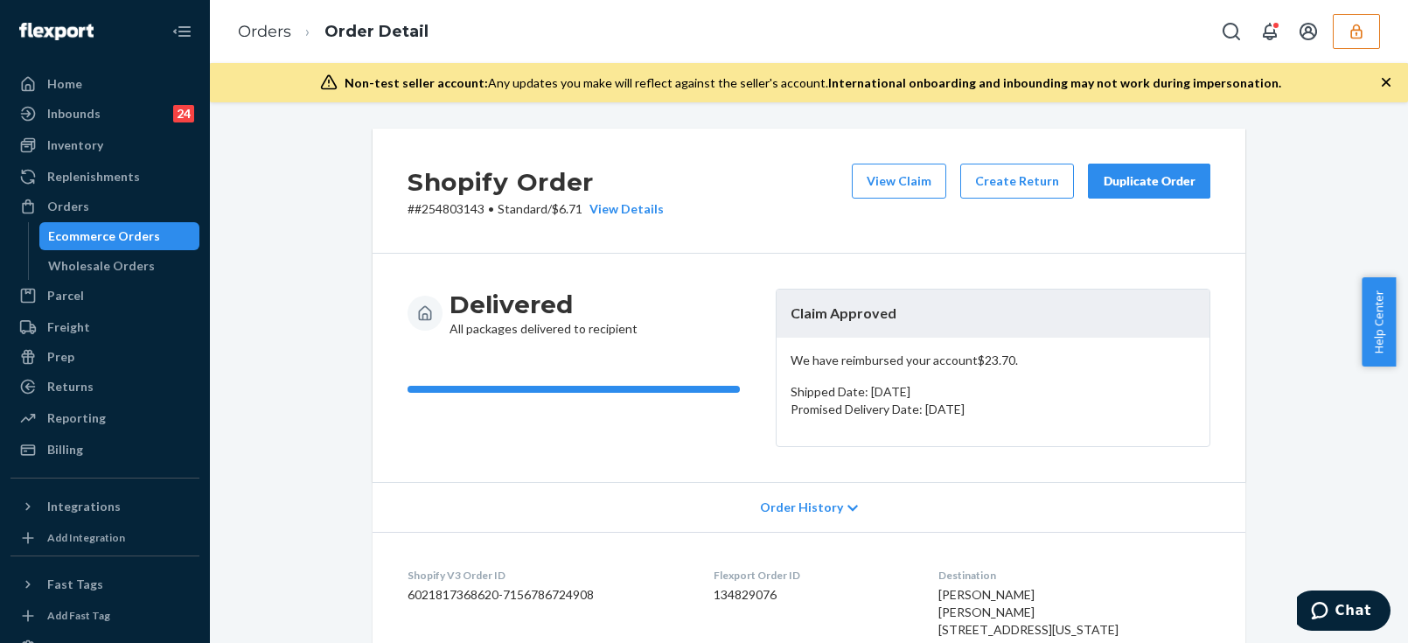
click at [1393, 166] on div "Shopify Order # #254803143 • Standard / $6.71 View Details View Claim Create Re…" at bounding box center [809, 372] width 1198 height 540
click at [1351, 36] on icon "button" at bounding box center [1355, 31] width 17 height 17
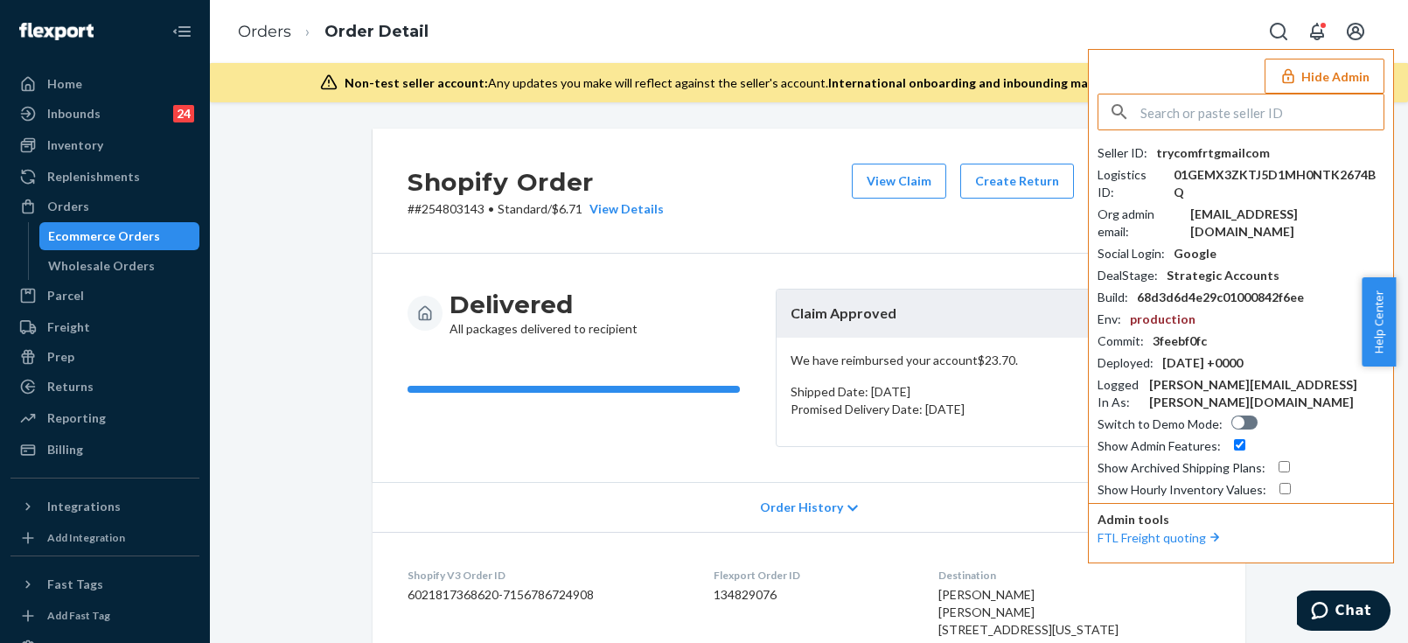
click at [1193, 143] on div "Seller ID : trycomfrtgmailcom Logistics ID : 01GEMX3ZKTJ5D1MH0NTK2674BQ Org adm…" at bounding box center [1240, 296] width 287 height 405
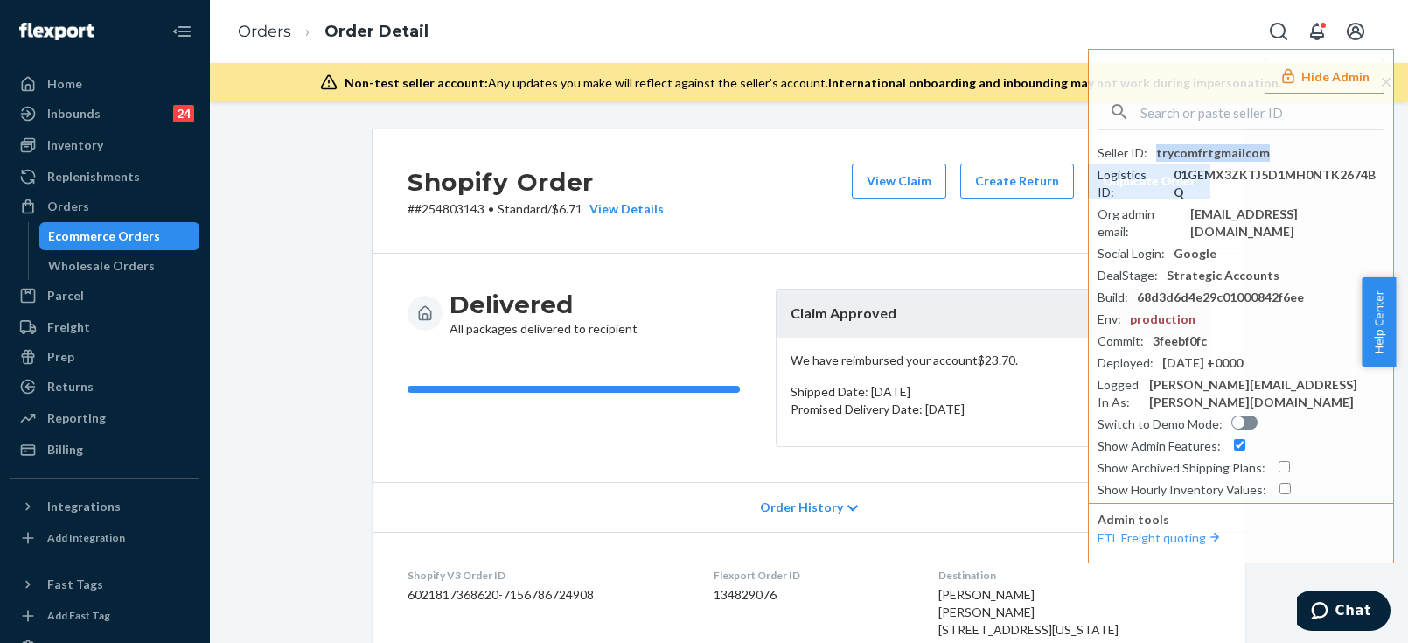
copy div "trycomfrtgmailcom"
click at [60, 398] on div "Returns" at bounding box center [104, 386] width 185 height 24
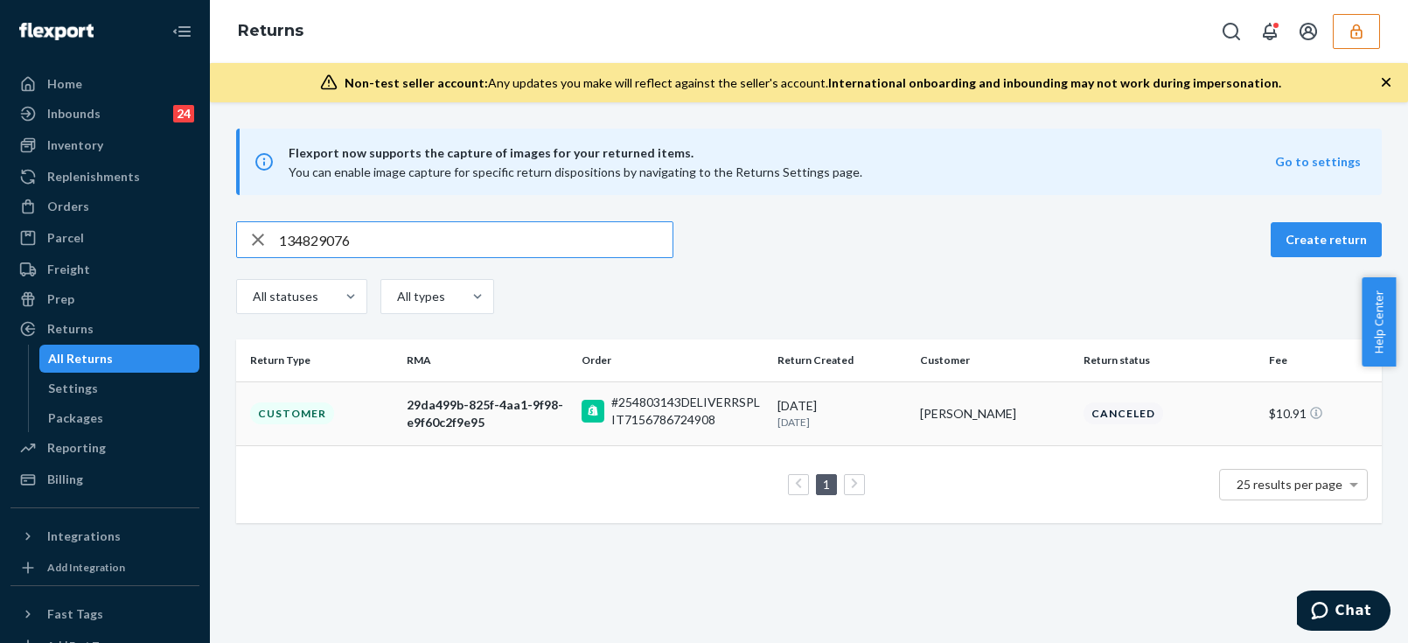
click at [551, 405] on div "29da499b-825f-4aa1-9f98-e9f60c2f9e95" at bounding box center [487, 413] width 161 height 35
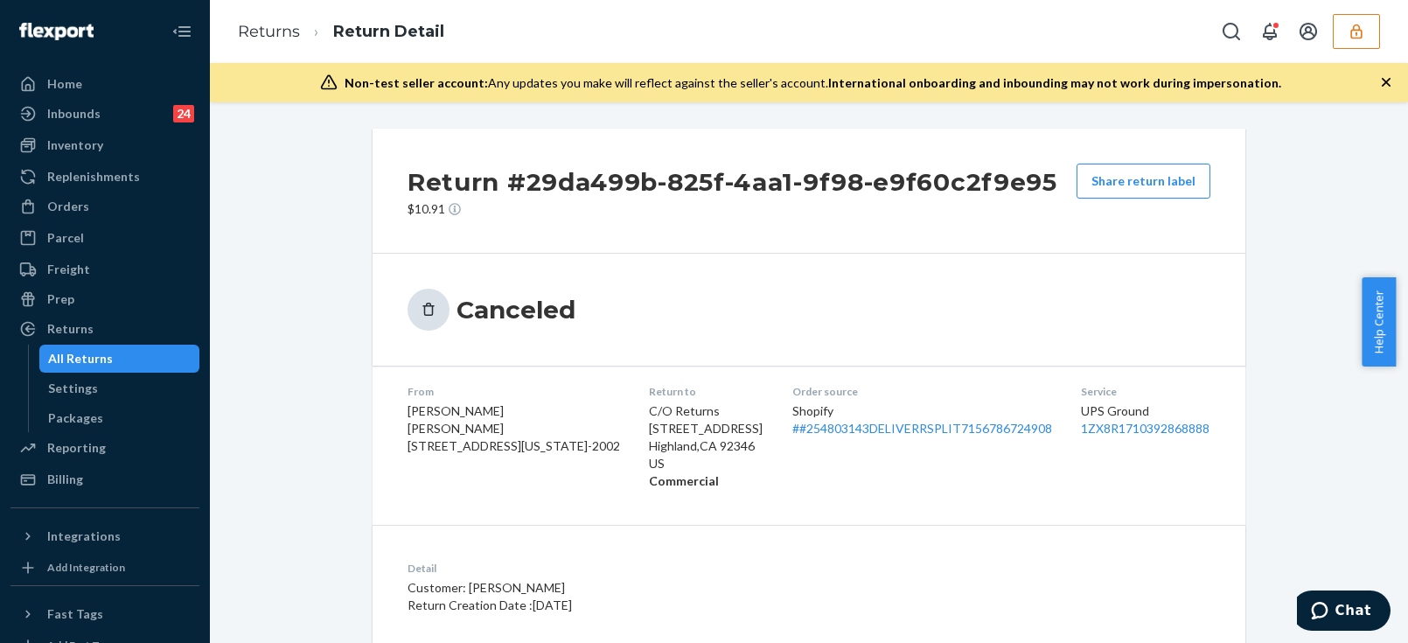
click at [1046, 177] on h2 "Return #29da499b-825f-4aa1-9f98-e9f60c2f9e95" at bounding box center [732, 181] width 650 height 37
drag, startPoint x: 489, startPoint y: 179, endPoint x: 504, endPoint y: 179, distance: 14.9
click at [501, 179] on h2 "Return #29da499b-825f-4aa1-9f98-e9f60c2f9e95" at bounding box center [732, 181] width 650 height 37
click at [983, 184] on h2 "Return #29da499b-825f-4aa1-9f98-e9f60c2f9e95" at bounding box center [732, 181] width 650 height 37
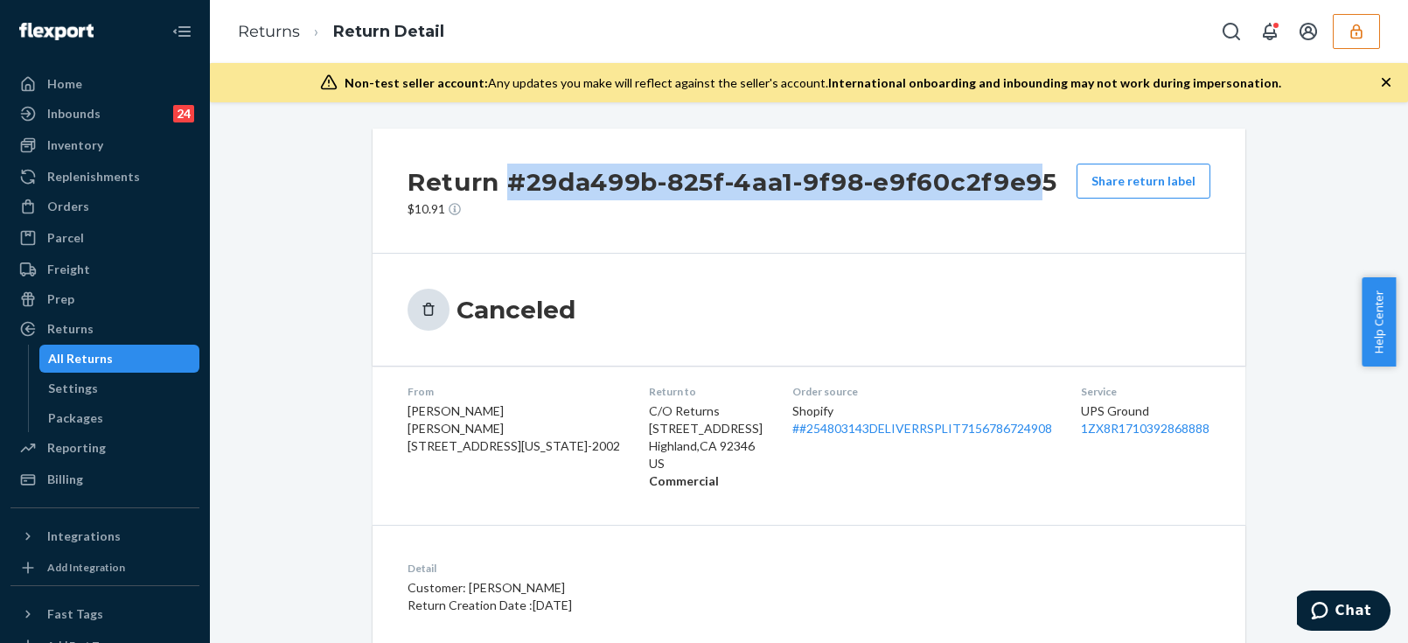
drag, startPoint x: 1032, startPoint y: 182, endPoint x: 509, endPoint y: 176, distance: 522.8
click at [509, 176] on h2 "Return #29da499b-825f-4aa1-9f98-e9f60c2f9e95" at bounding box center [732, 181] width 650 height 37
copy h2 "#29da499b-825f-4aa1-9f98-e9f60c2f9e9"
click at [1362, 29] on icon "button" at bounding box center [1355, 31] width 17 height 17
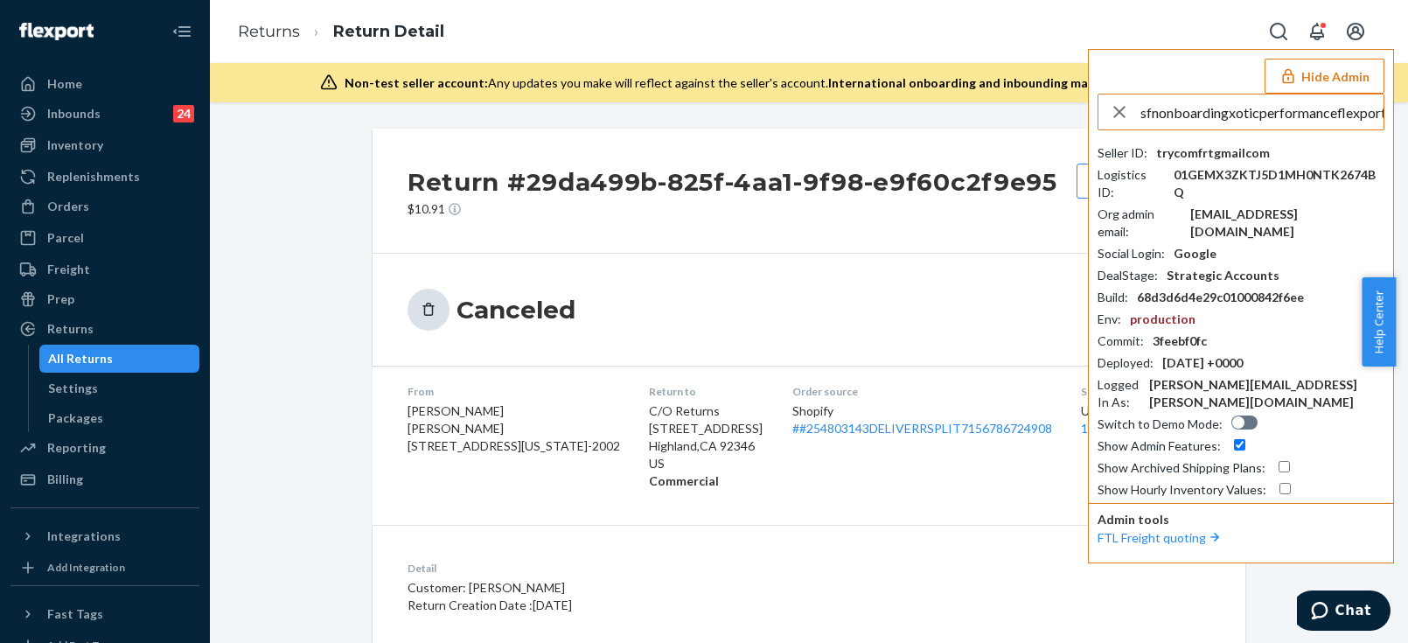
scroll to position [0, 28]
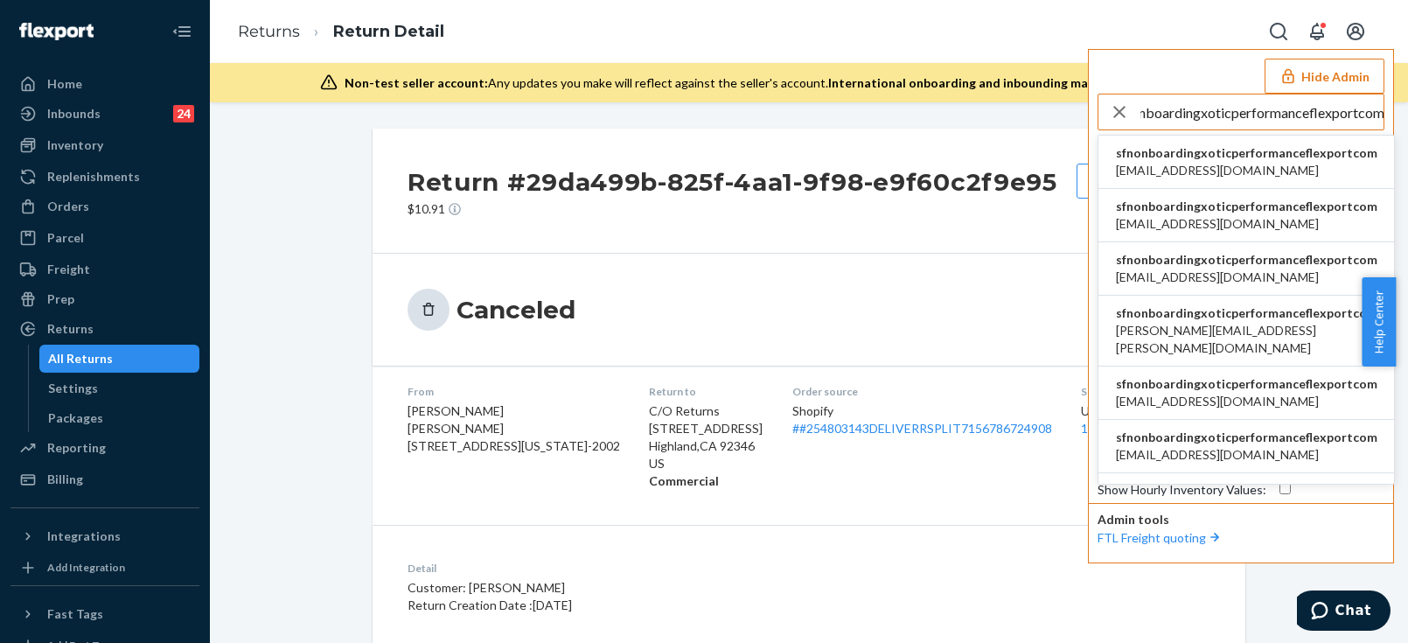
type input "sfnonboardingxoticperformanceflexportcom"
click at [1201, 162] on span "[EMAIL_ADDRESS][DOMAIN_NAME]" at bounding box center [1246, 170] width 261 height 17
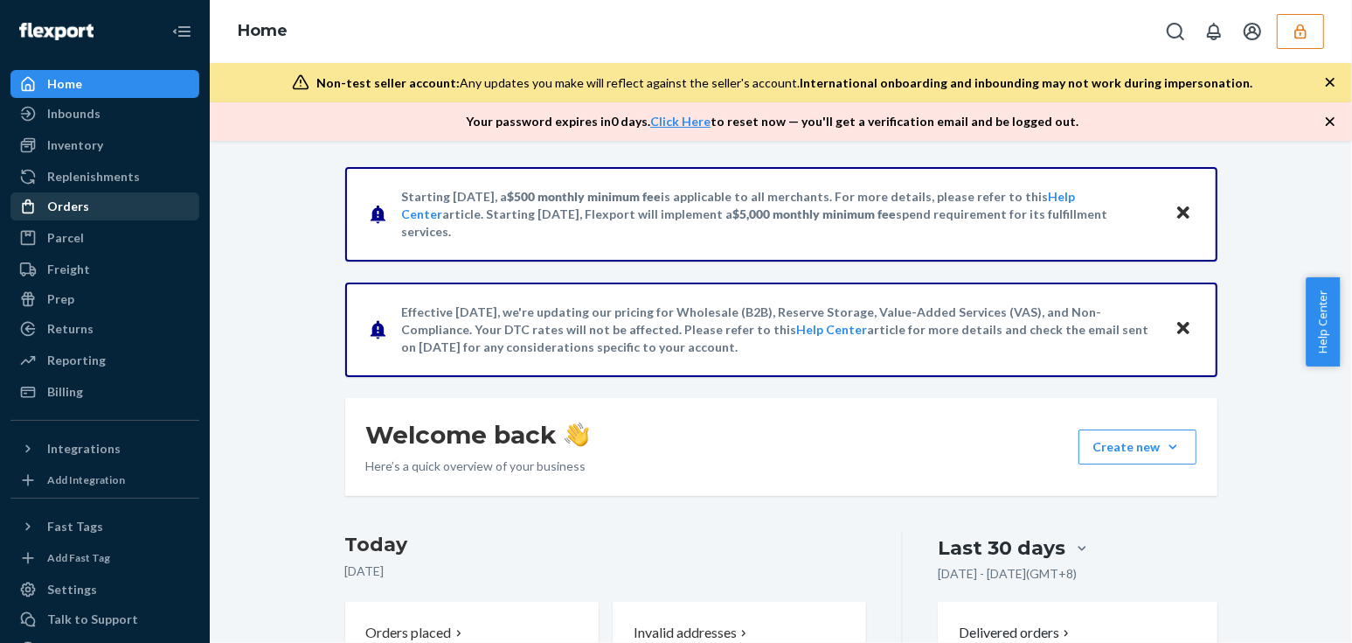
click at [97, 205] on div "Orders" at bounding box center [104, 206] width 185 height 24
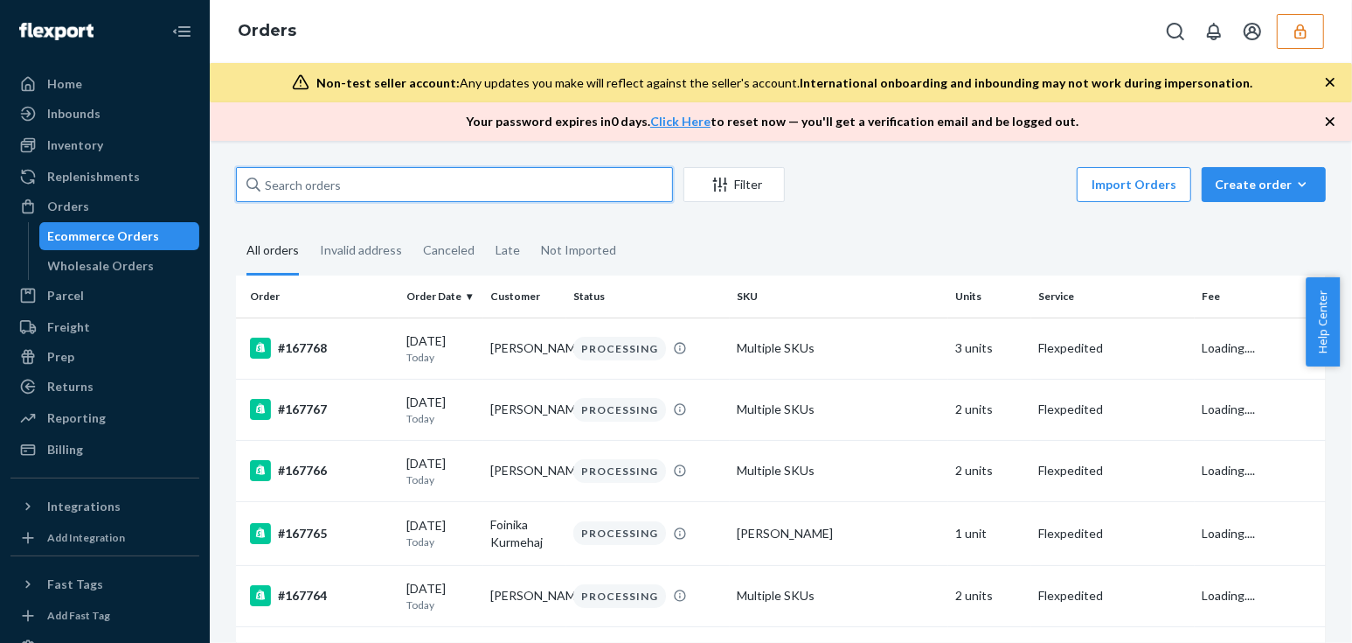
click at [398, 188] on input "text" at bounding box center [454, 184] width 437 height 35
paste input "137210690"
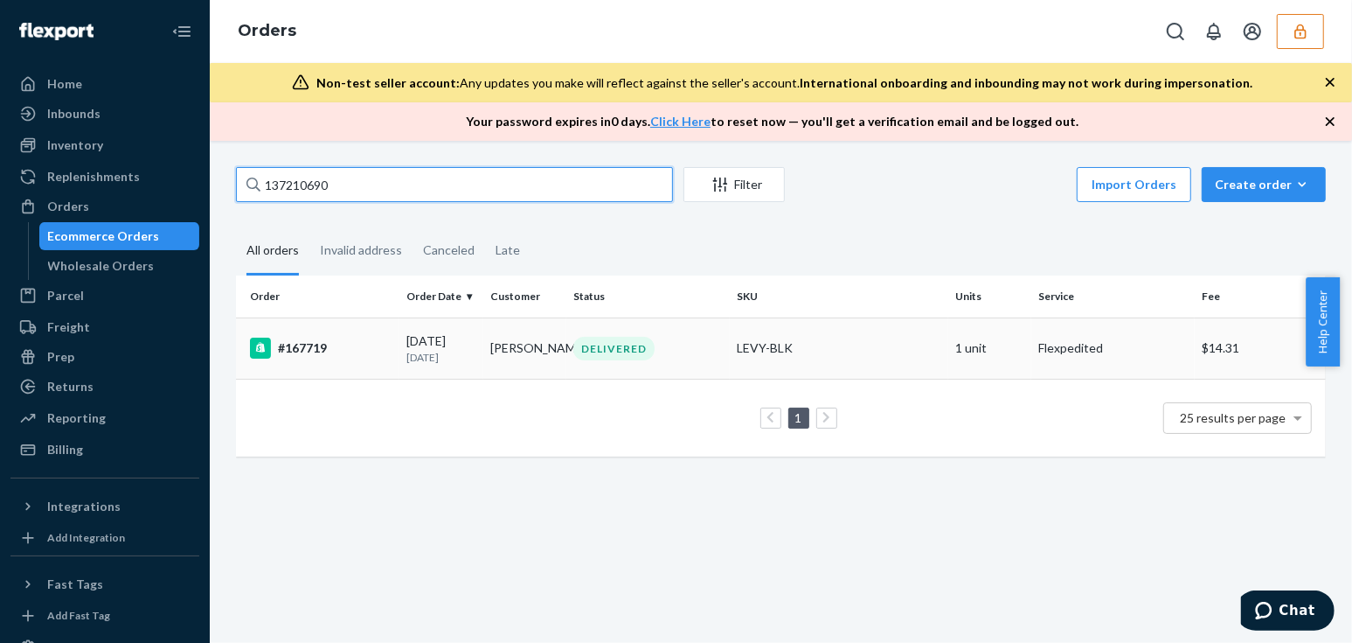
type input "137210690"
click at [646, 330] on td "DELIVERED" at bounding box center [648, 347] width 163 height 61
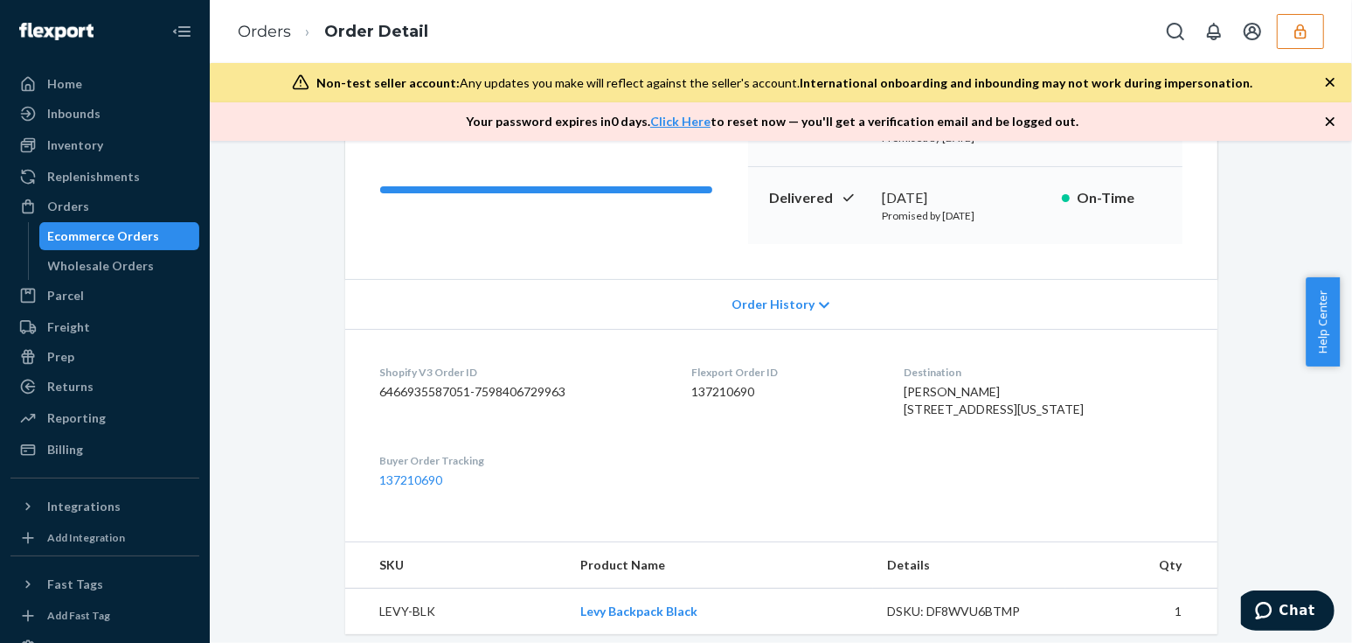
scroll to position [556, 0]
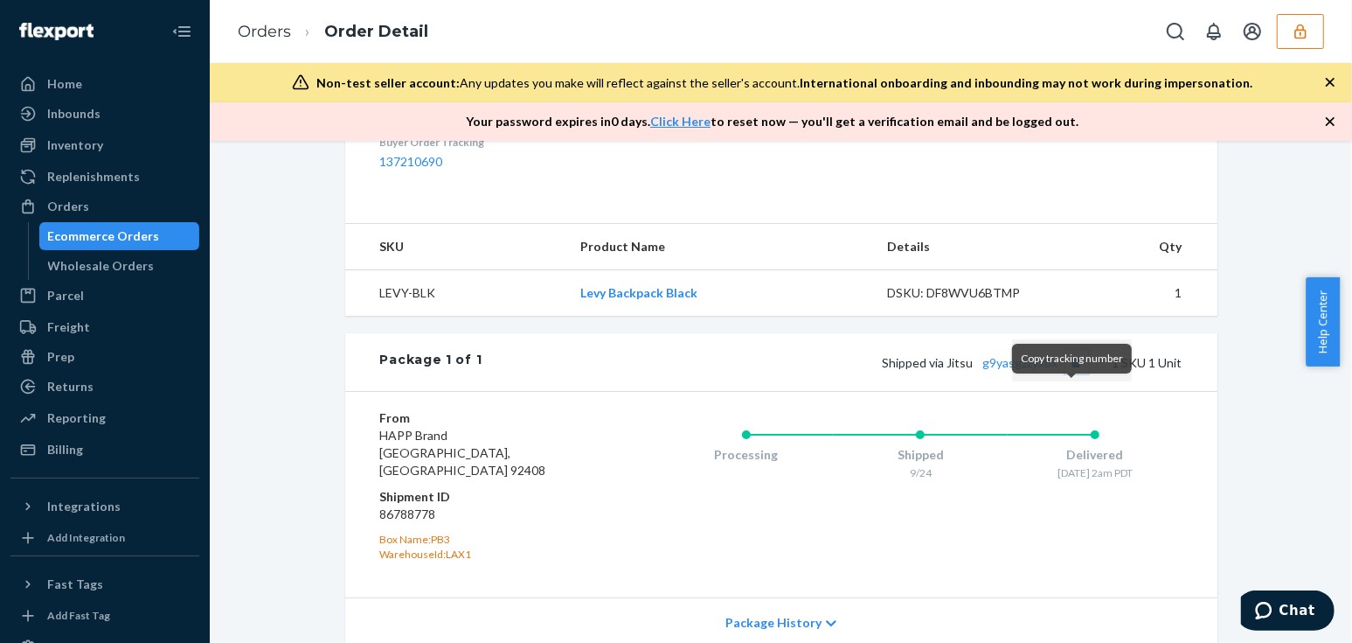
click at [1072, 373] on button "Copy tracking number" at bounding box center [1077, 362] width 23 height 23
click at [1252, 376] on div "Shopify Order # #167719 • Flexpedited / $14.31 View Details Submit Claim Create…" at bounding box center [781, 184] width 1116 height 1147
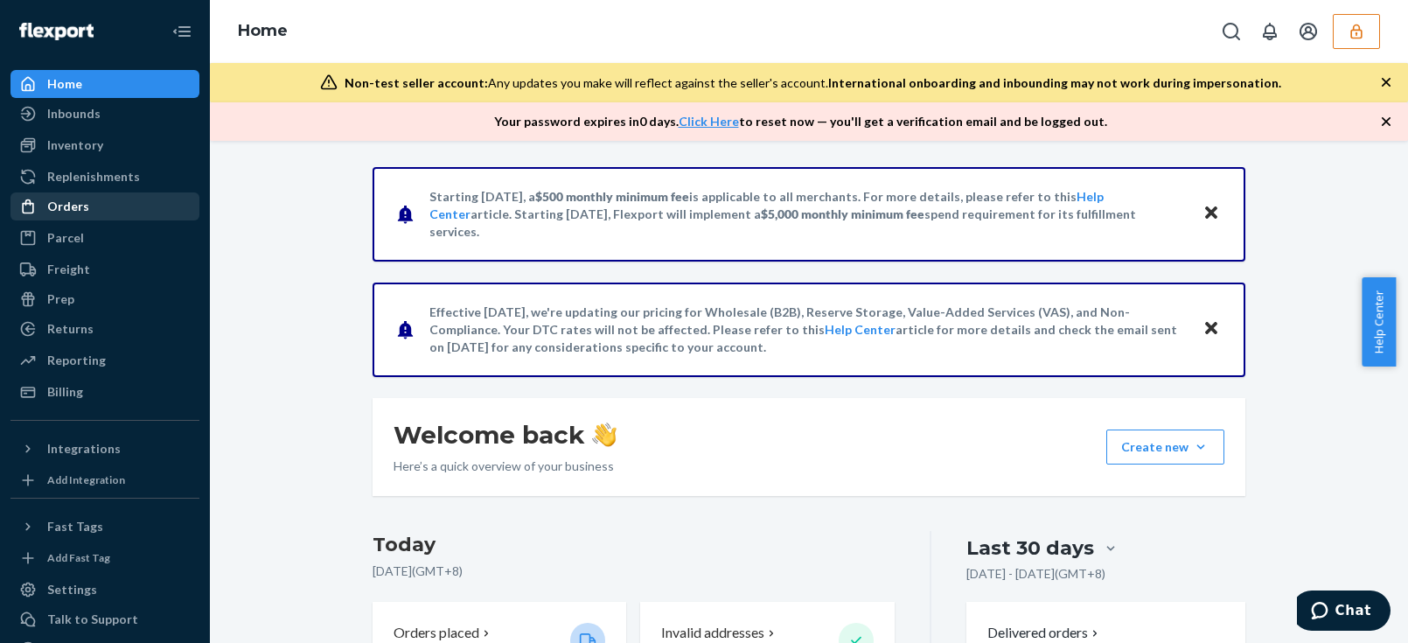
click at [85, 219] on link "Orders" at bounding box center [104, 206] width 189 height 28
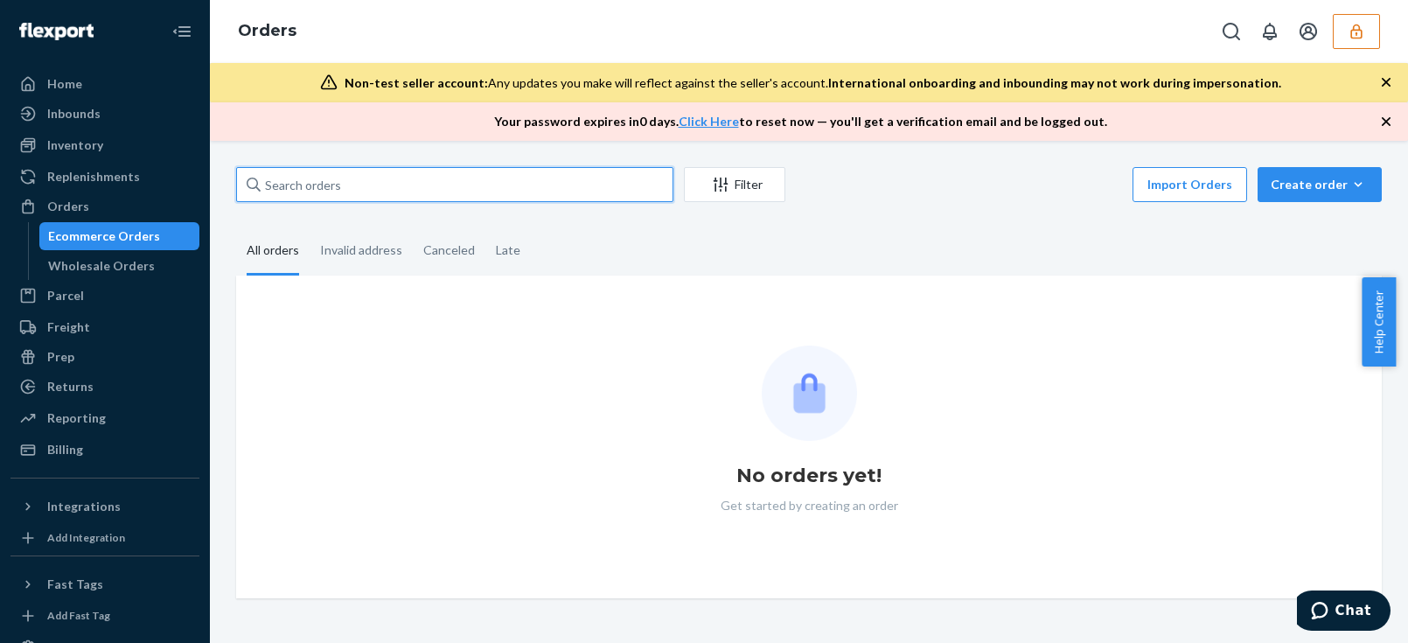
click at [353, 177] on input "text" at bounding box center [454, 184] width 437 height 35
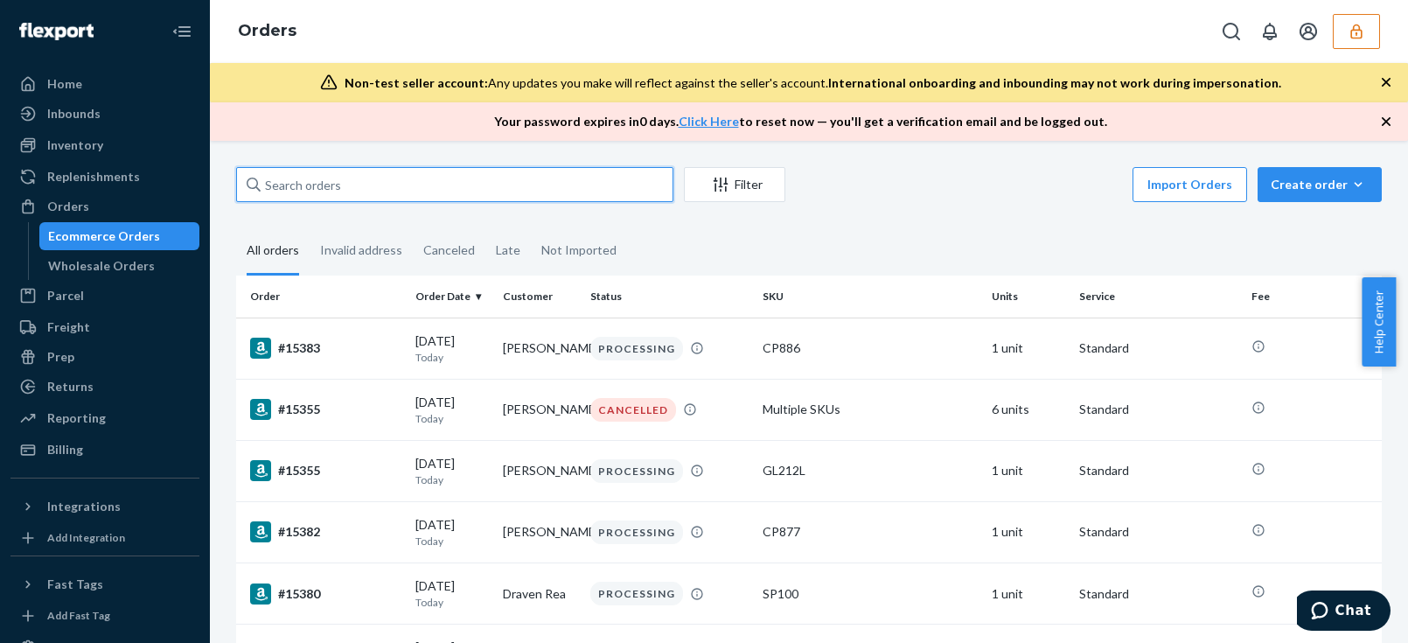
paste input "BYT0T1AFGX"
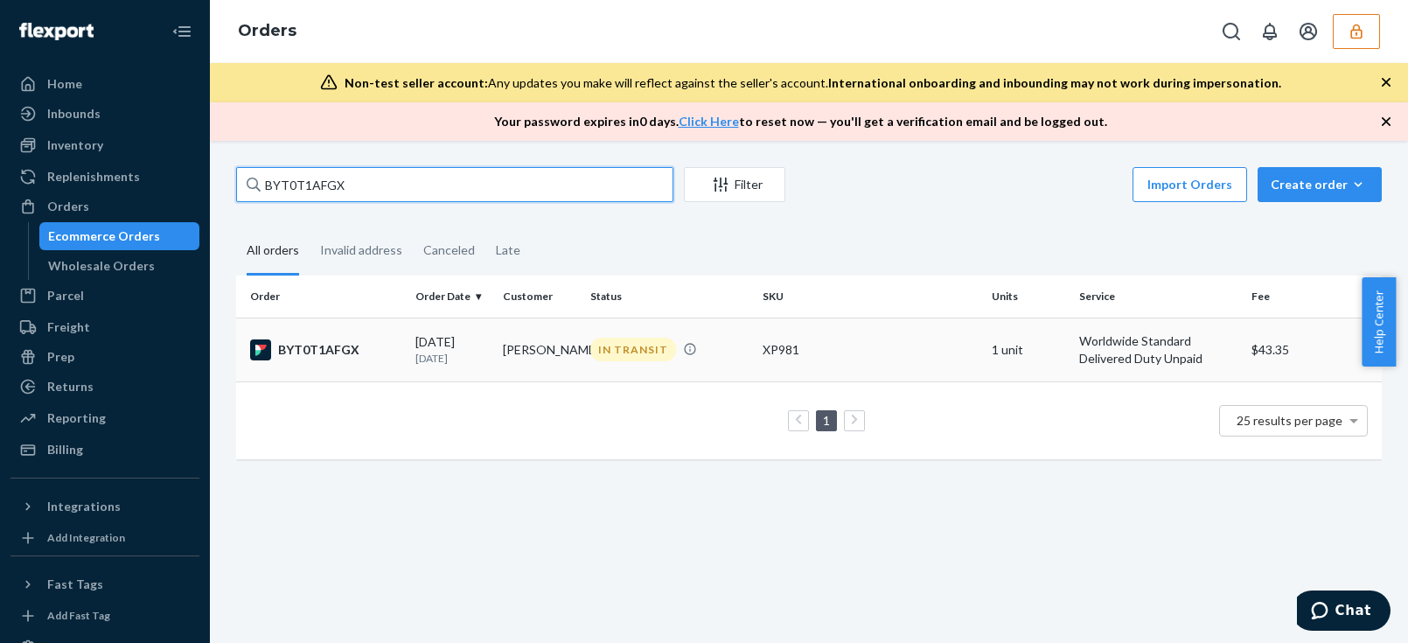
type input "BYT0T1AFGX"
click at [446, 366] on td "[DATE] [DATE]" at bounding box center [451, 349] width 87 height 64
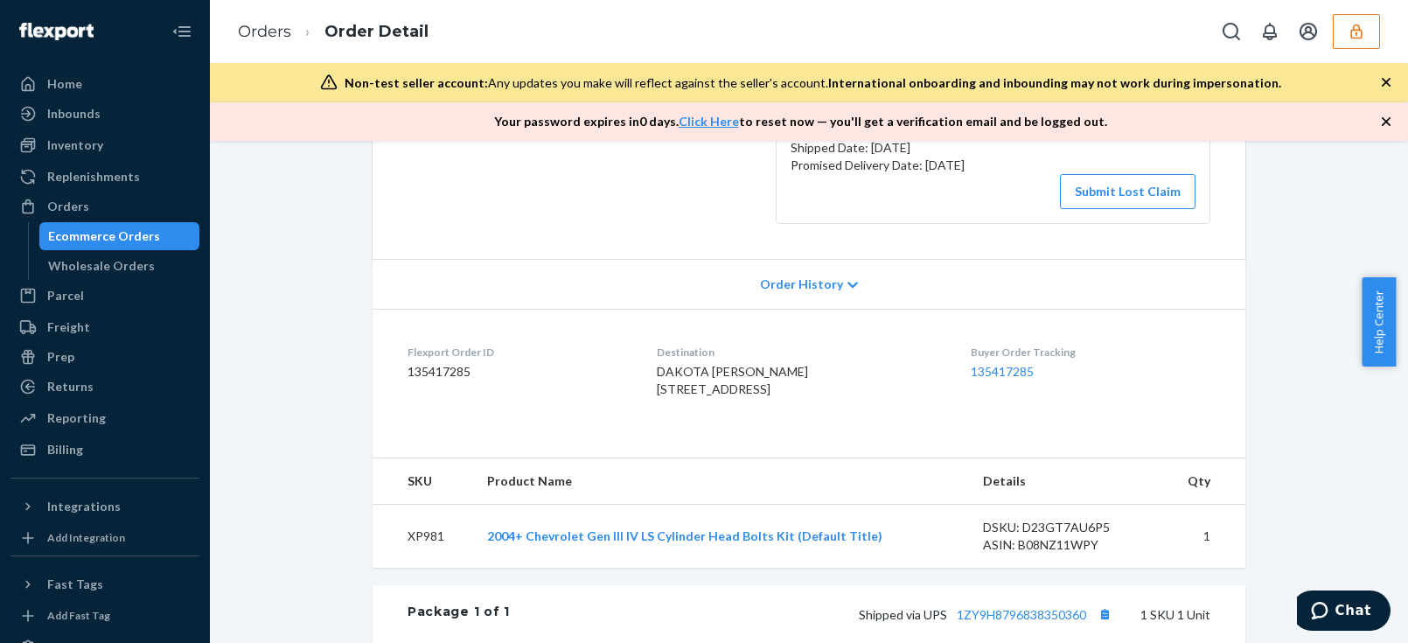
scroll to position [397, 0]
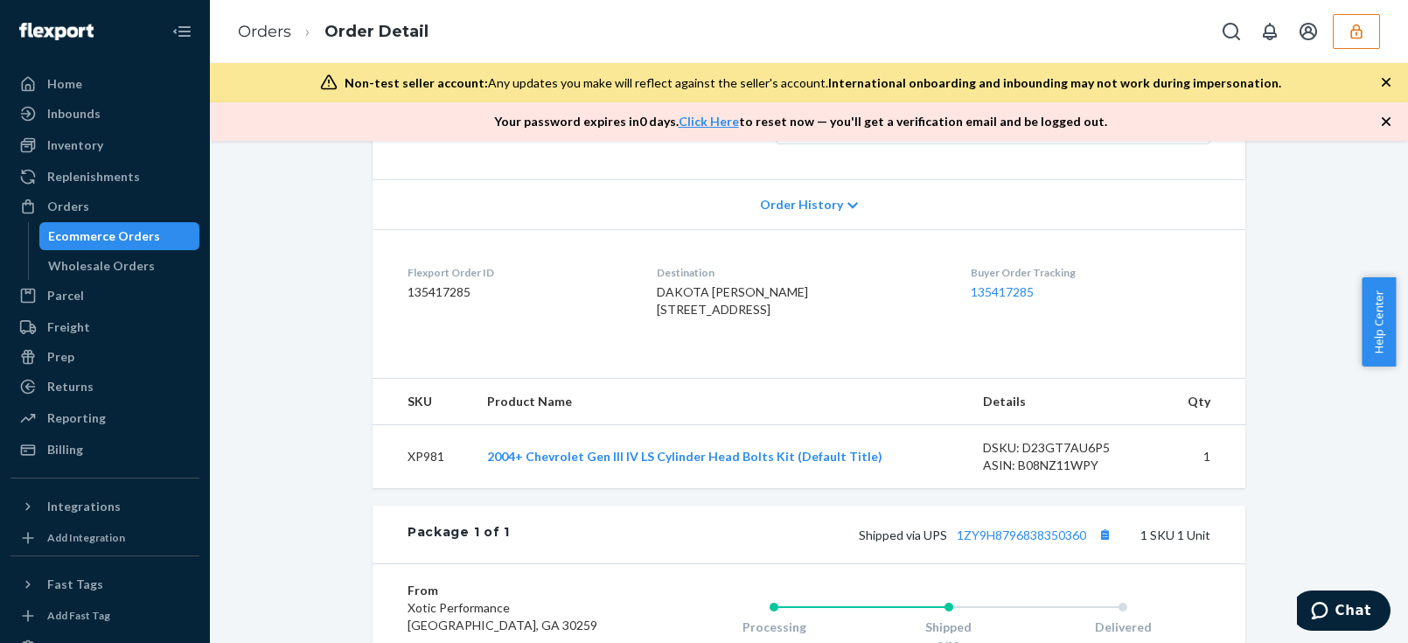
click at [796, 214] on div "Order History" at bounding box center [808, 204] width 872 height 50
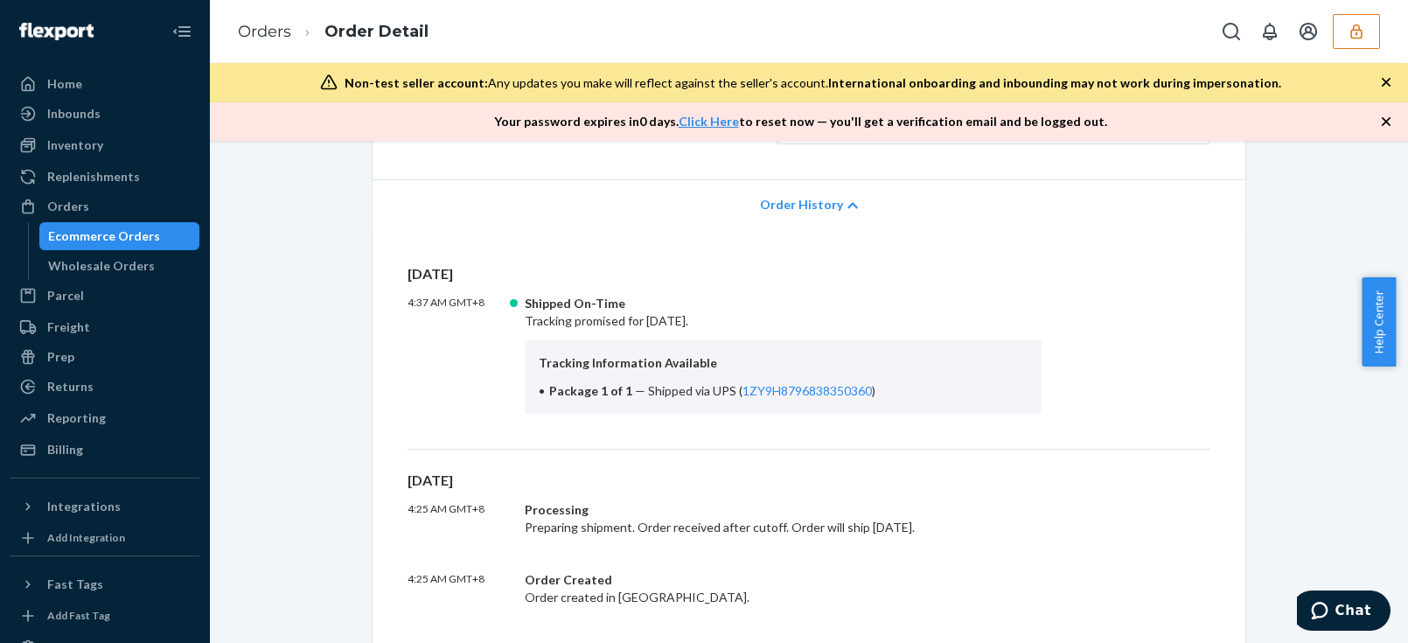
scroll to position [476, 0]
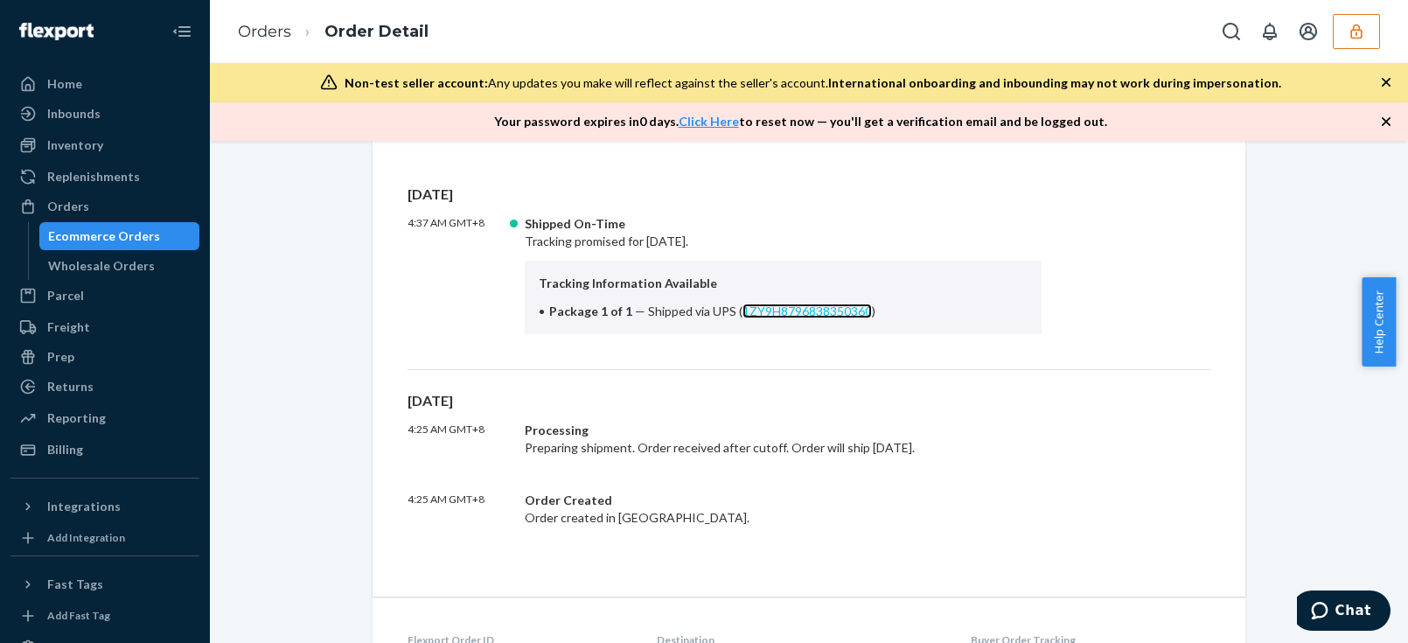
click at [790, 315] on link "1ZY9H8796838350360" at bounding box center [806, 310] width 129 height 15
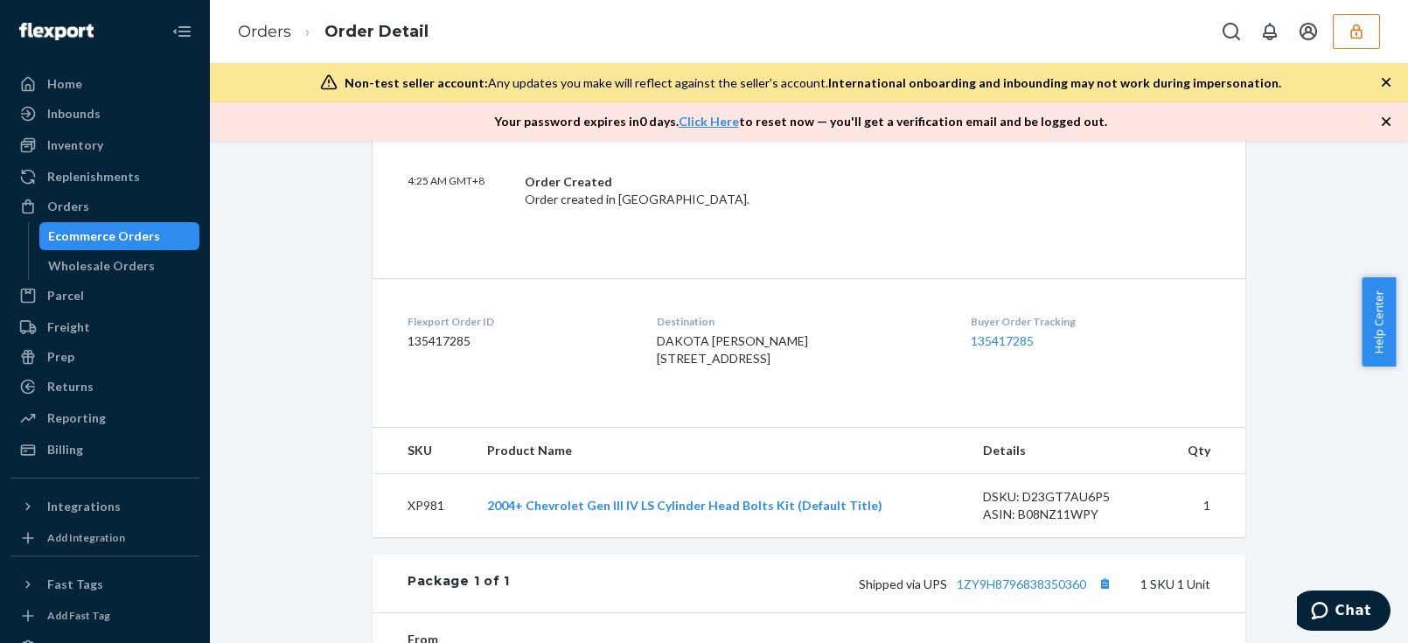
scroll to position [1112, 0]
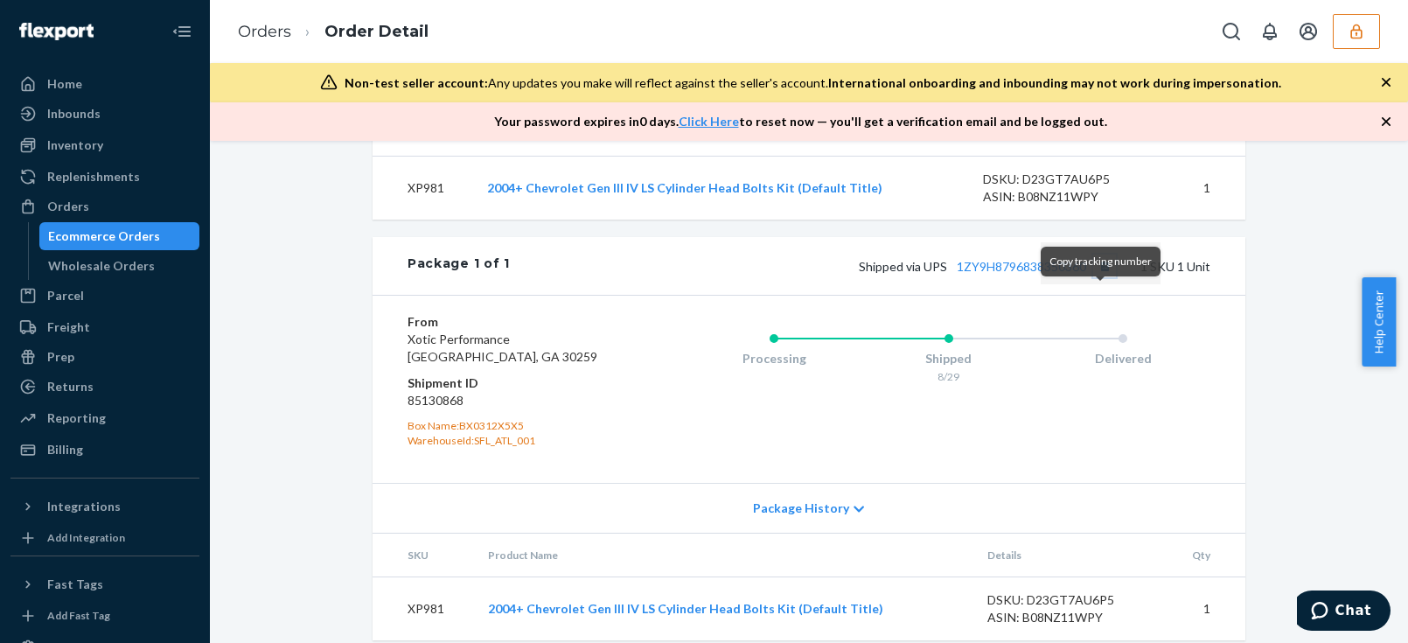
click at [1103, 277] on button "Copy tracking number" at bounding box center [1104, 265] width 23 height 23
click at [1221, 295] on div "Package 1 of 1 Shipped via UPS 1ZY9H8796838350360 1 SKU 1 Unit" at bounding box center [808, 266] width 872 height 58
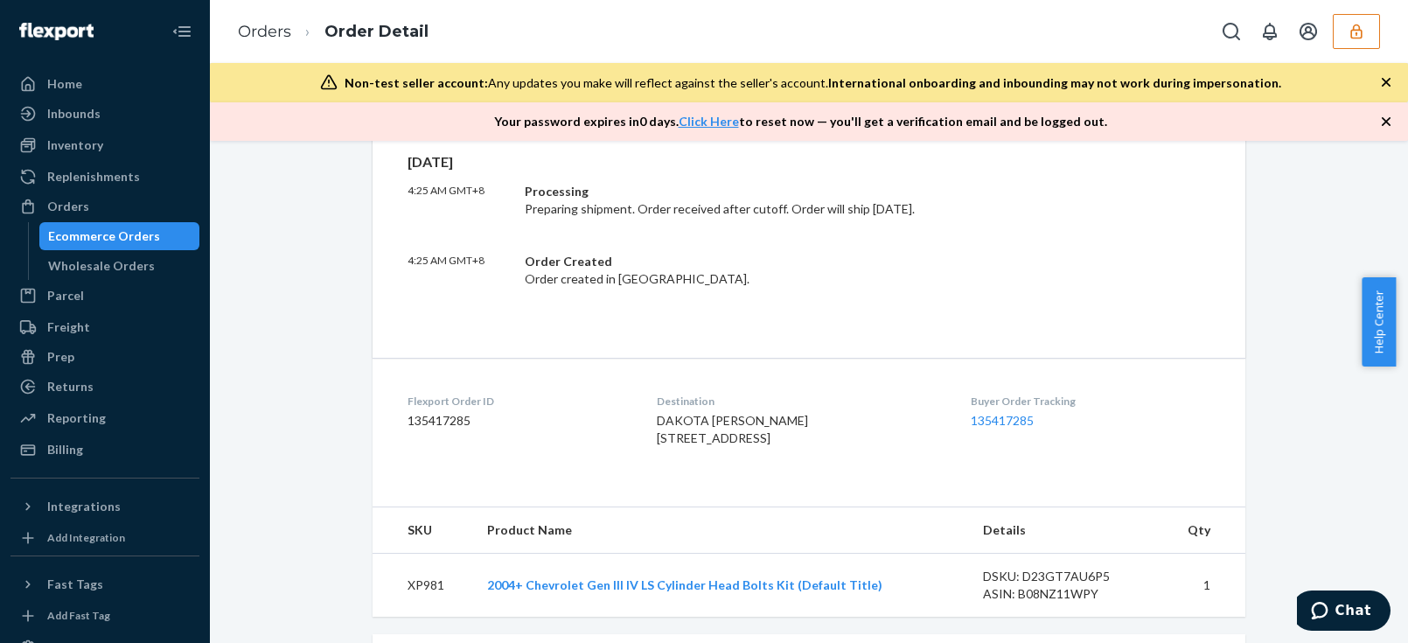
scroll to position [795, 0]
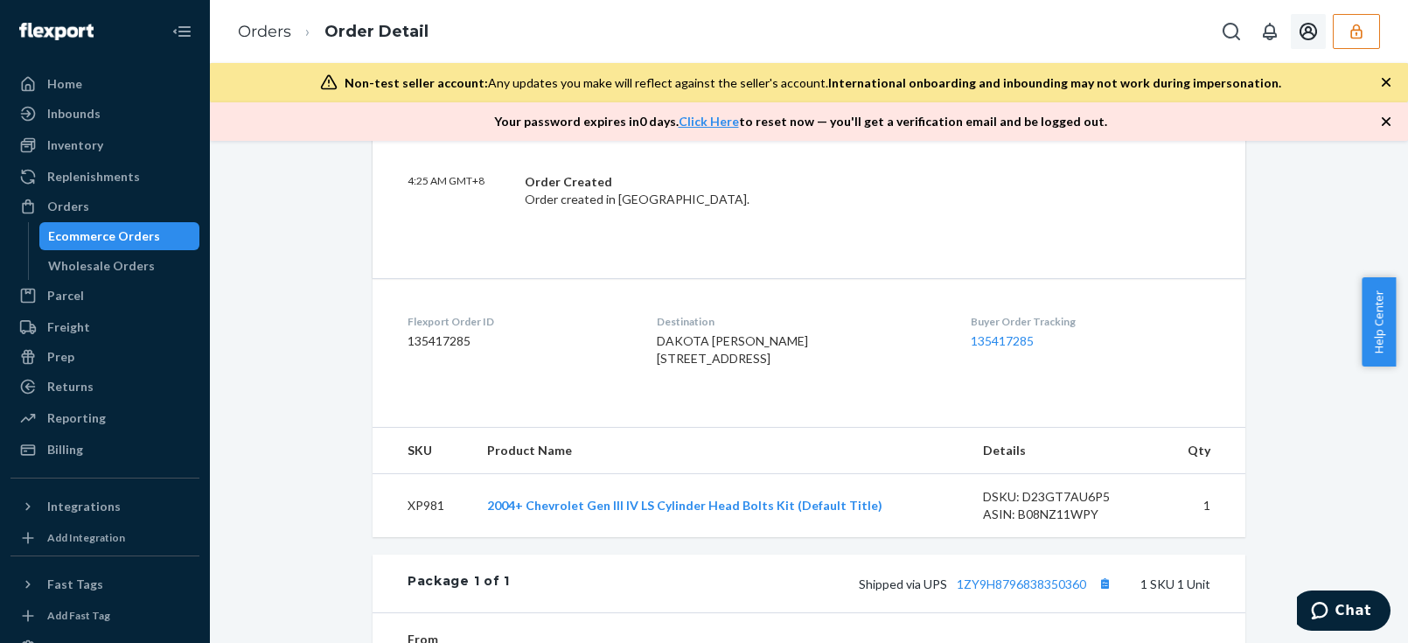
click at [1368, 29] on button "button" at bounding box center [1355, 31] width 47 height 35
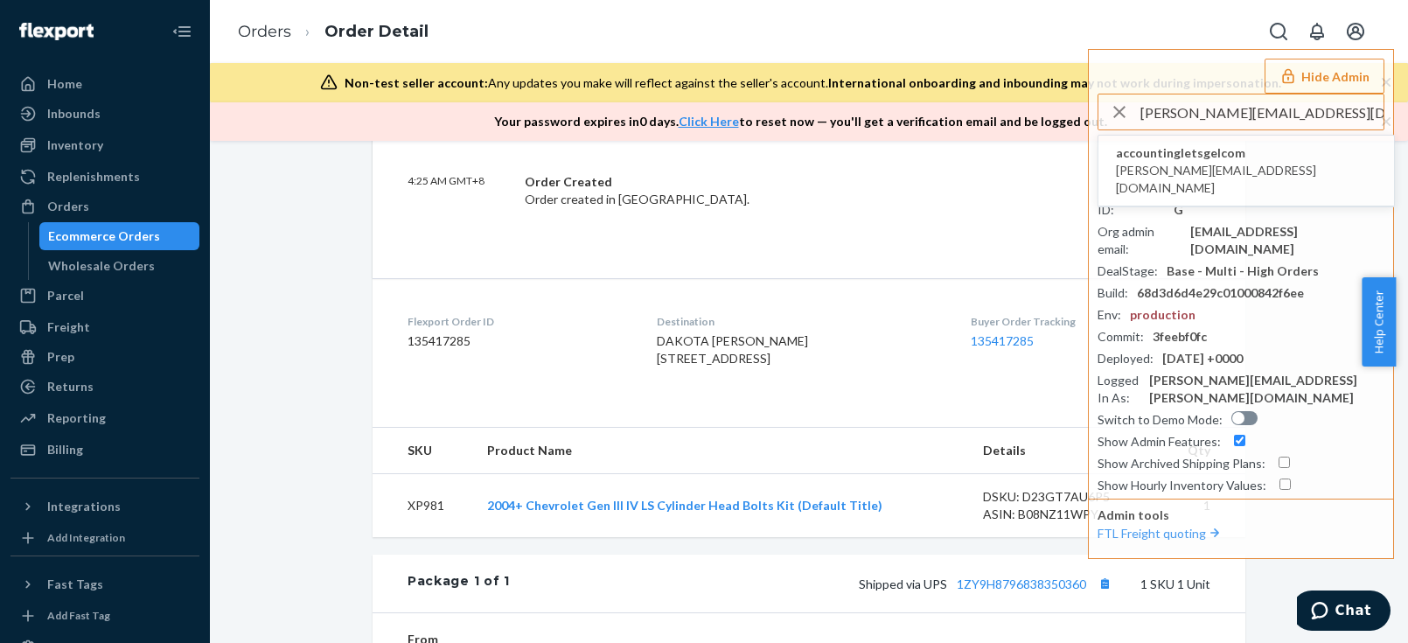
type input "[PERSON_NAME][EMAIL_ADDRESS][DOMAIN_NAME]"
click at [1206, 151] on span "accountingletsgelcom" at bounding box center [1246, 152] width 261 height 17
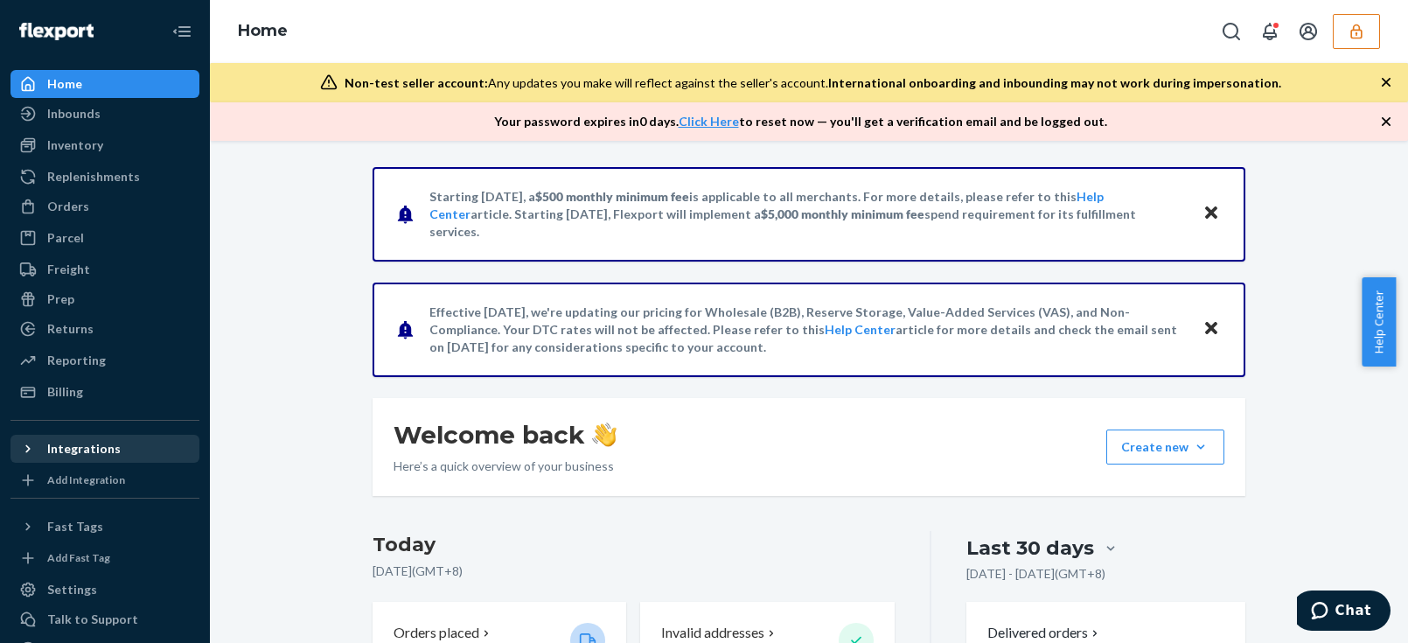
click at [91, 446] on div "Integrations" at bounding box center [83, 448] width 73 height 17
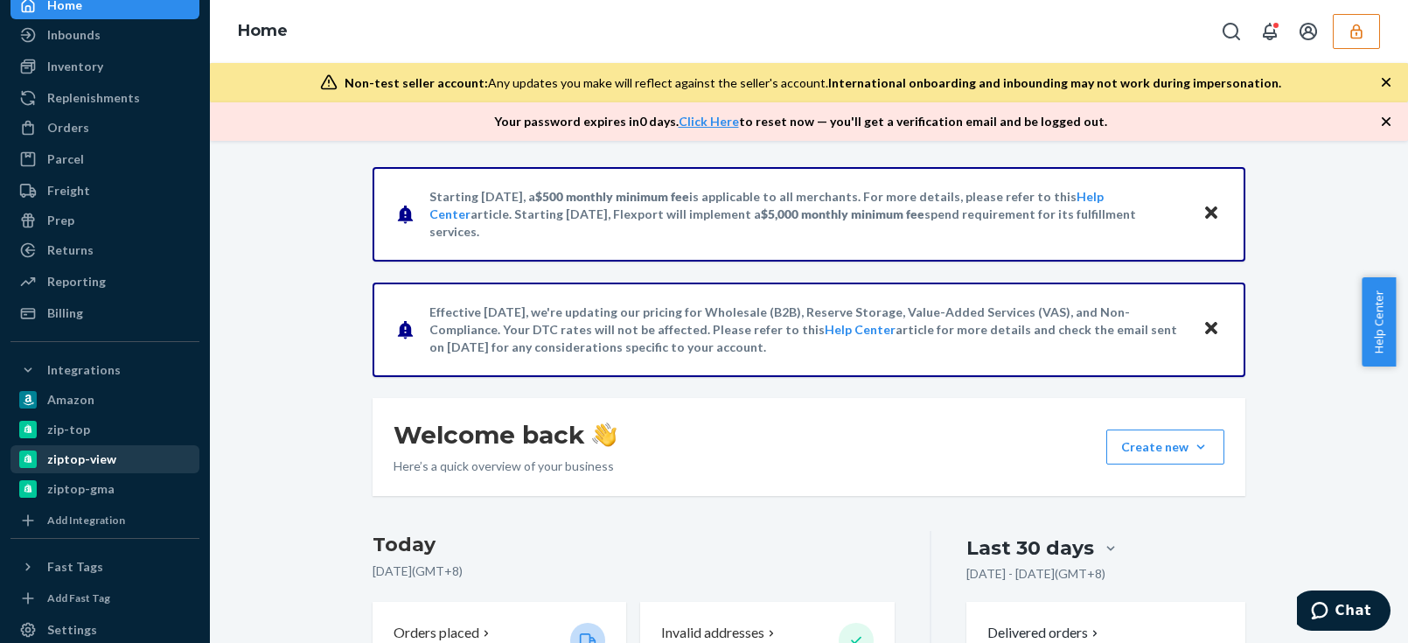
scroll to position [158, 0]
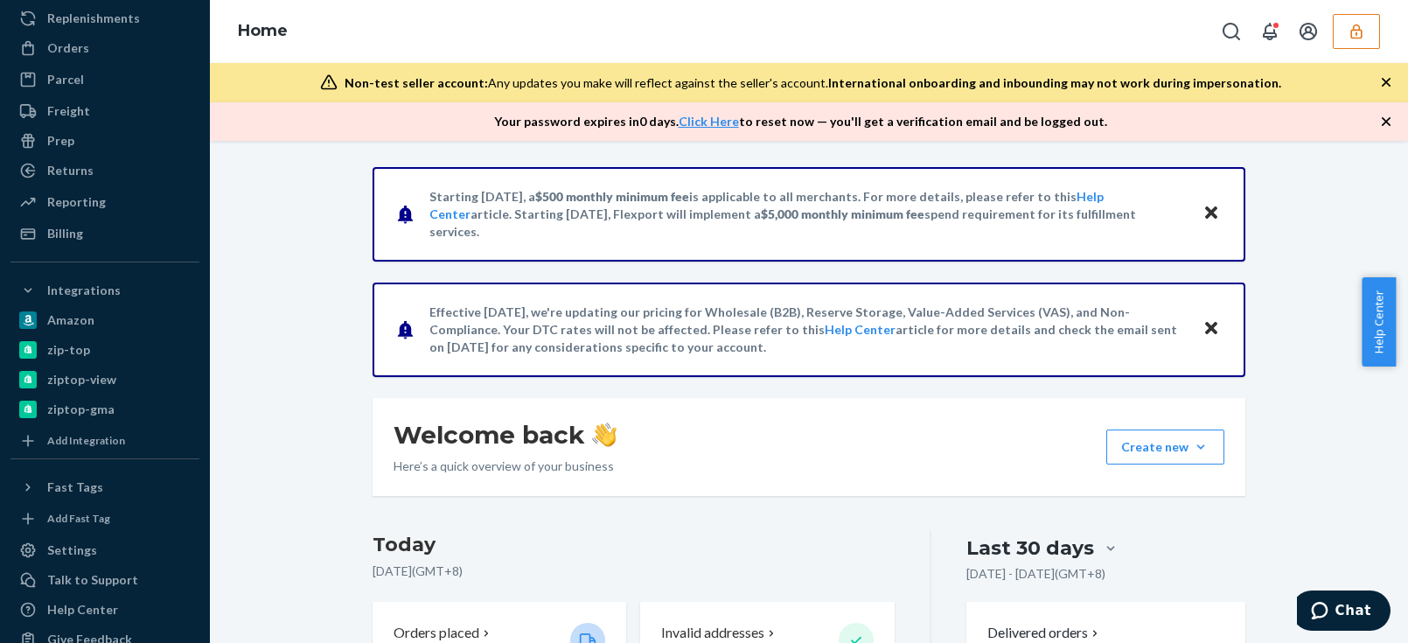
click at [219, 309] on div "Starting [DATE], a $500 monthly minimum fee is applicable to all merchants. For…" at bounding box center [809, 392] width 1198 height 502
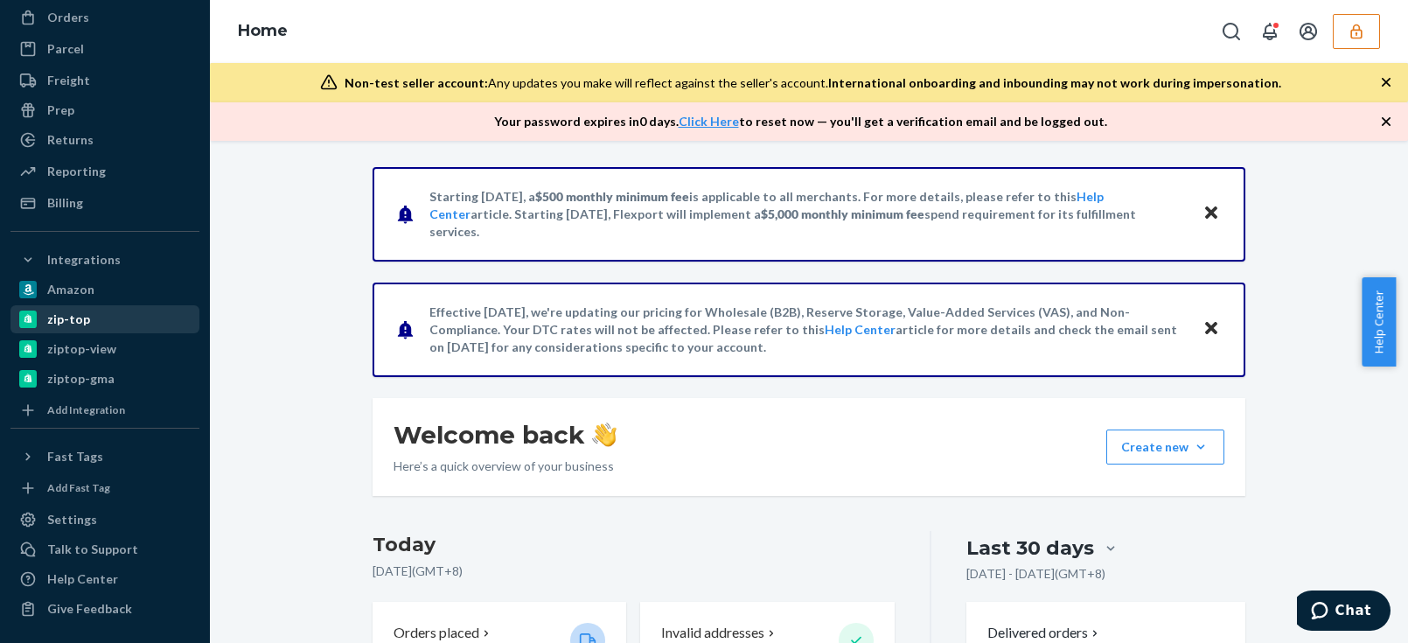
drag, startPoint x: 92, startPoint y: 315, endPoint x: 110, endPoint y: 508, distance: 194.1
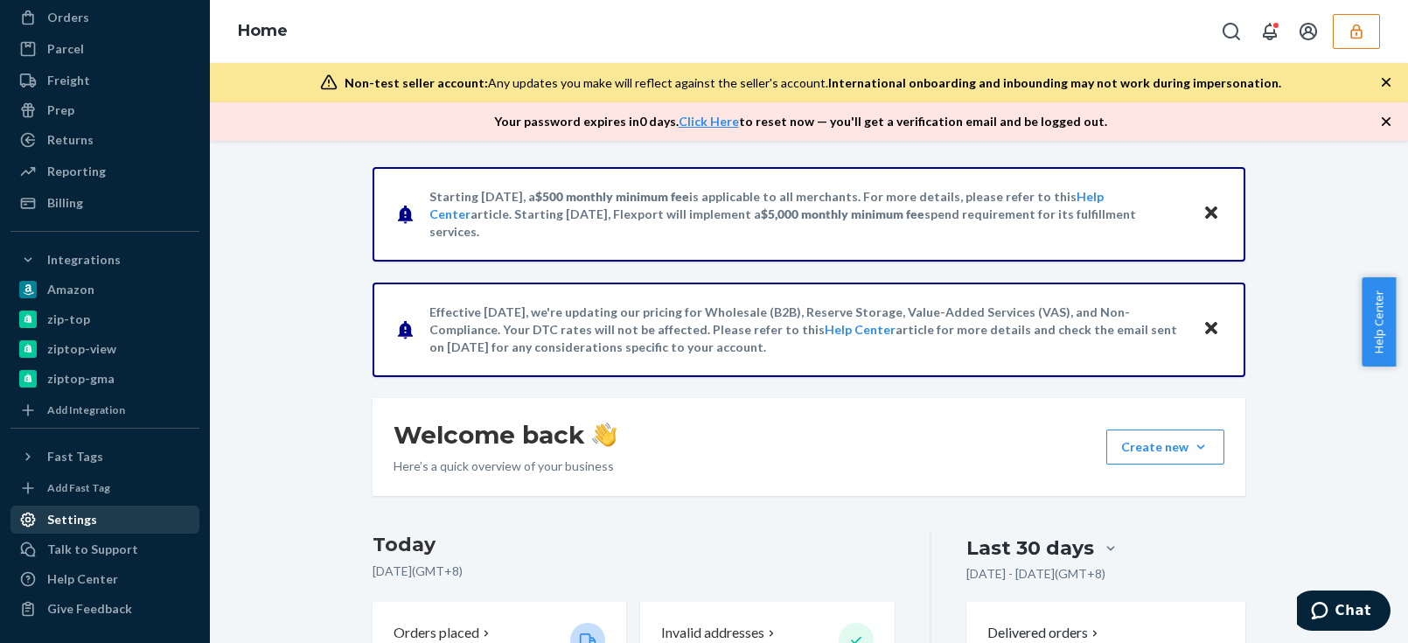
click at [92, 315] on div "zip-top" at bounding box center [104, 319] width 185 height 24
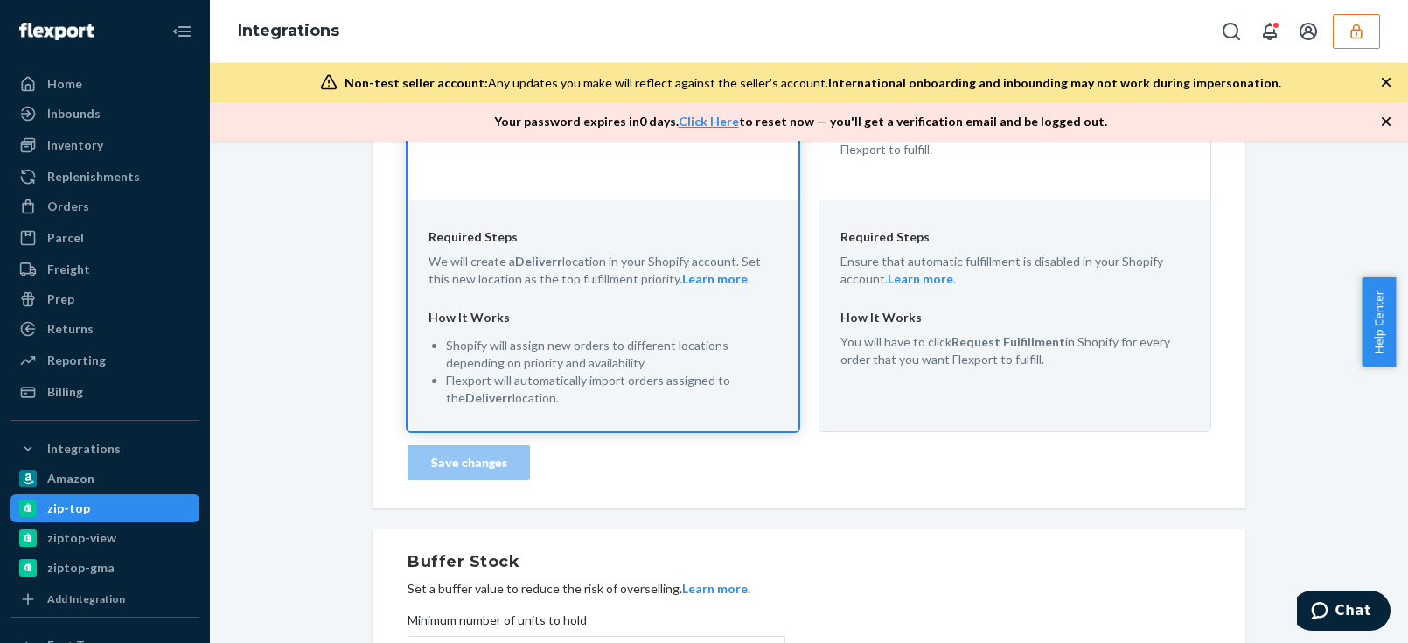
click at [1345, 32] on button "button" at bounding box center [1355, 31] width 47 height 35
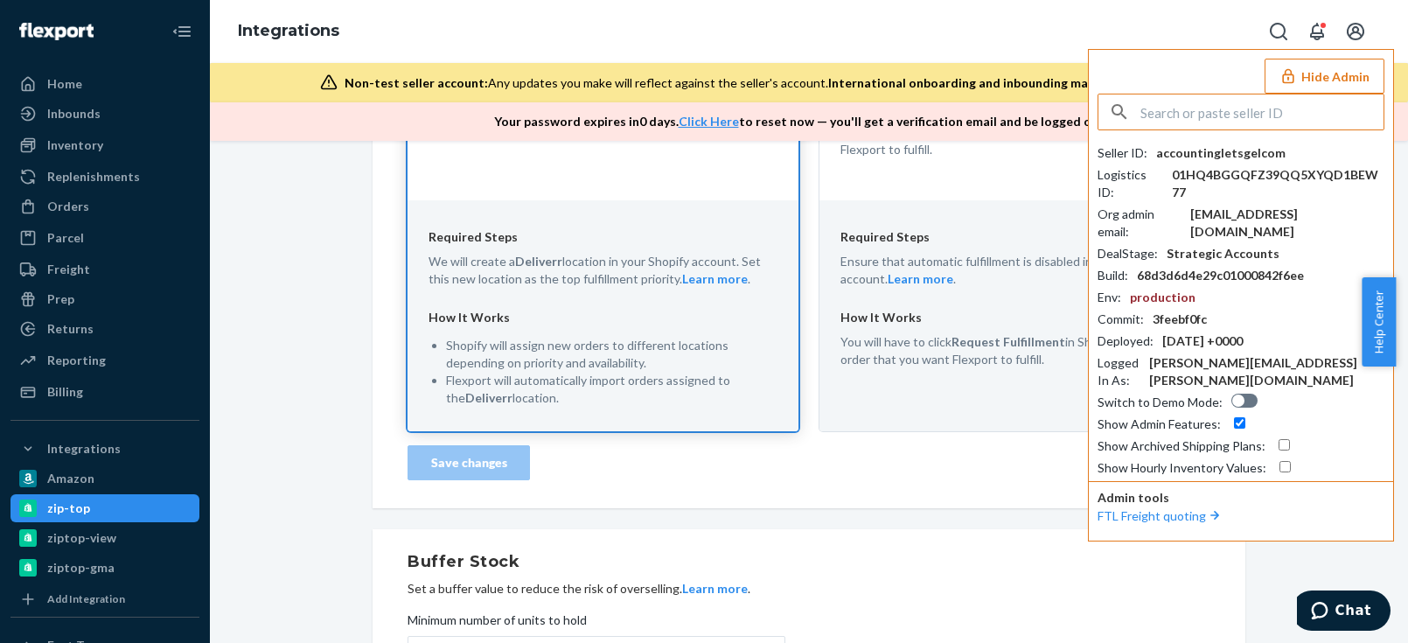
click at [1198, 145] on div "accountingletsgelcom" at bounding box center [1220, 152] width 129 height 17
